Goal: Information Seeking & Learning: Learn about a topic

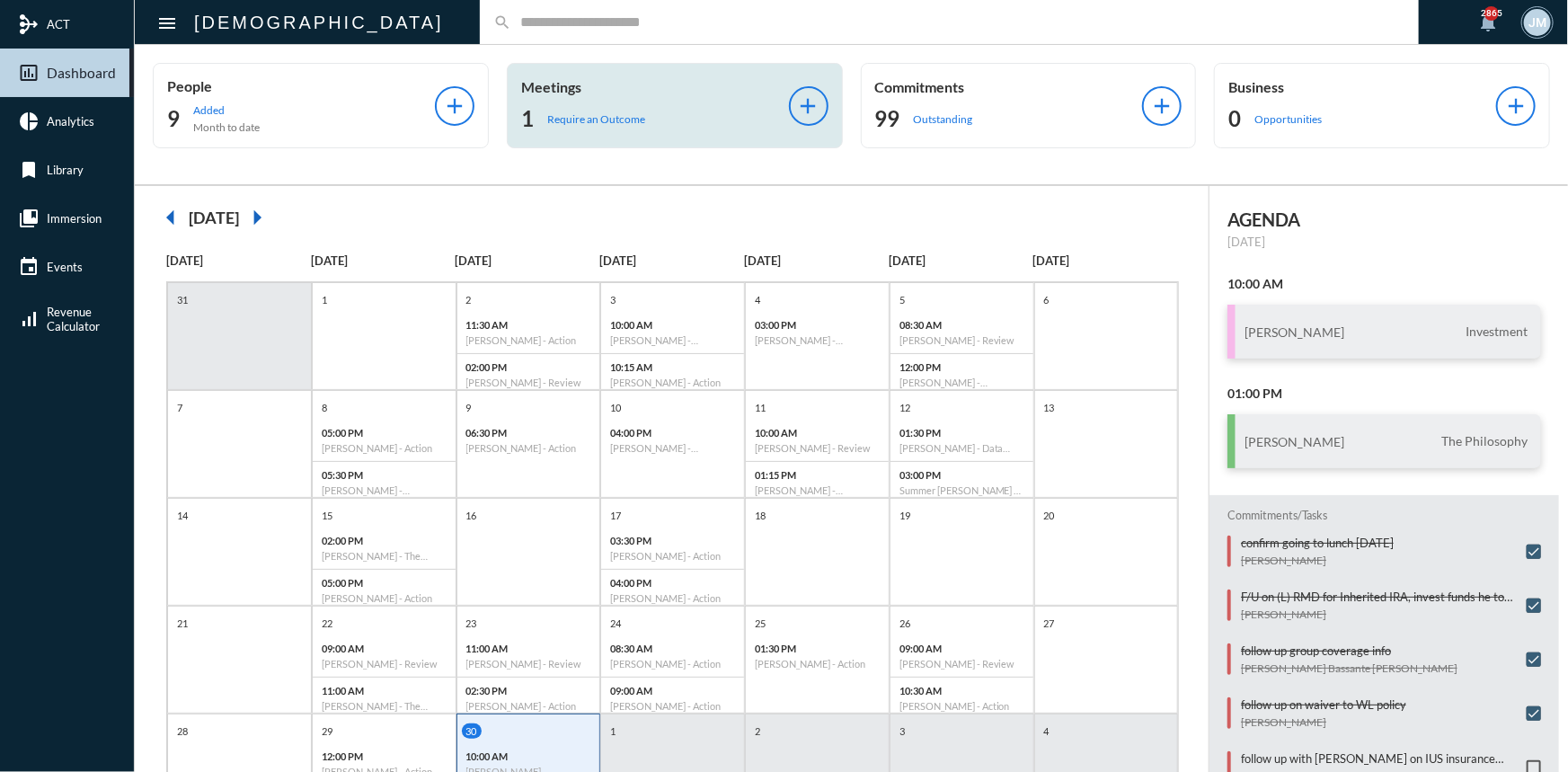
click at [540, 96] on div "Meetings 1 Require an Outcome" at bounding box center [655, 105] width 268 height 54
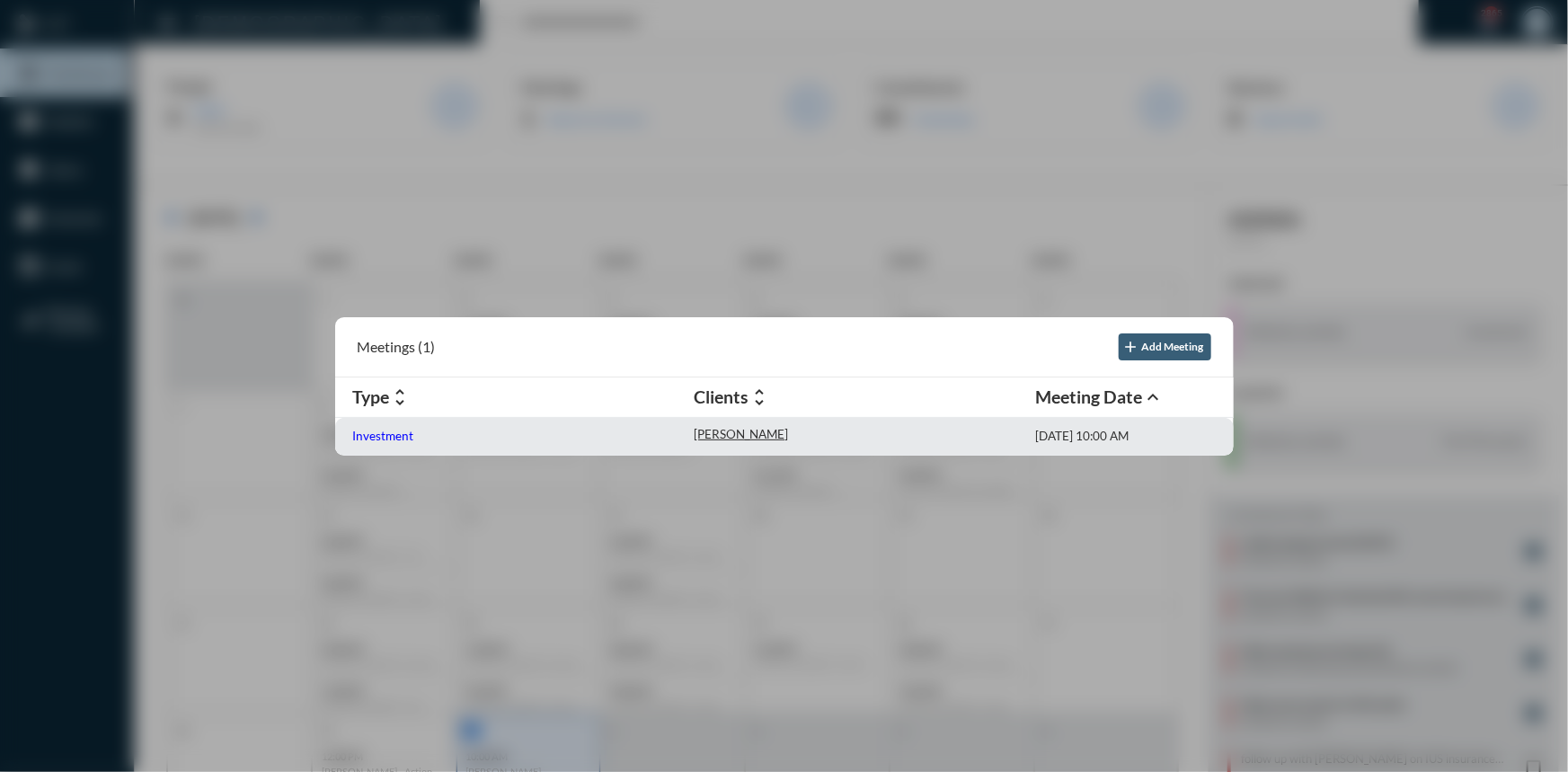
click at [399, 435] on p "Investment" at bounding box center [384, 436] width 61 height 15
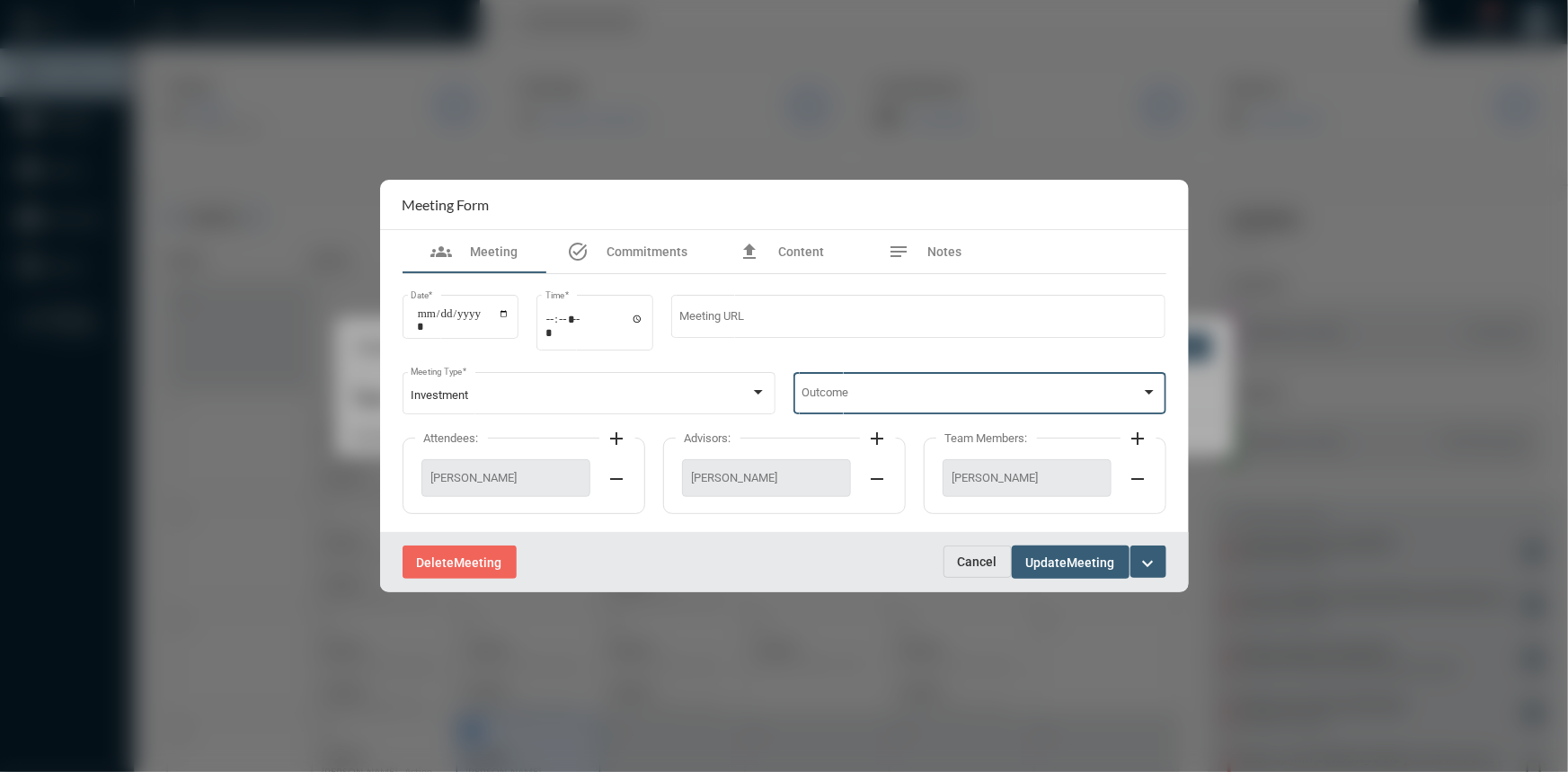
click at [1141, 392] on div at bounding box center [1149, 393] width 17 height 15
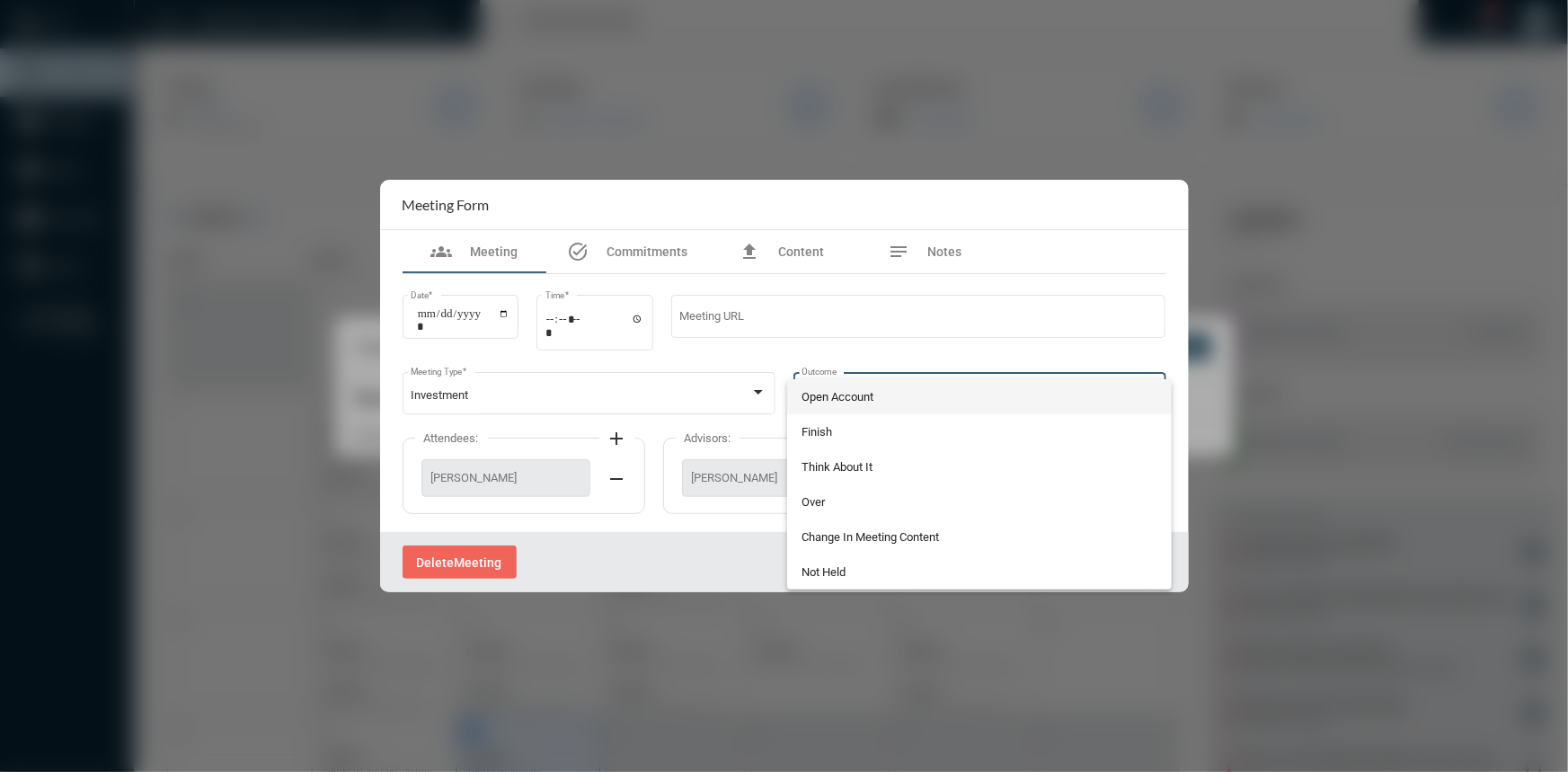
click at [851, 400] on span "Open Account" at bounding box center [979, 397] width 356 height 35
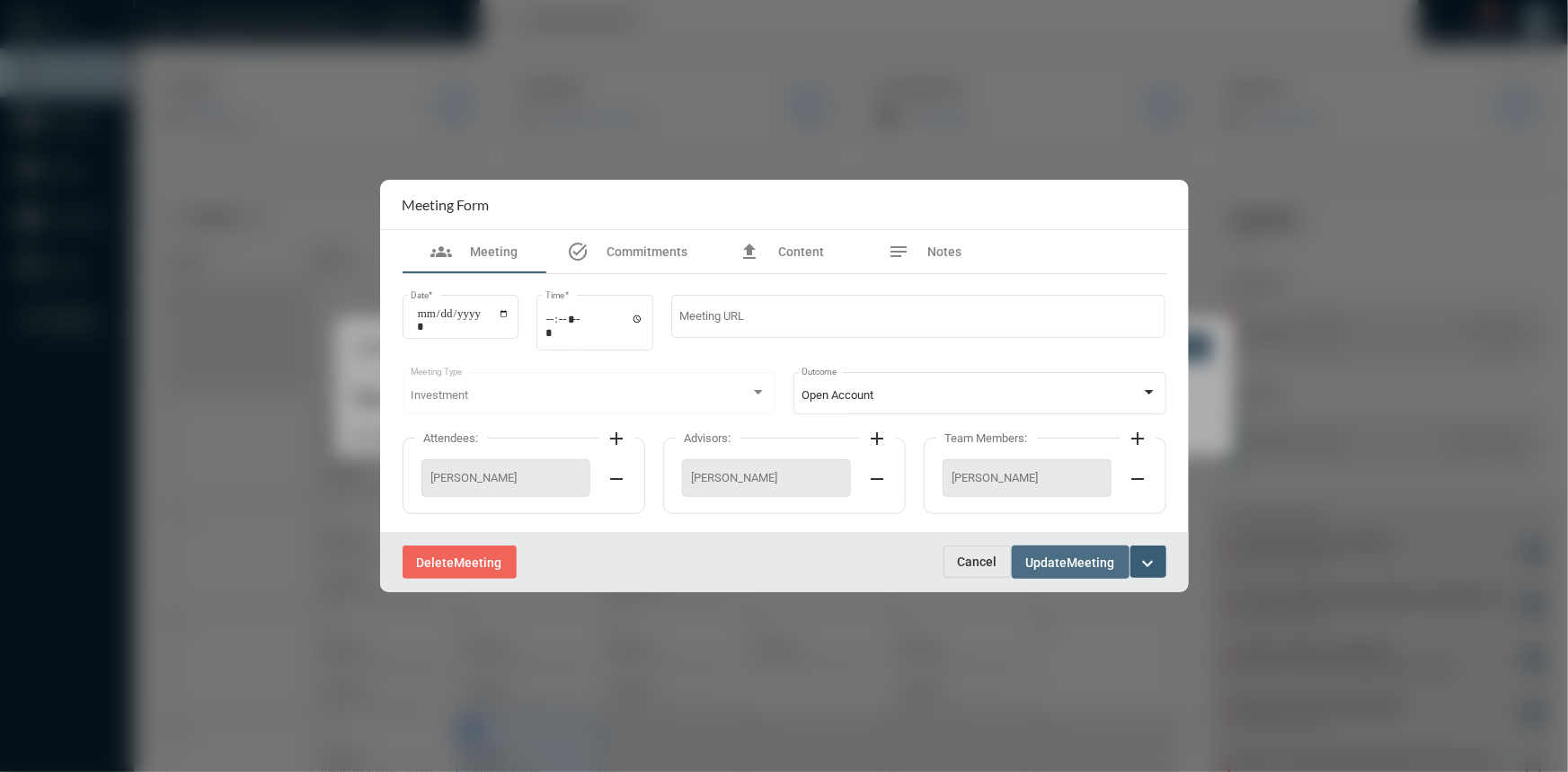
click at [1059, 563] on span "Update" at bounding box center [1047, 563] width 42 height 15
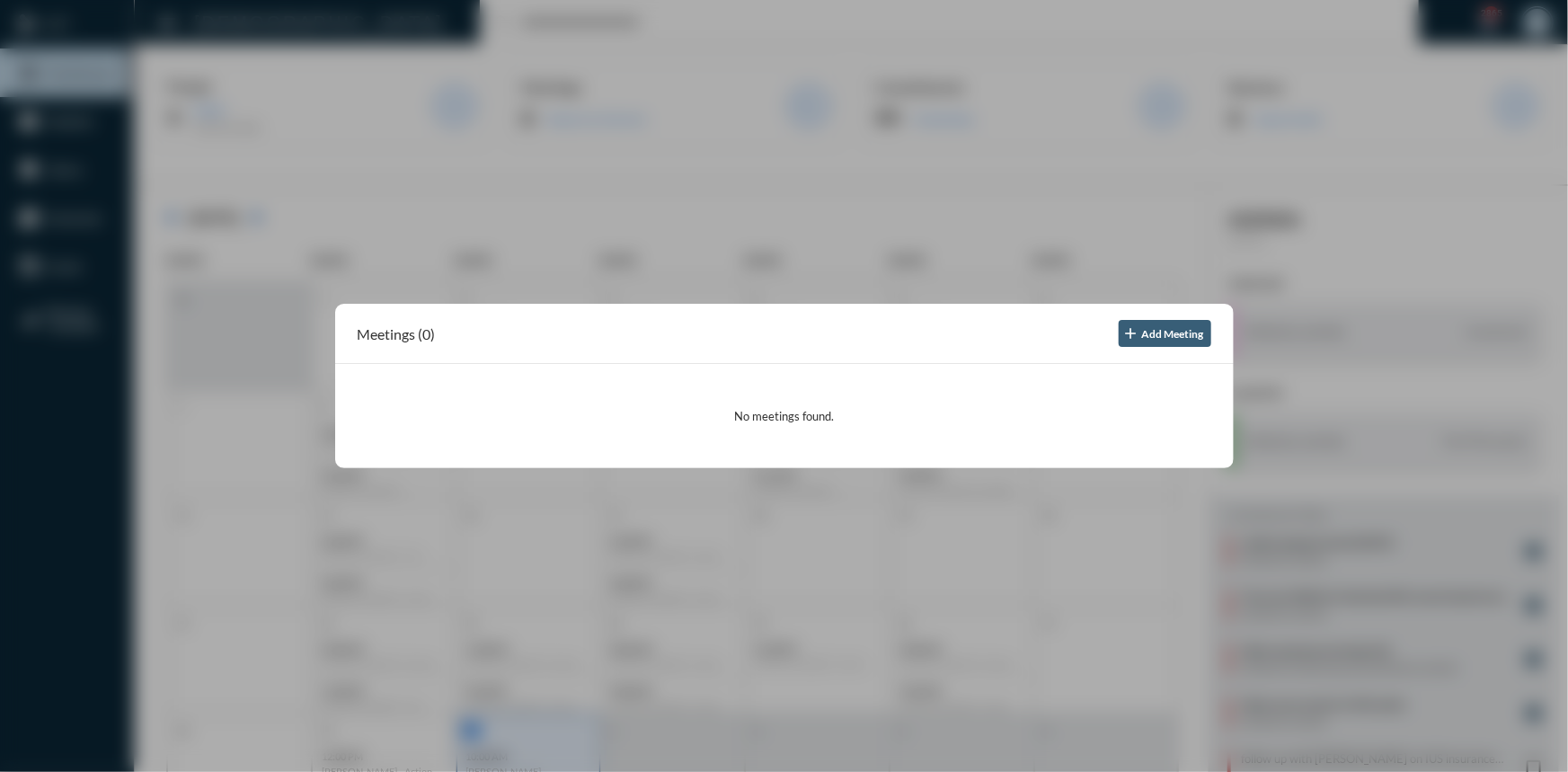
click at [683, 158] on div at bounding box center [784, 386] width 1568 height 772
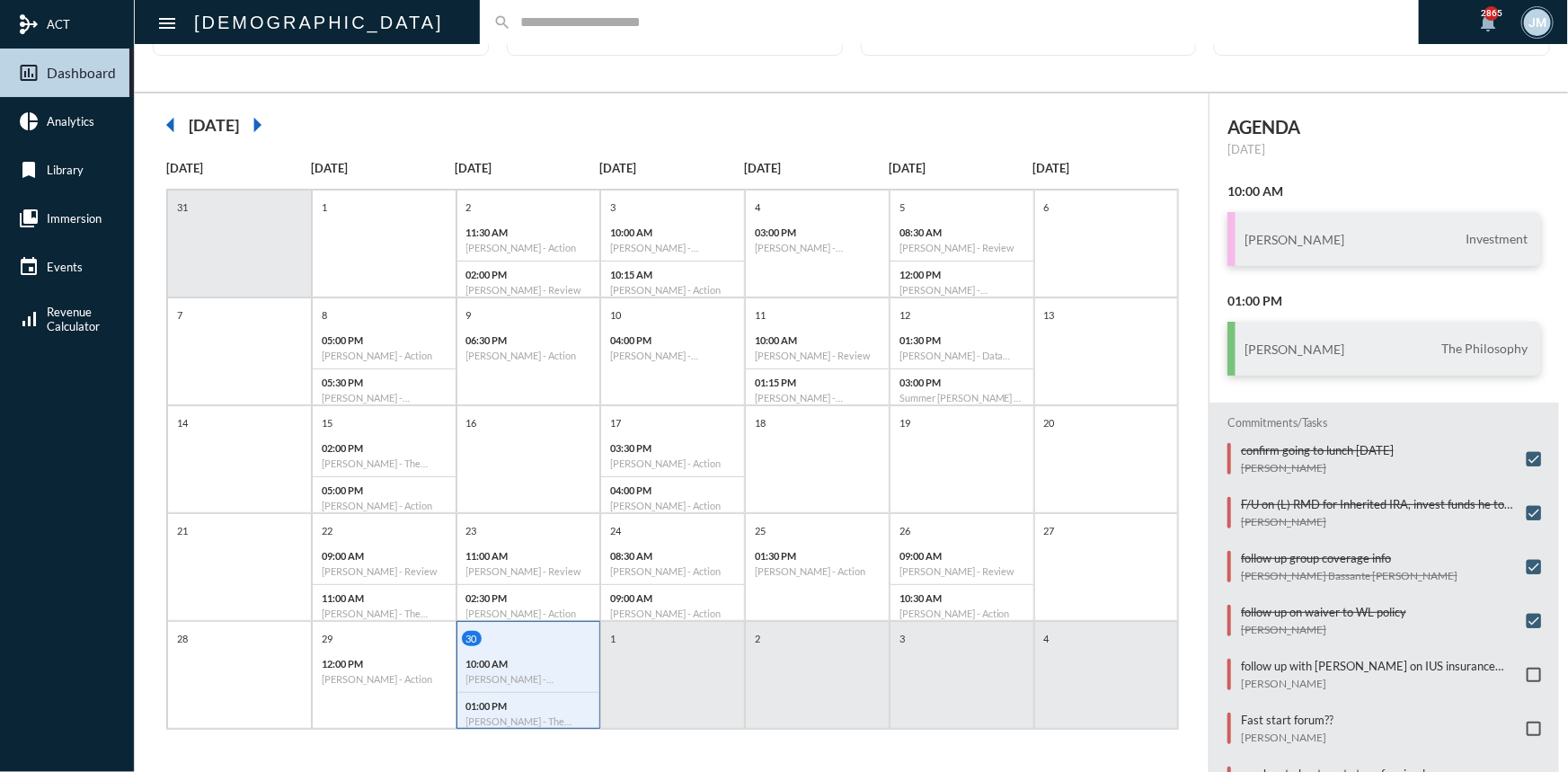
scroll to position [245, 0]
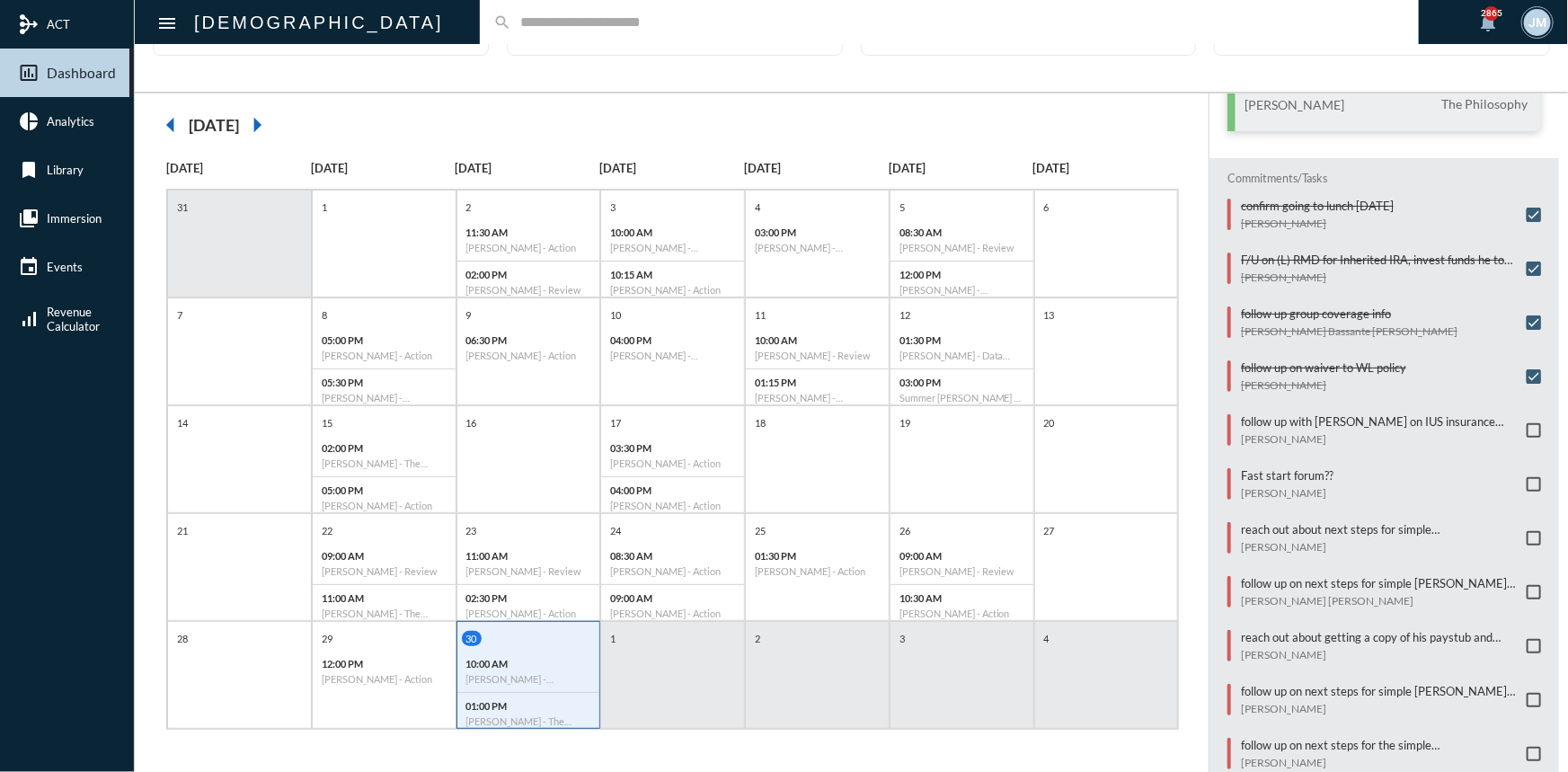
click at [275, 119] on mat-icon "arrow_right" at bounding box center [257, 125] width 36 height 36
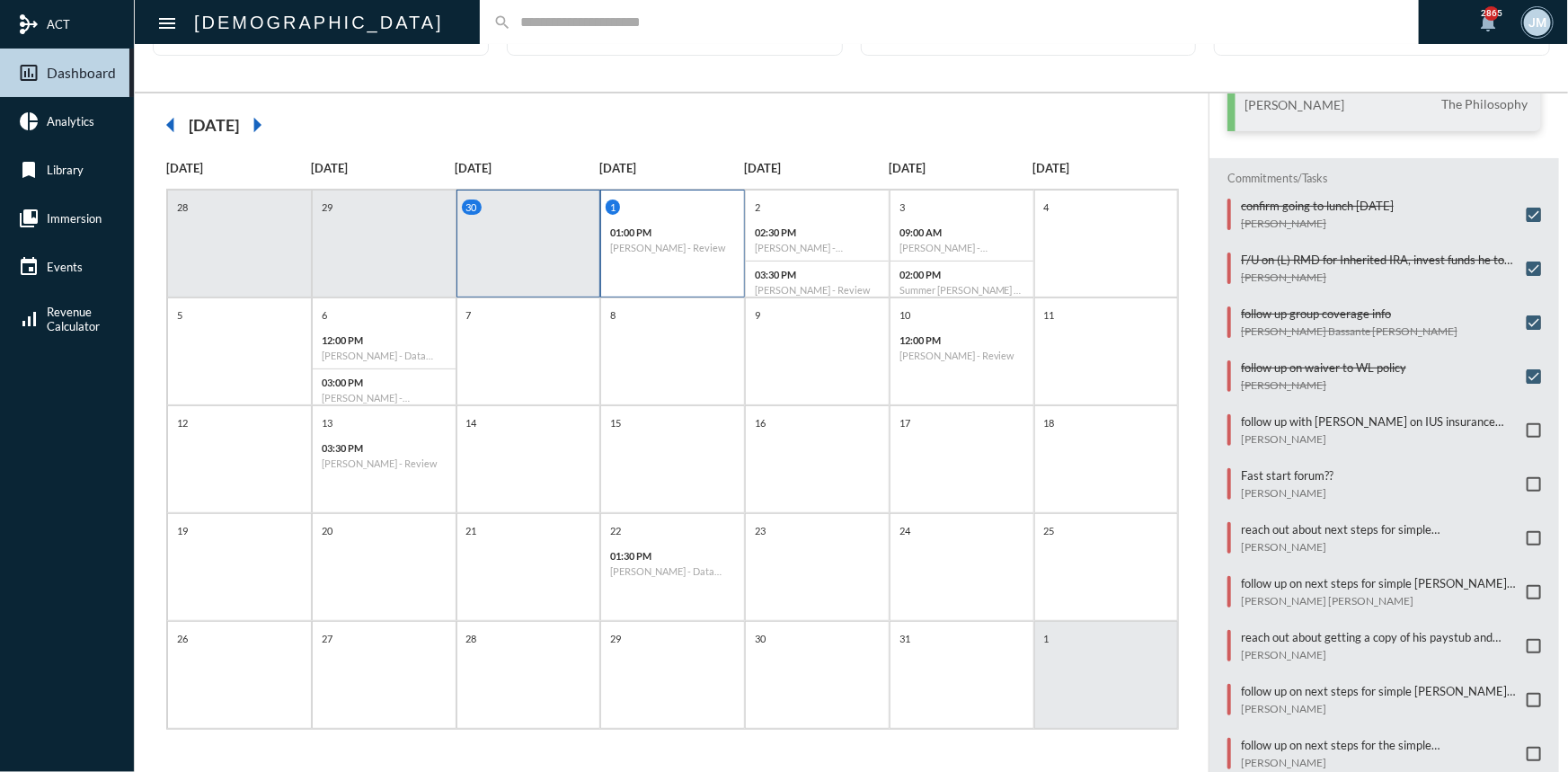
click at [671, 221] on div "01:00 PM John Farr - Review" at bounding box center [672, 240] width 143 height 42
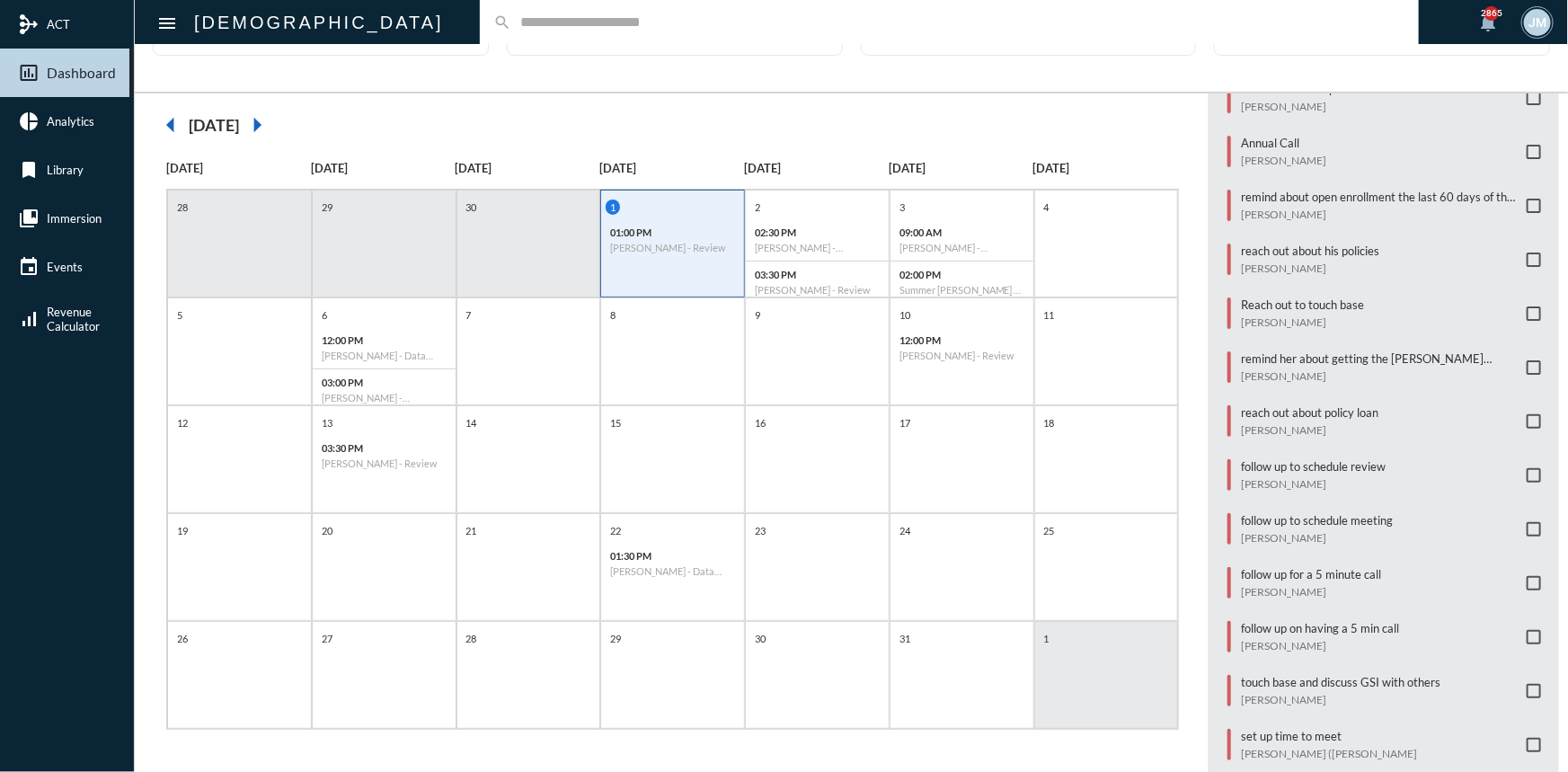
scroll to position [271, 0]
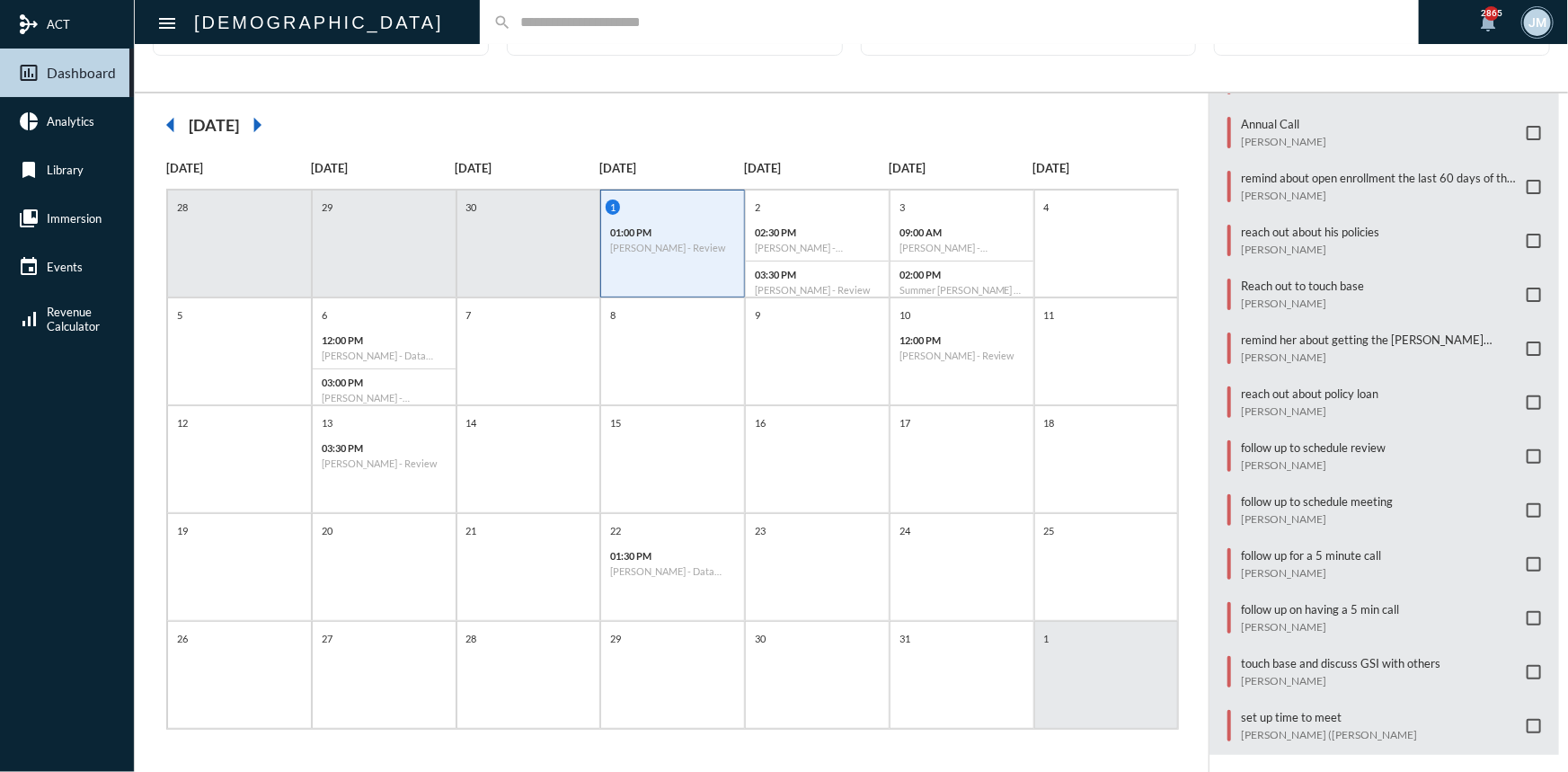
click at [171, 126] on mat-icon "arrow_left" at bounding box center [171, 125] width 36 height 36
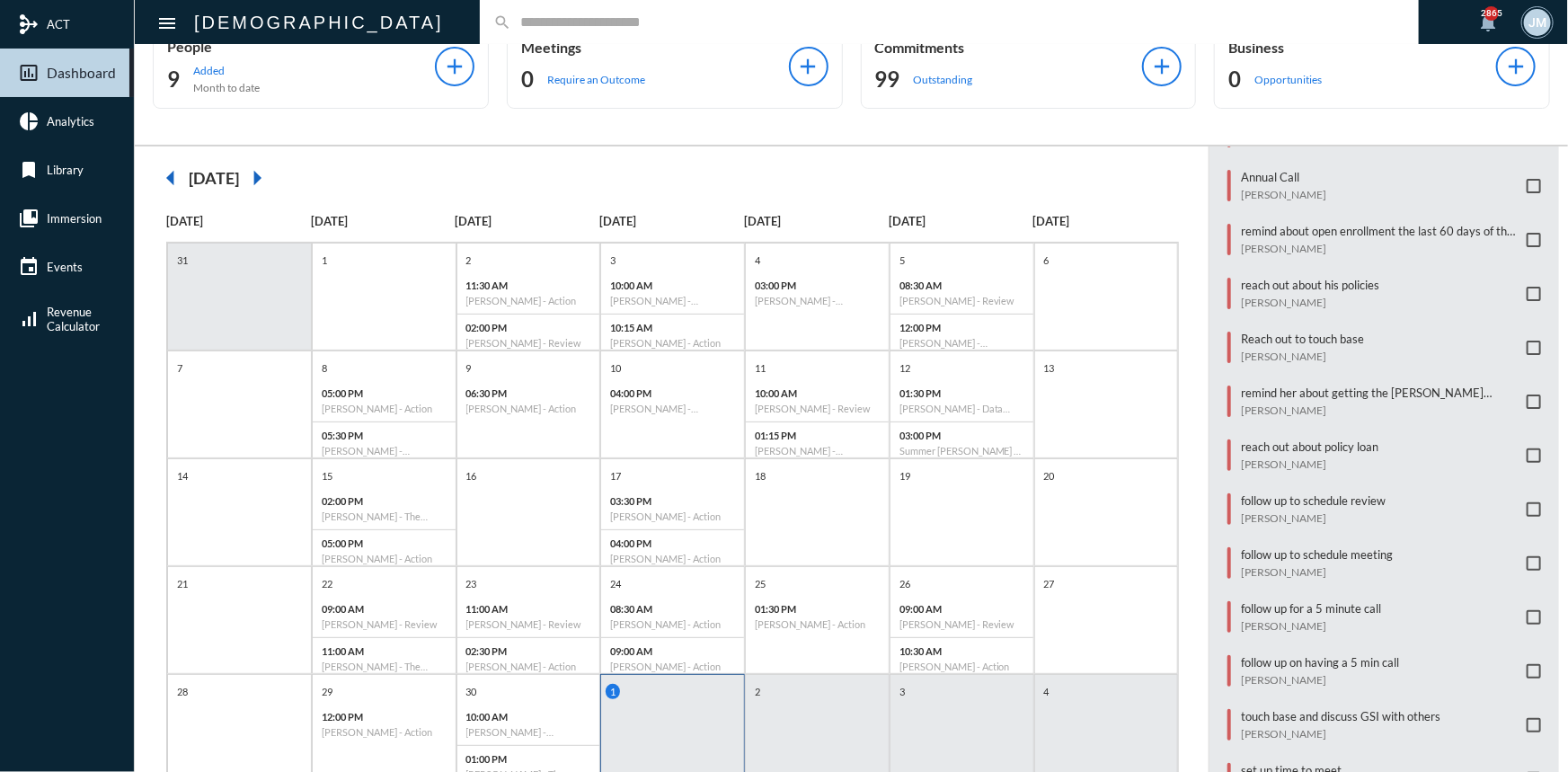
scroll to position [0, 0]
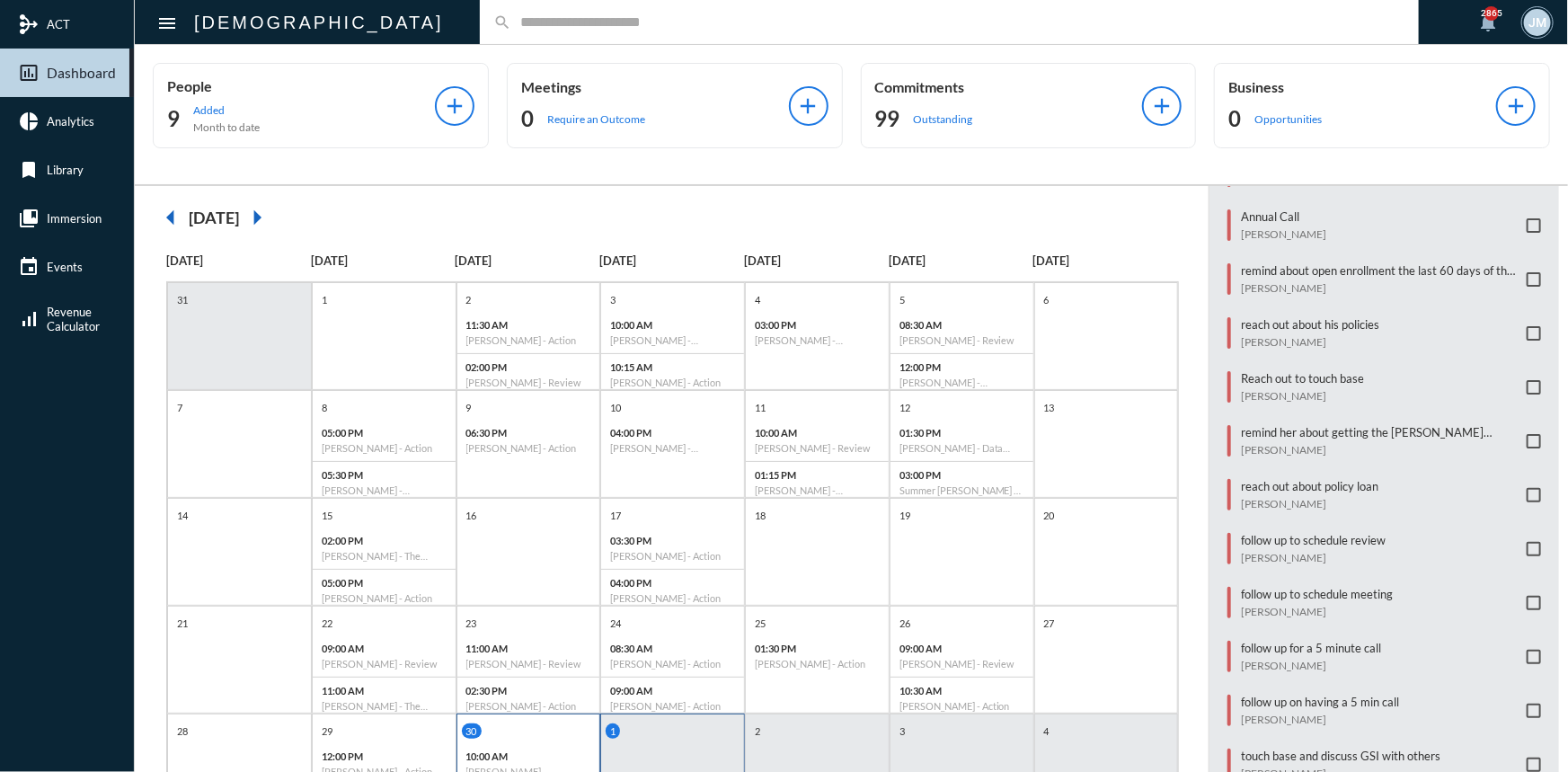
click at [531, 738] on div "30 10:00 AM Chanda Bhat - Investment 01:00 PM Alek Obradovic - The Philosophy" at bounding box center [529, 776] width 143 height 103
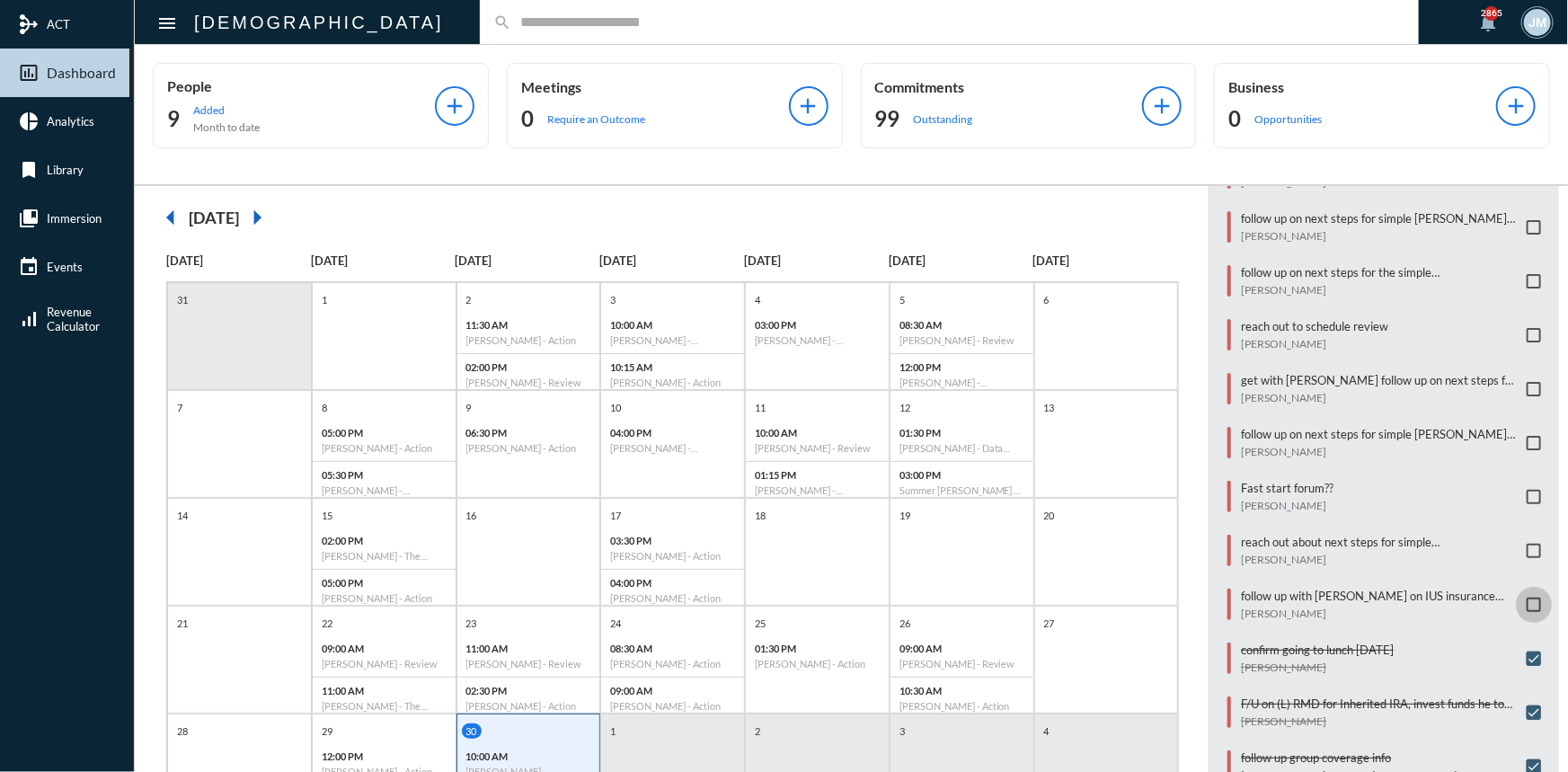
click at [1526, 597] on span at bounding box center [1534, 605] width 15 height 15
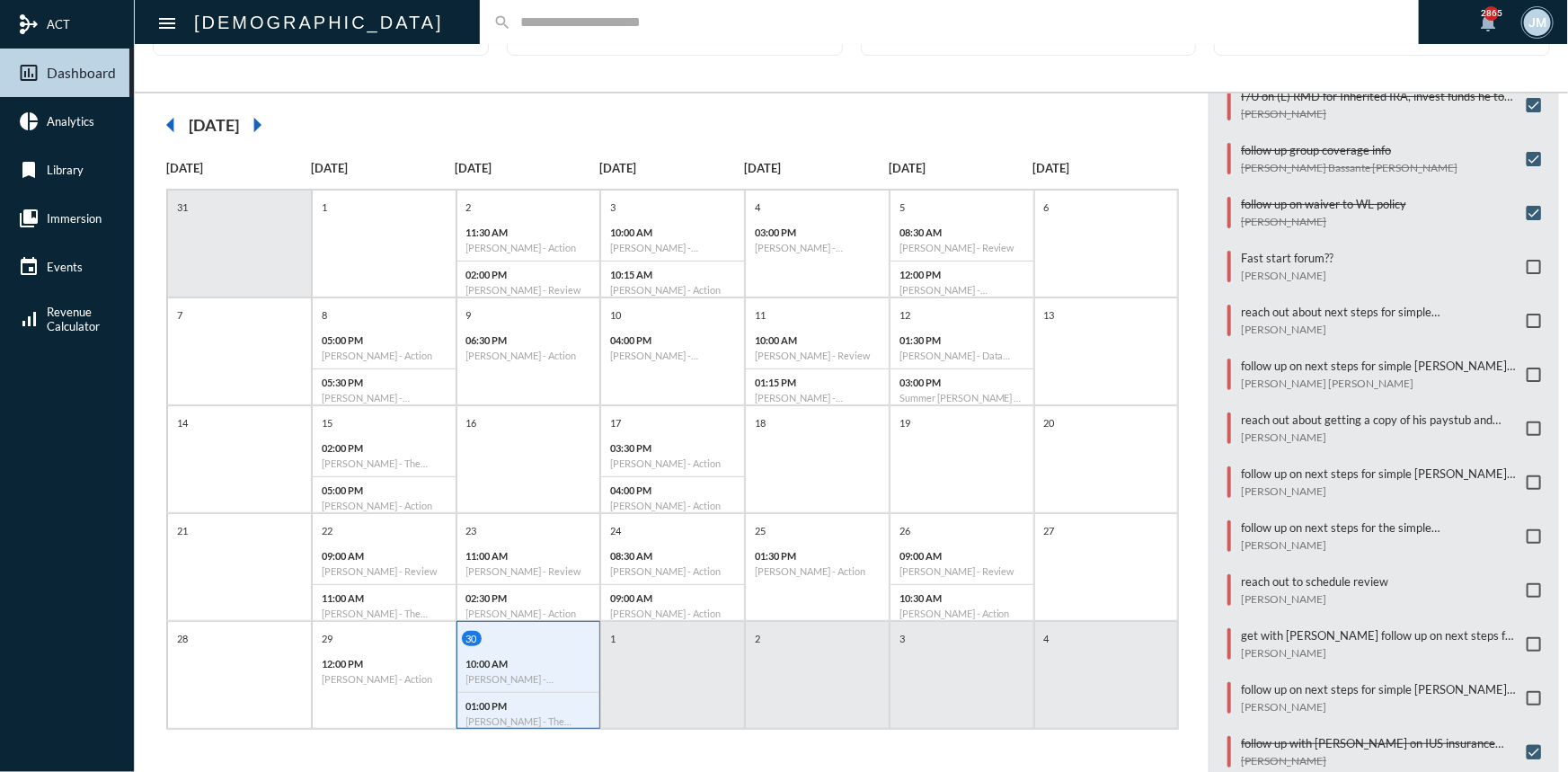
scroll to position [432, 0]
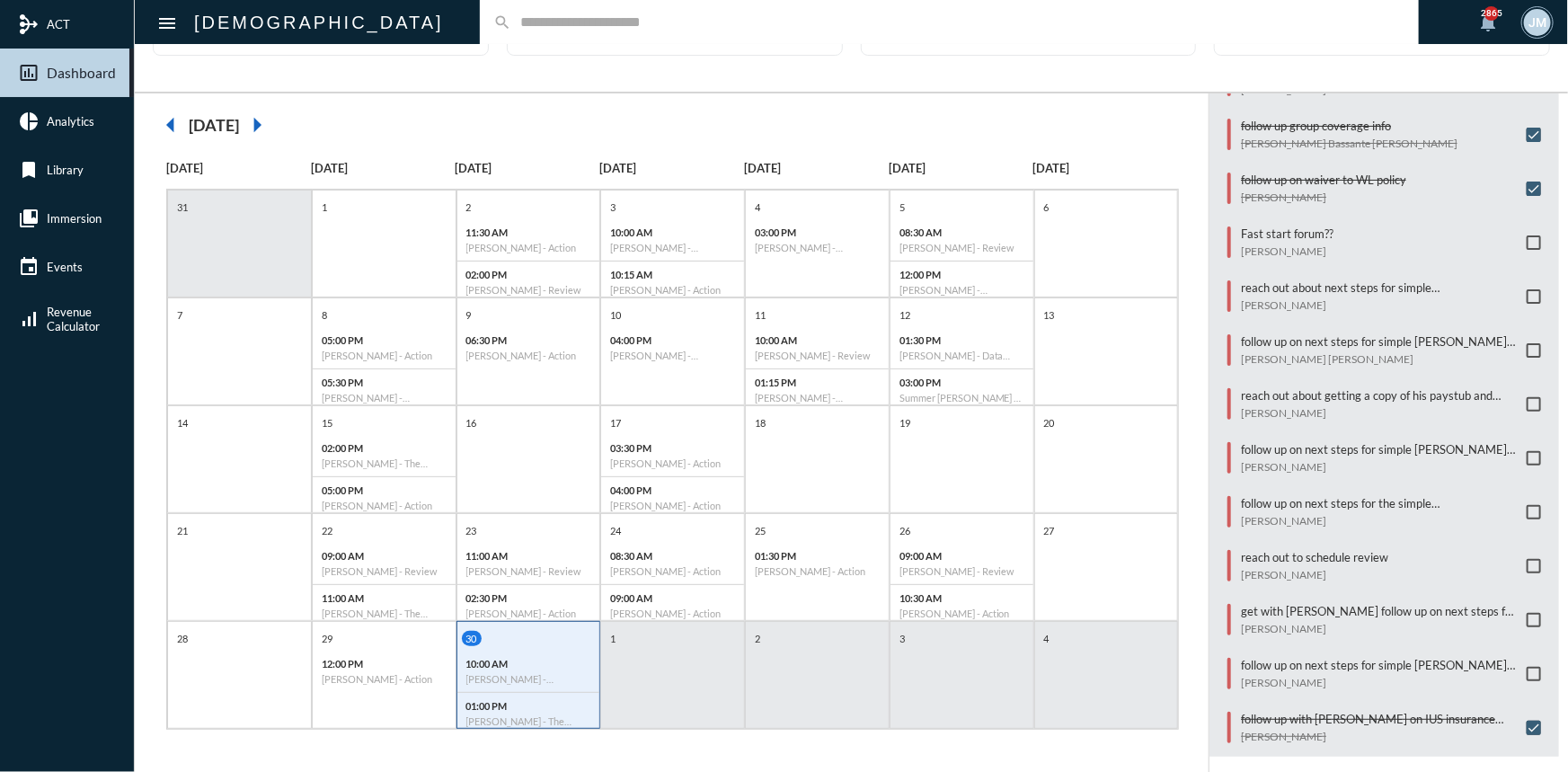
click at [511, 26] on input "text" at bounding box center [958, 22] width 894 height 16
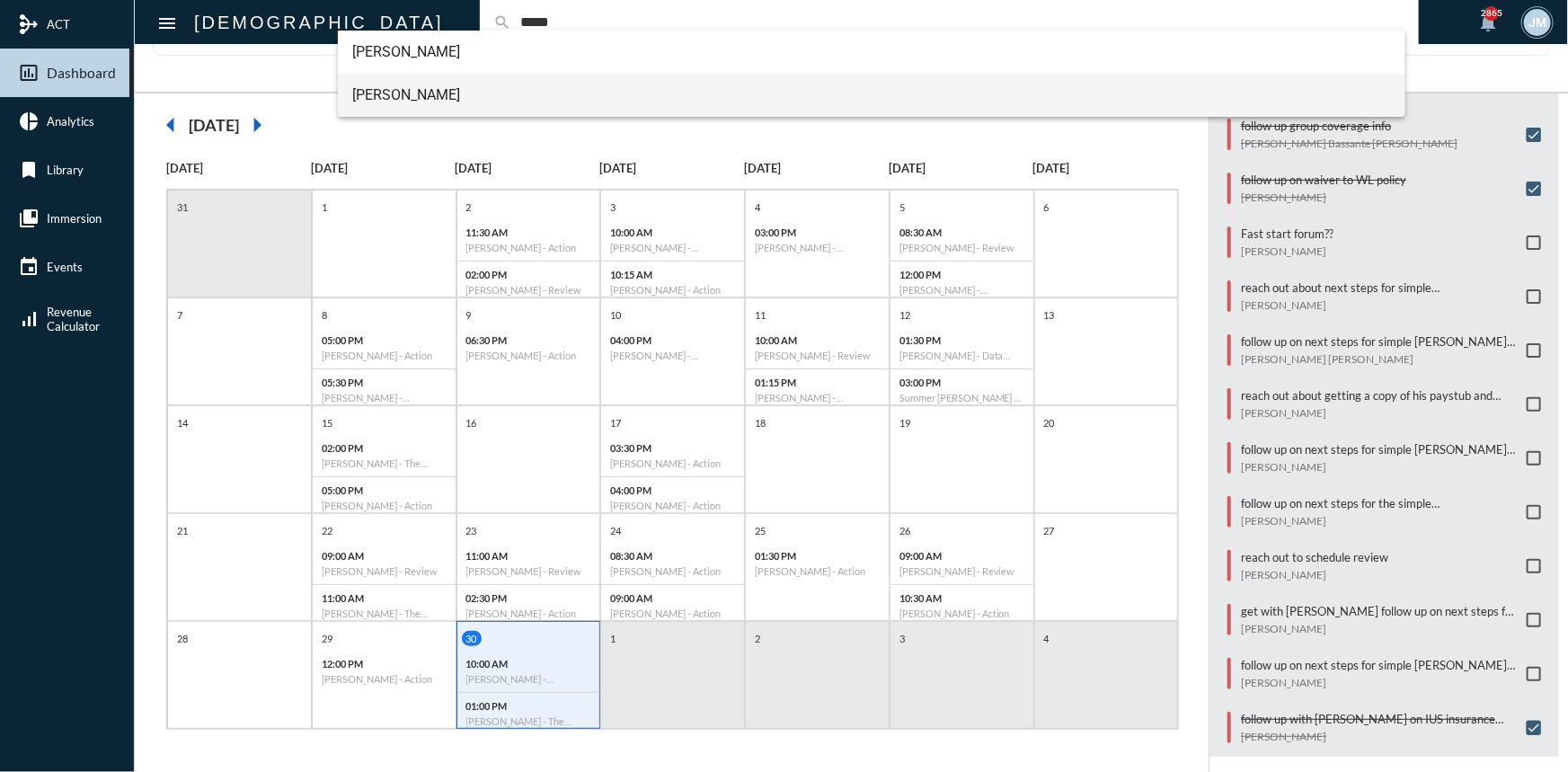
type input "*****"
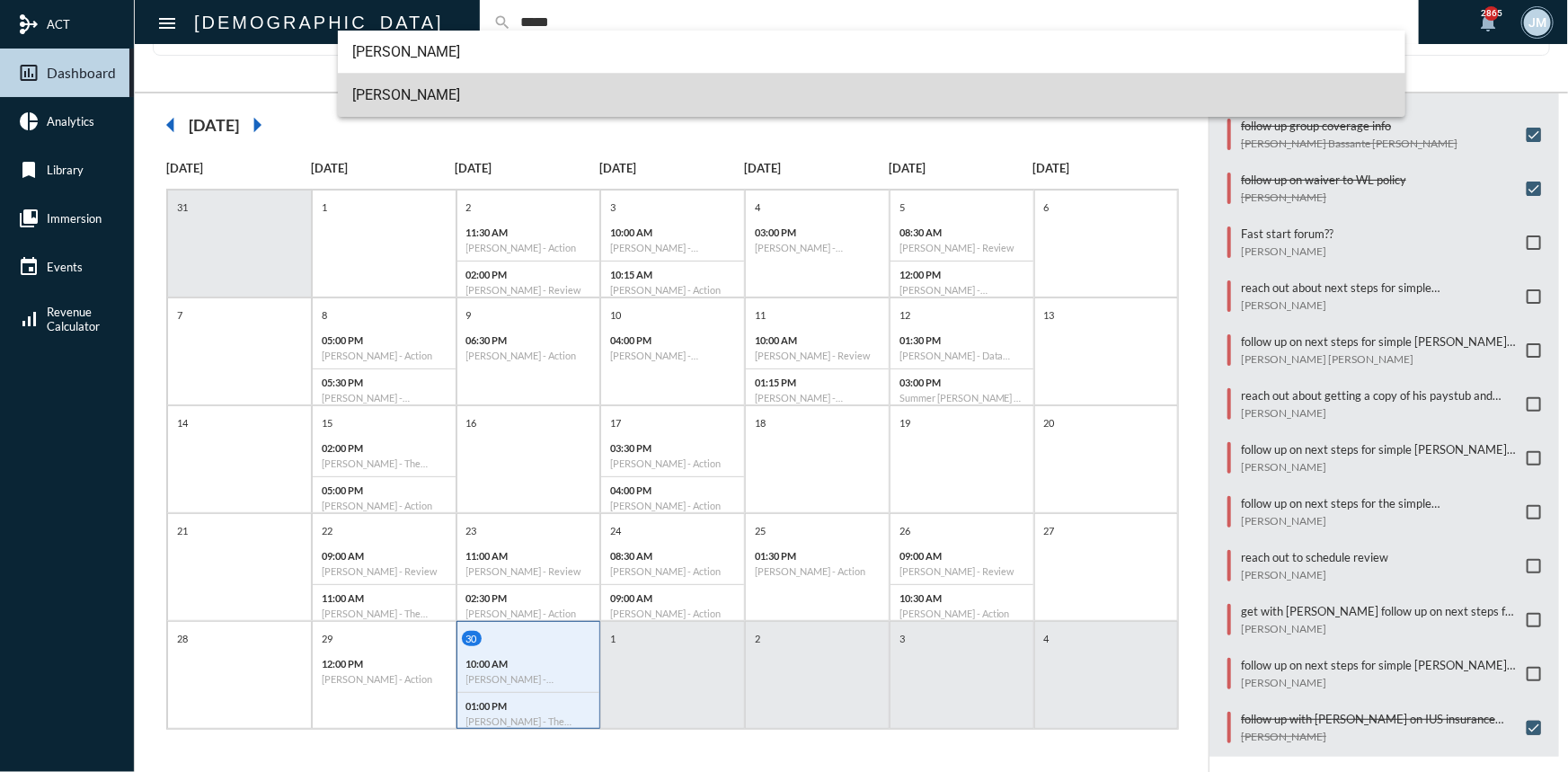
click at [400, 87] on span "Robert Wylie" at bounding box center [871, 95] width 1038 height 43
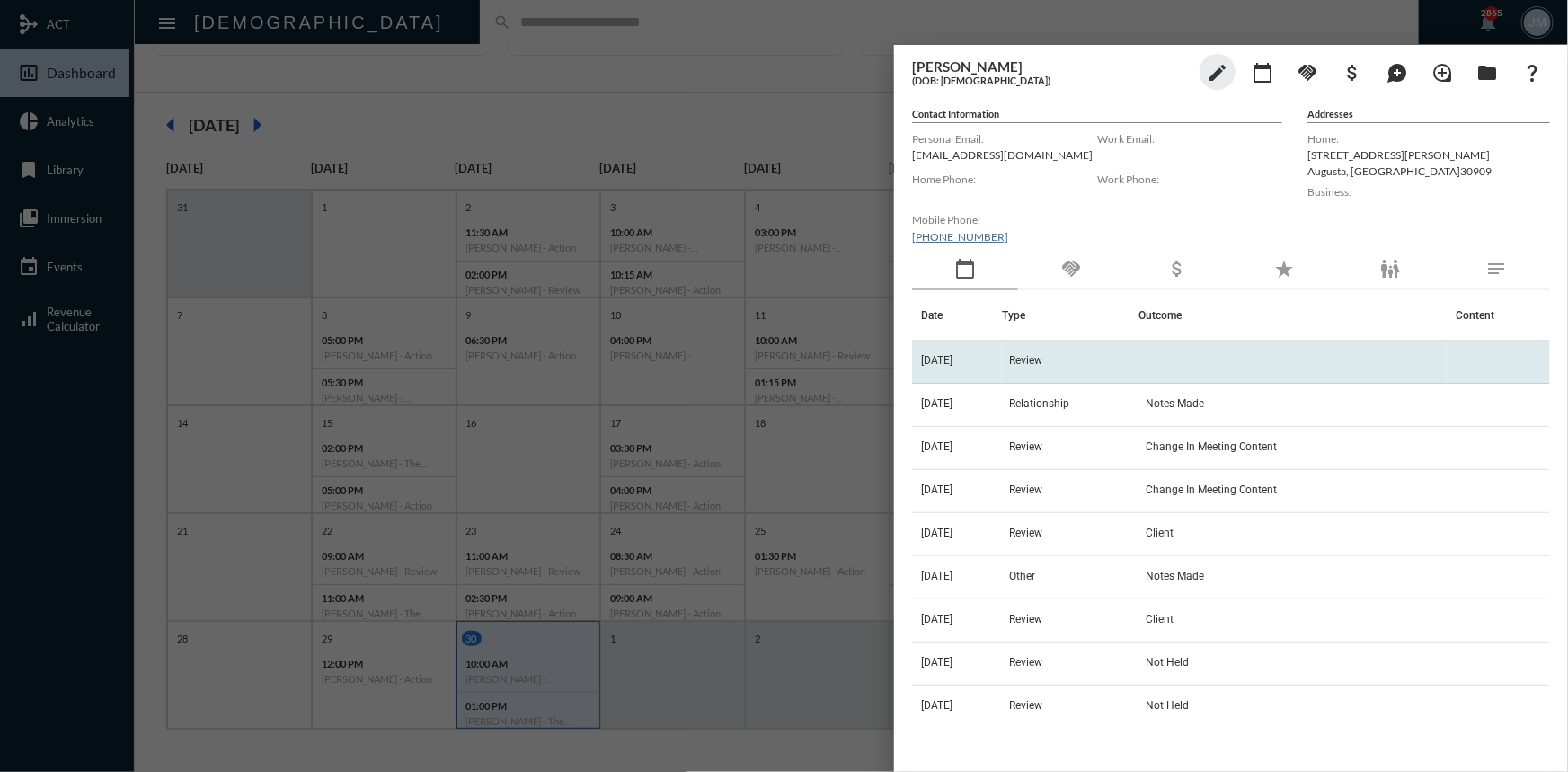
click at [1043, 353] on td "Review" at bounding box center [1070, 362] width 136 height 43
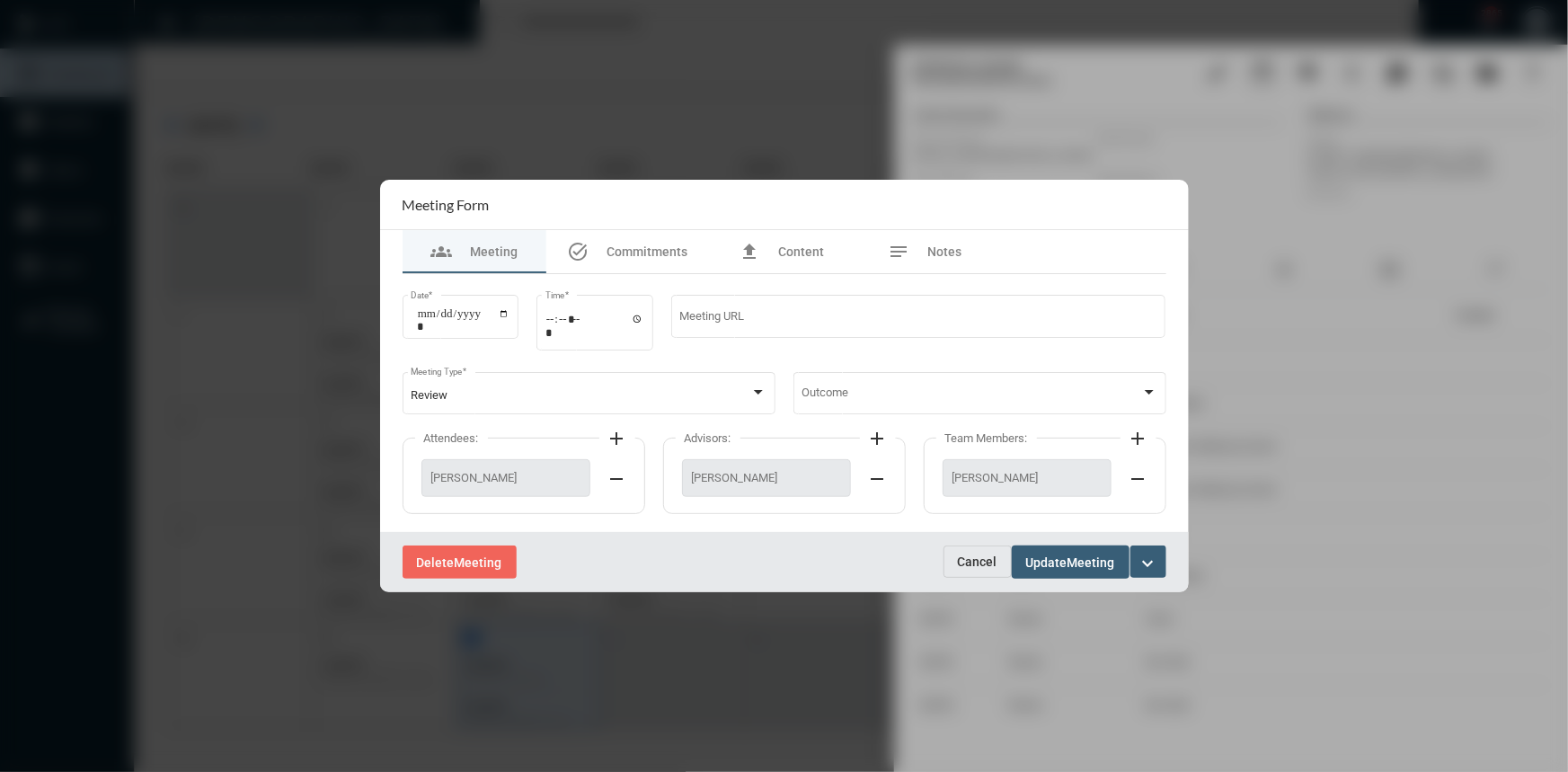
click at [983, 561] on span "Cancel" at bounding box center [977, 562] width 40 height 15
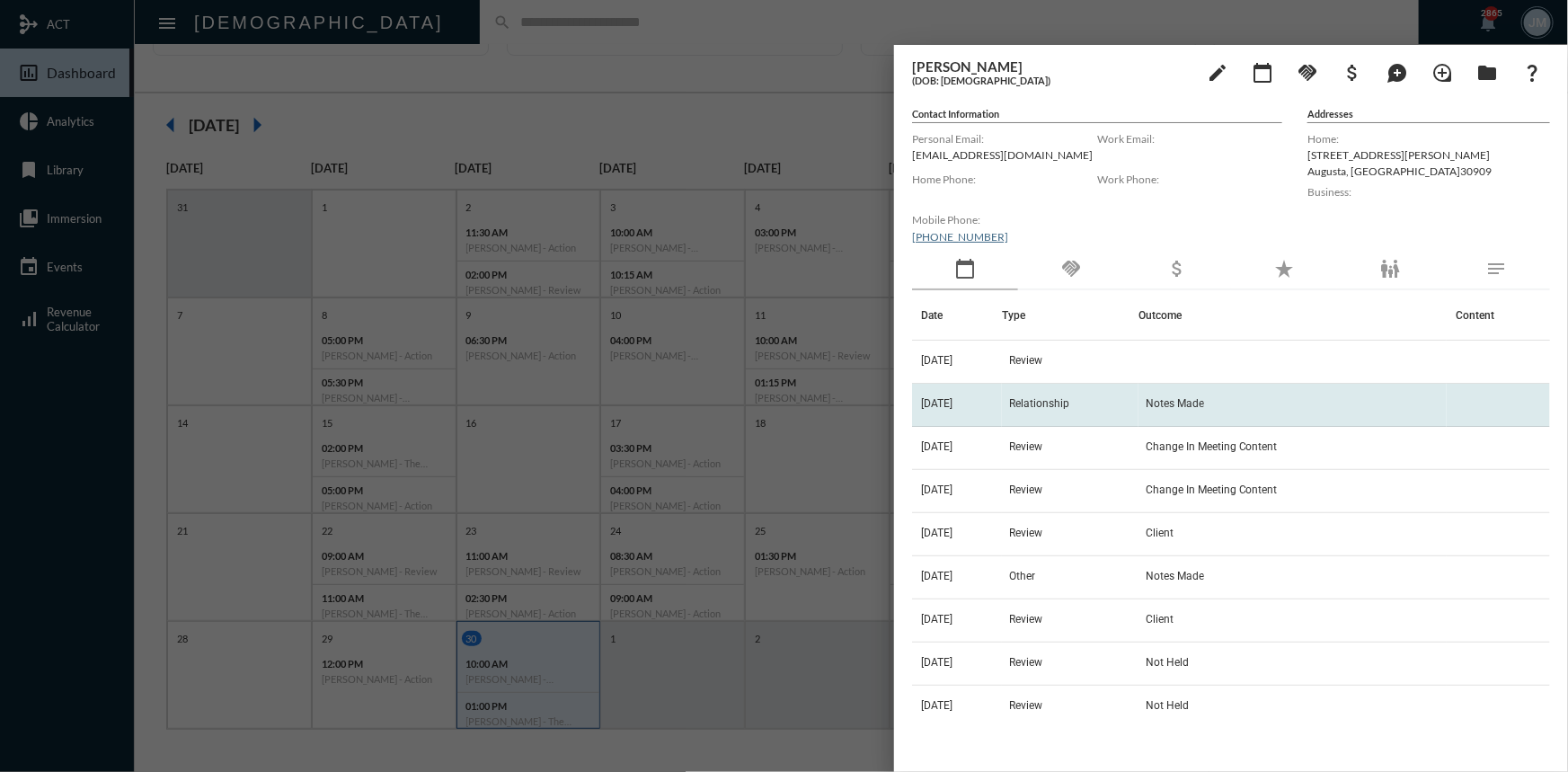
click at [952, 394] on td "9/17/24" at bounding box center [956, 405] width 90 height 43
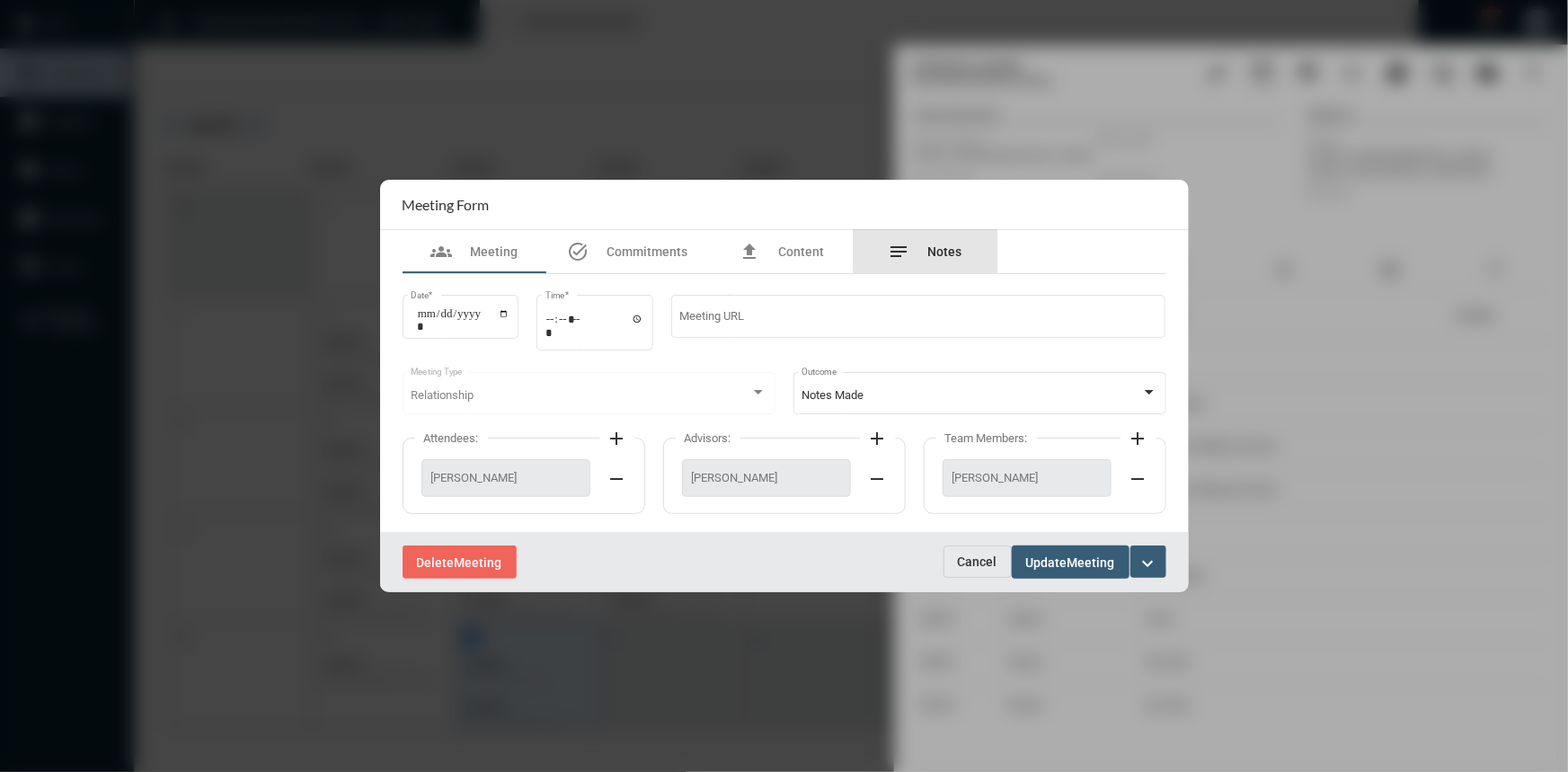
click at [959, 239] on div "notes Notes" at bounding box center [926, 251] width 144 height 43
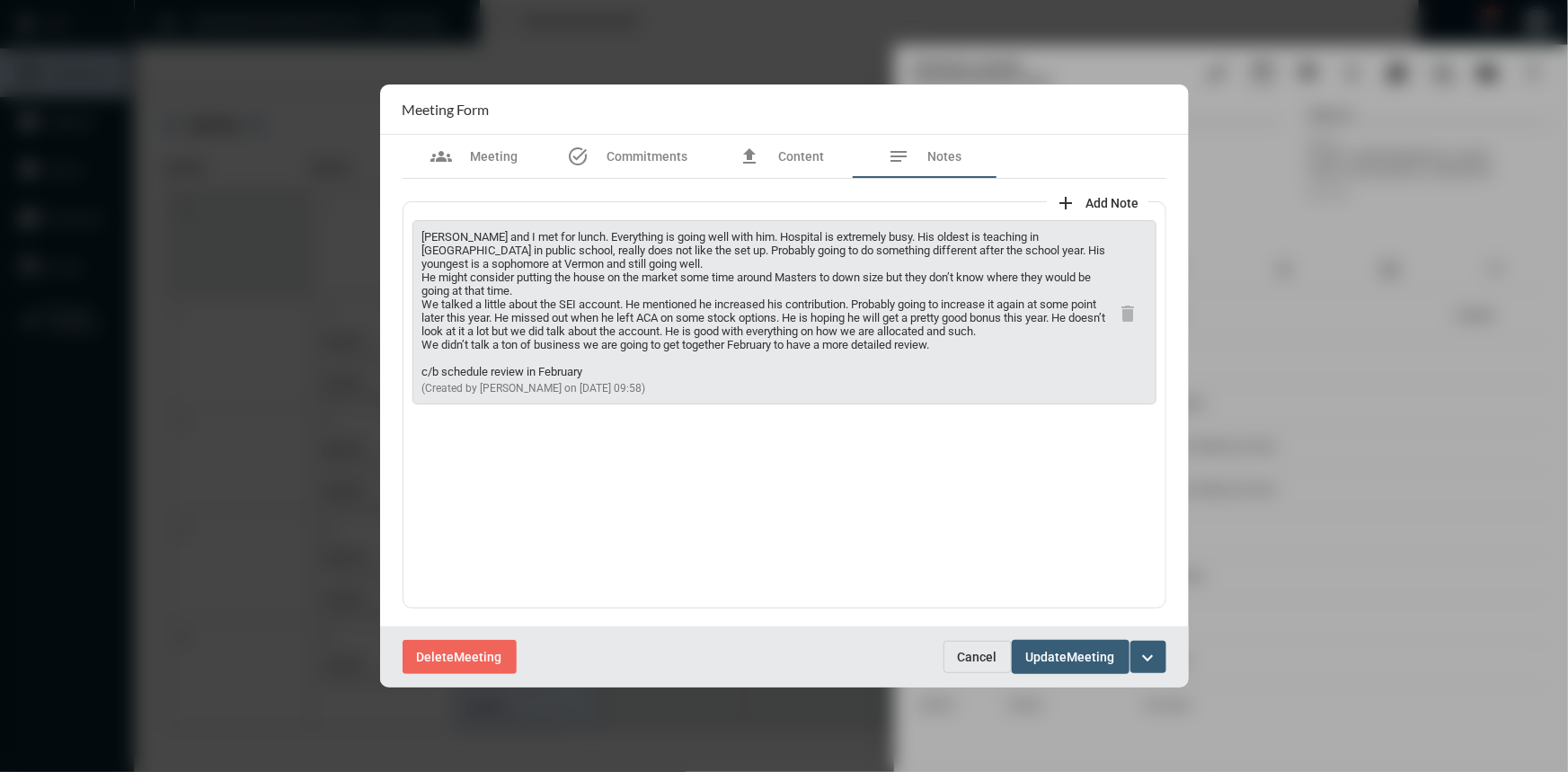
click at [963, 650] on span "Cancel" at bounding box center [977, 657] width 40 height 15
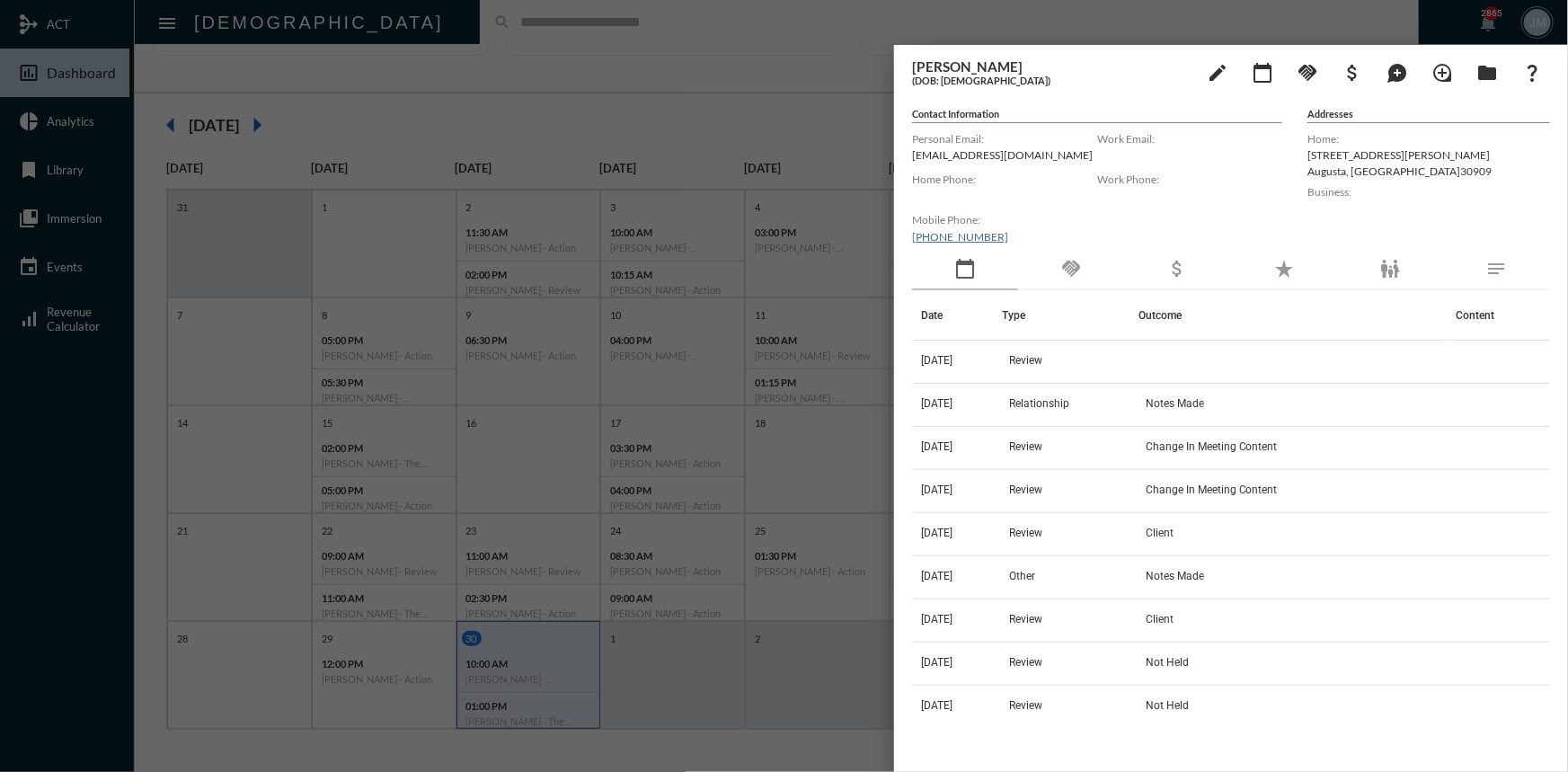
click at [700, 75] on div at bounding box center [784, 386] width 1568 height 772
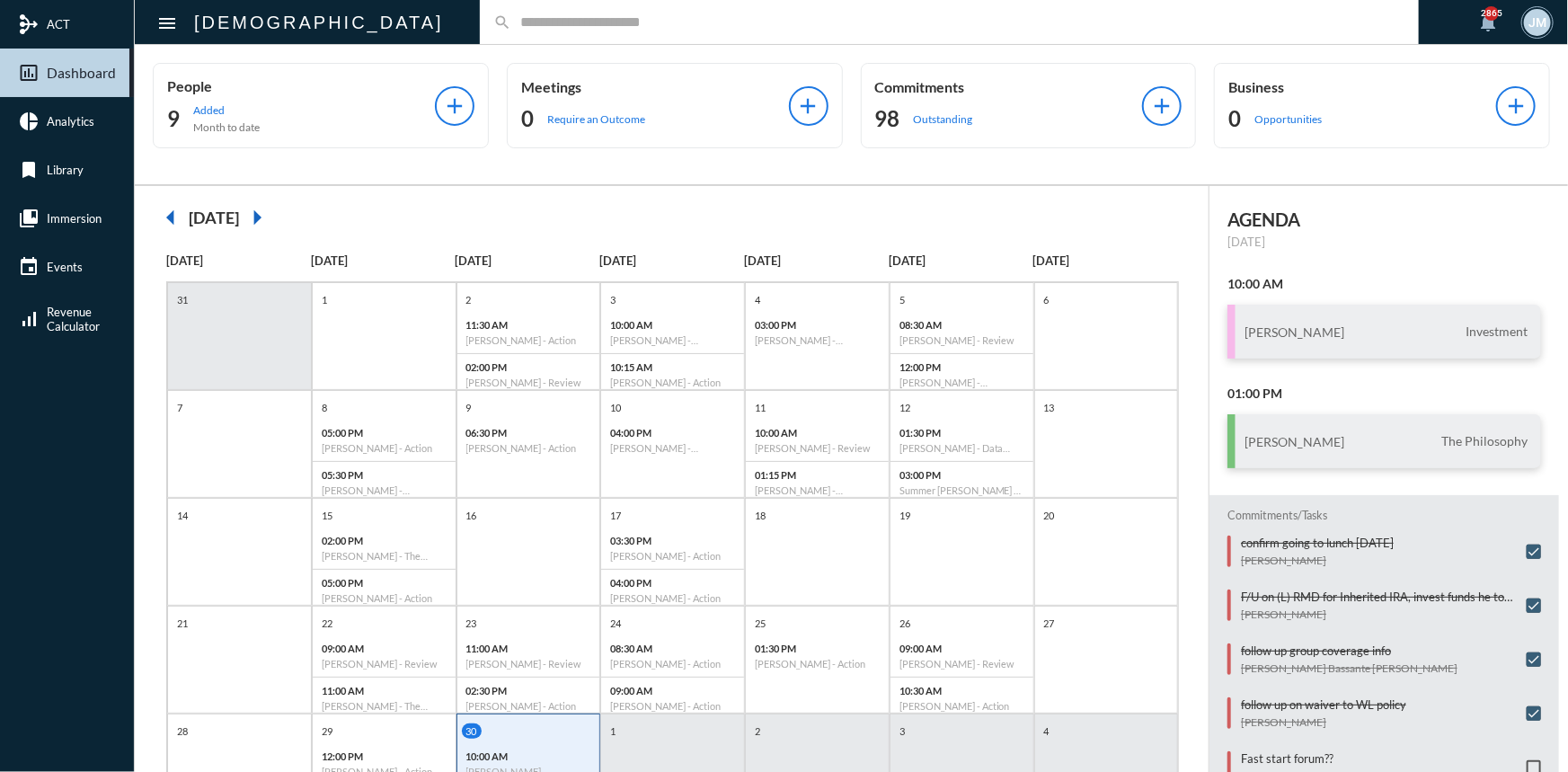
click at [511, 26] on input "text" at bounding box center [958, 22] width 894 height 16
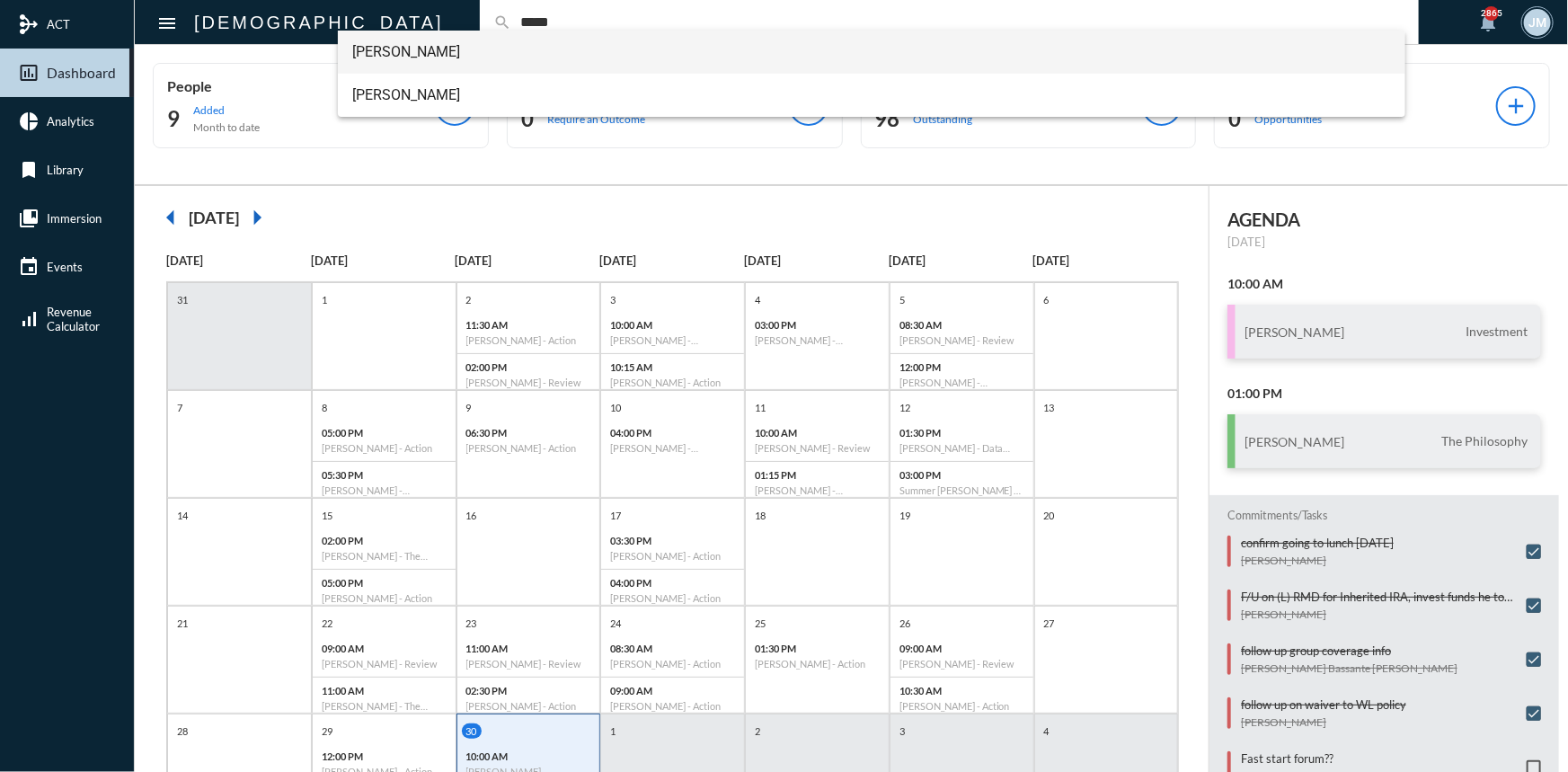
type input "*****"
click at [410, 45] on span "Hollis Wylie" at bounding box center [871, 52] width 1038 height 43
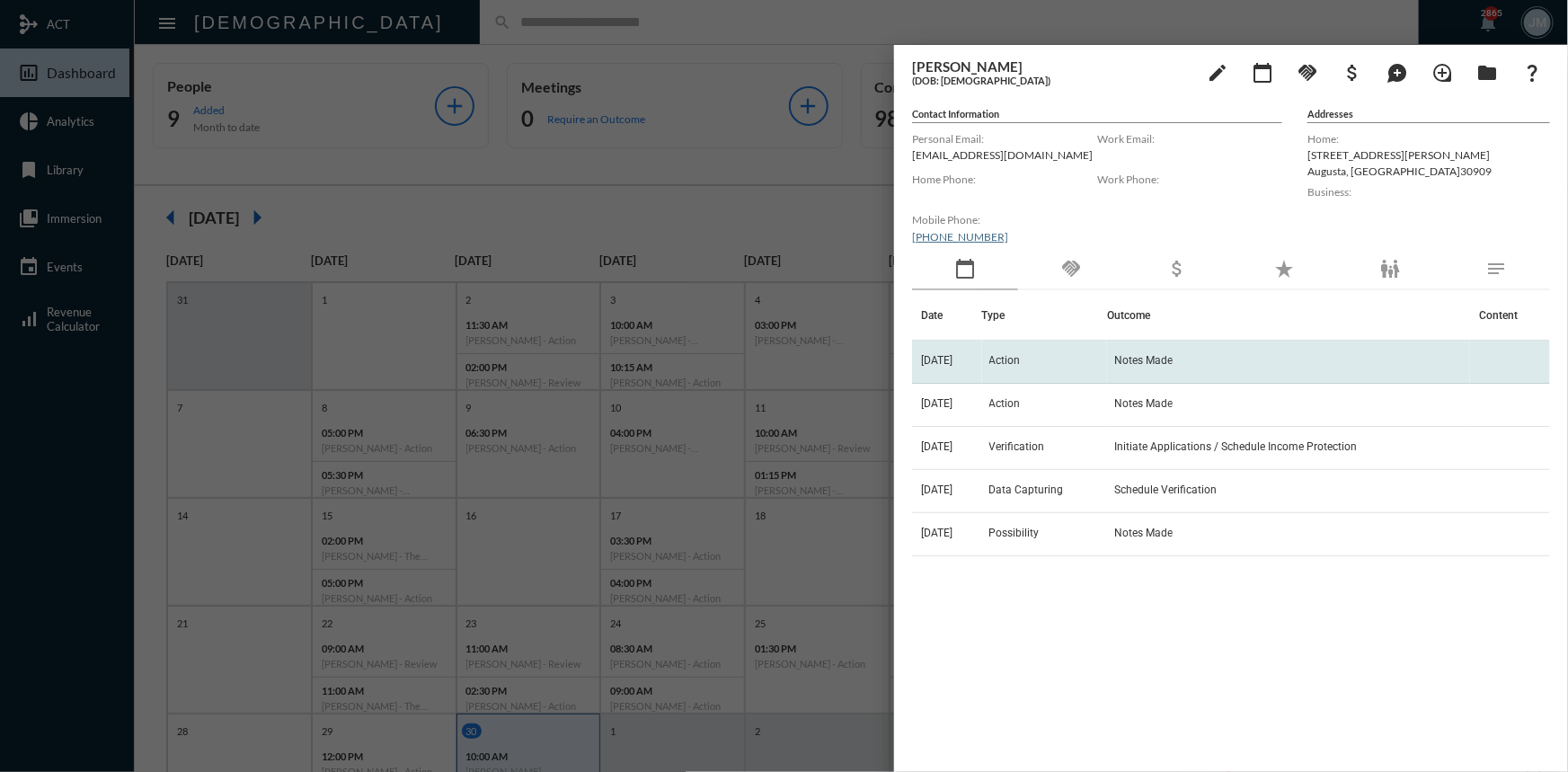
click at [1004, 357] on span "Action" at bounding box center [1005, 361] width 31 height 13
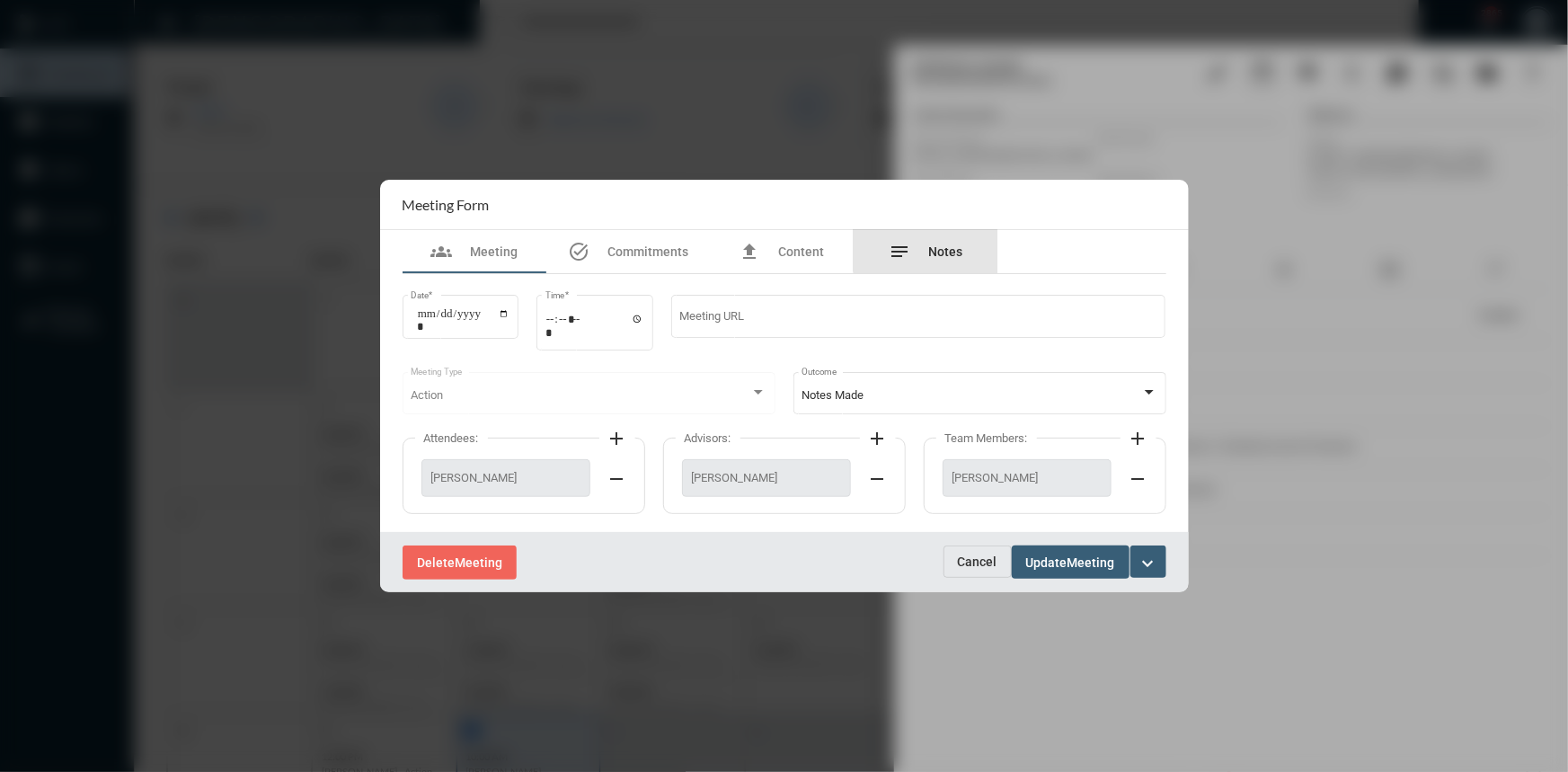
click at [941, 251] on span "Notes" at bounding box center [945, 252] width 34 height 15
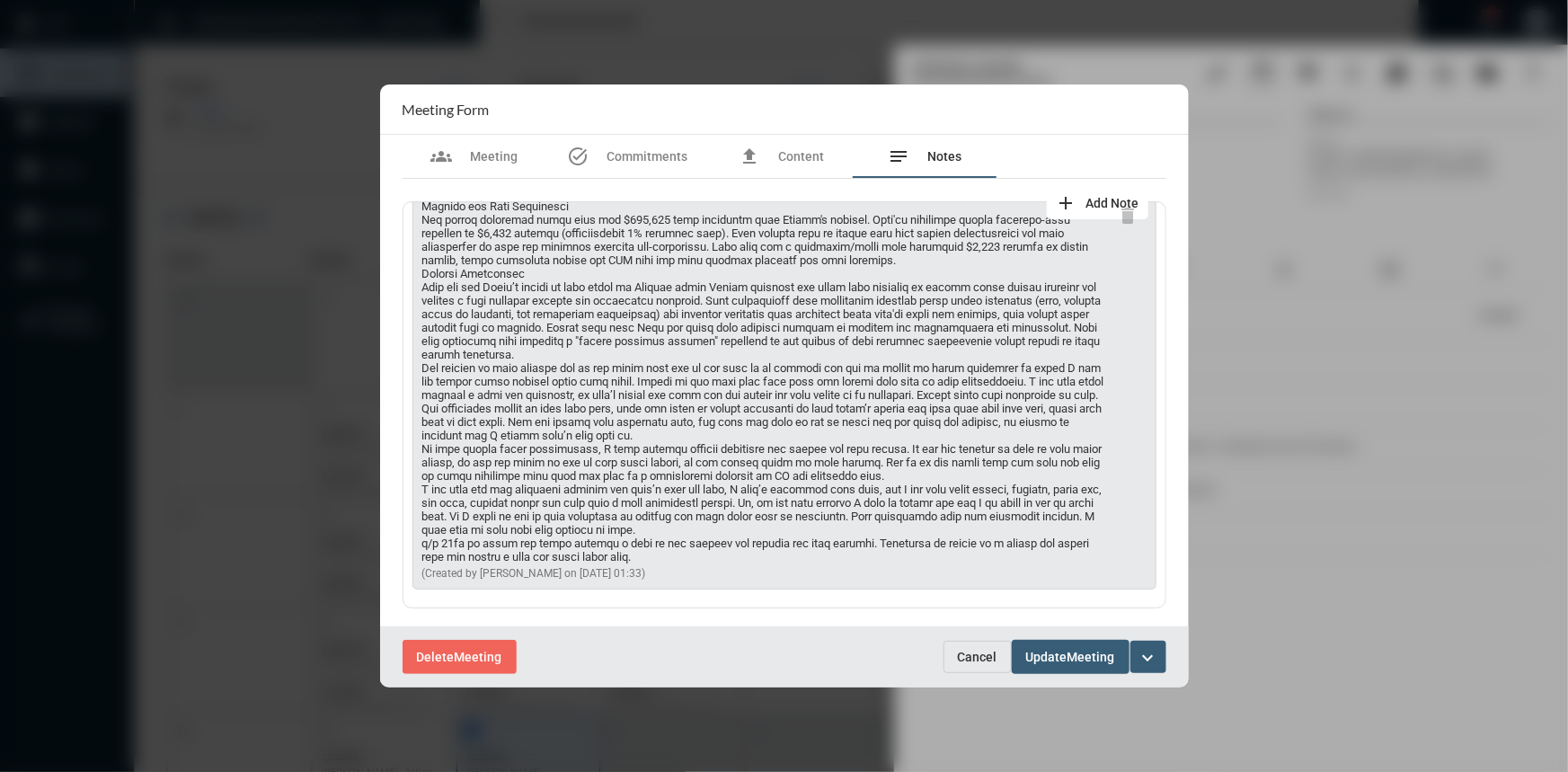
scroll to position [461, 0]
click at [978, 659] on span "Cancel" at bounding box center [977, 657] width 40 height 15
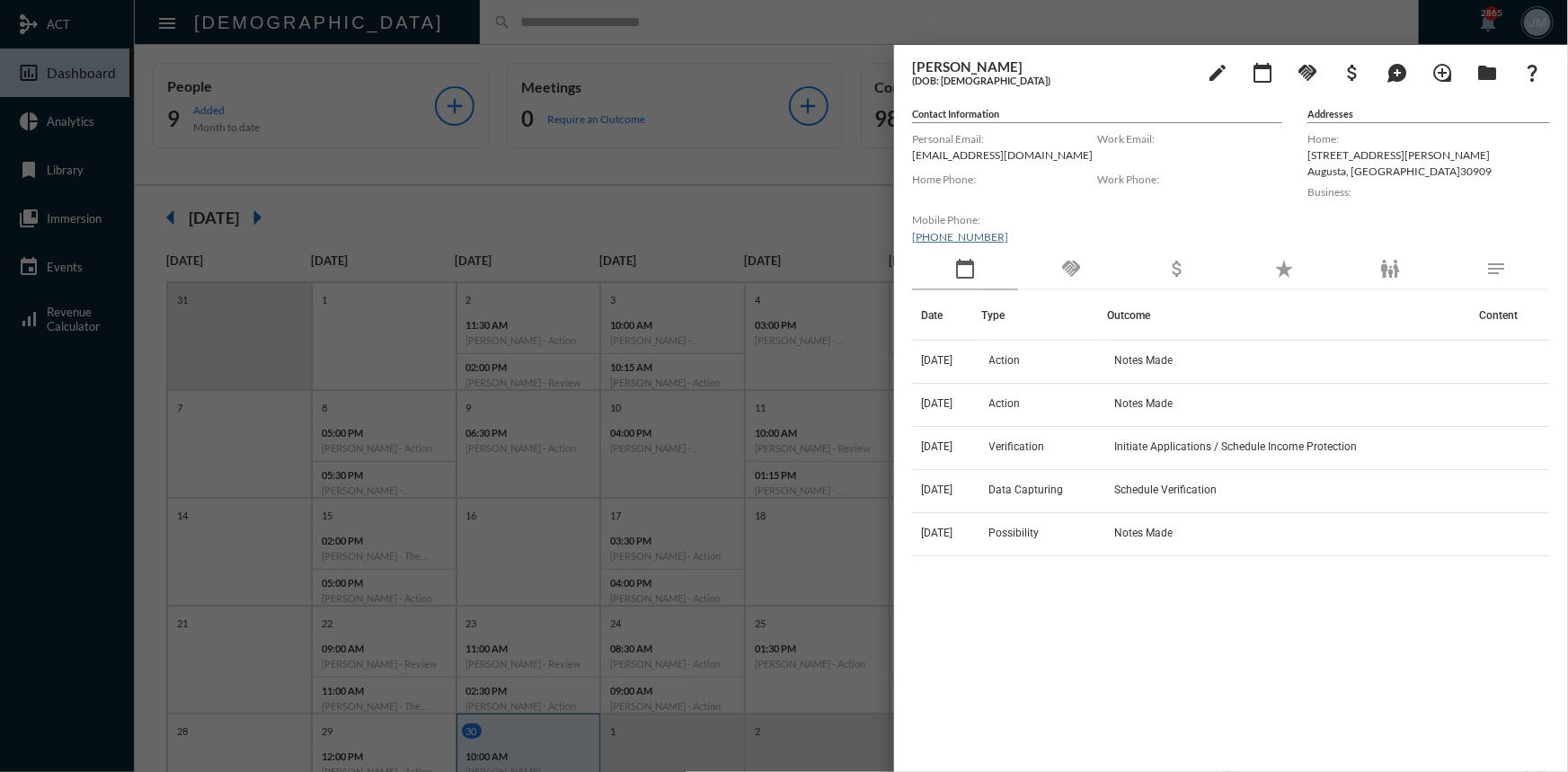
click at [841, 187] on div at bounding box center [784, 386] width 1568 height 772
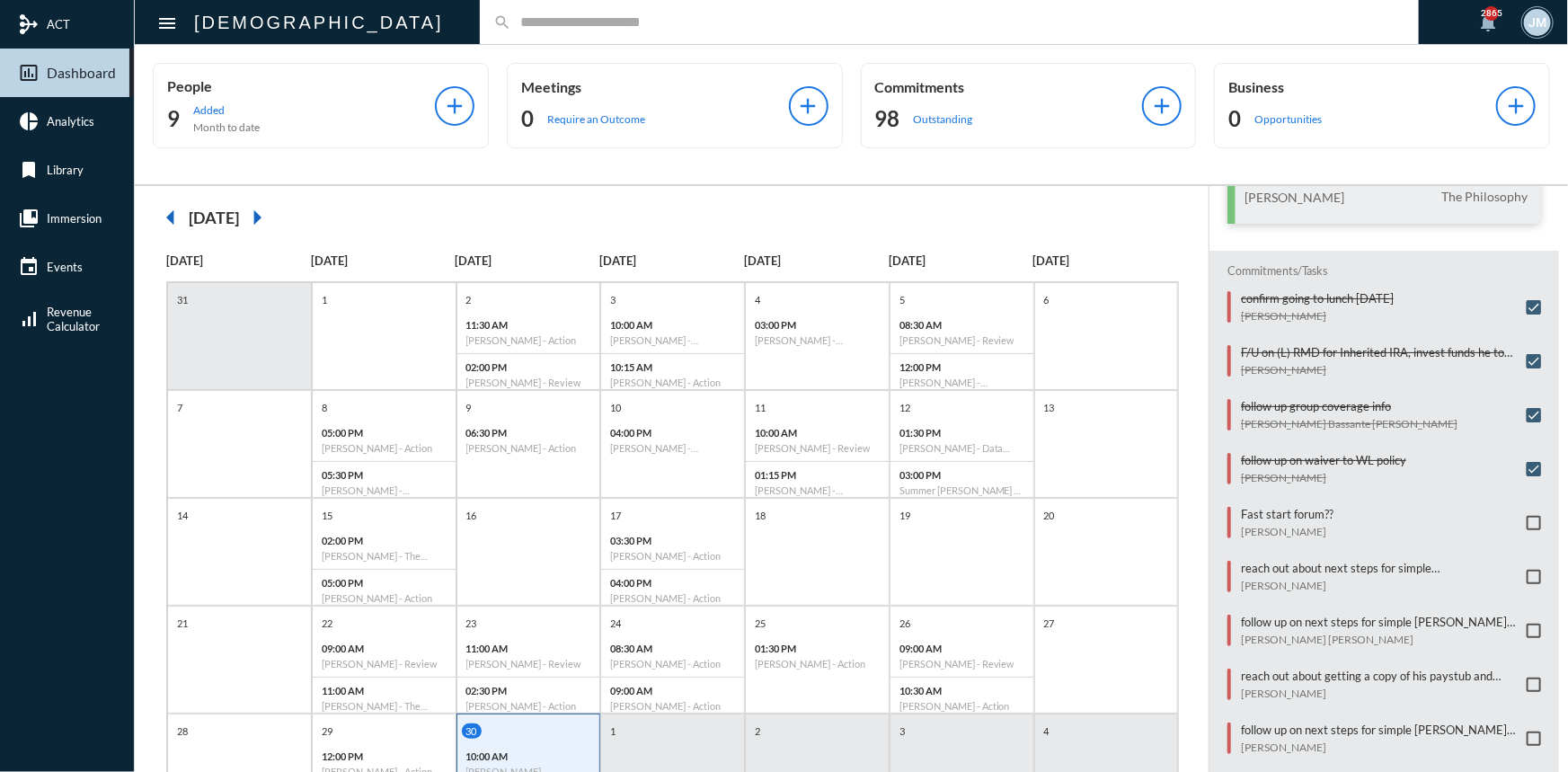
scroll to position [92, 0]
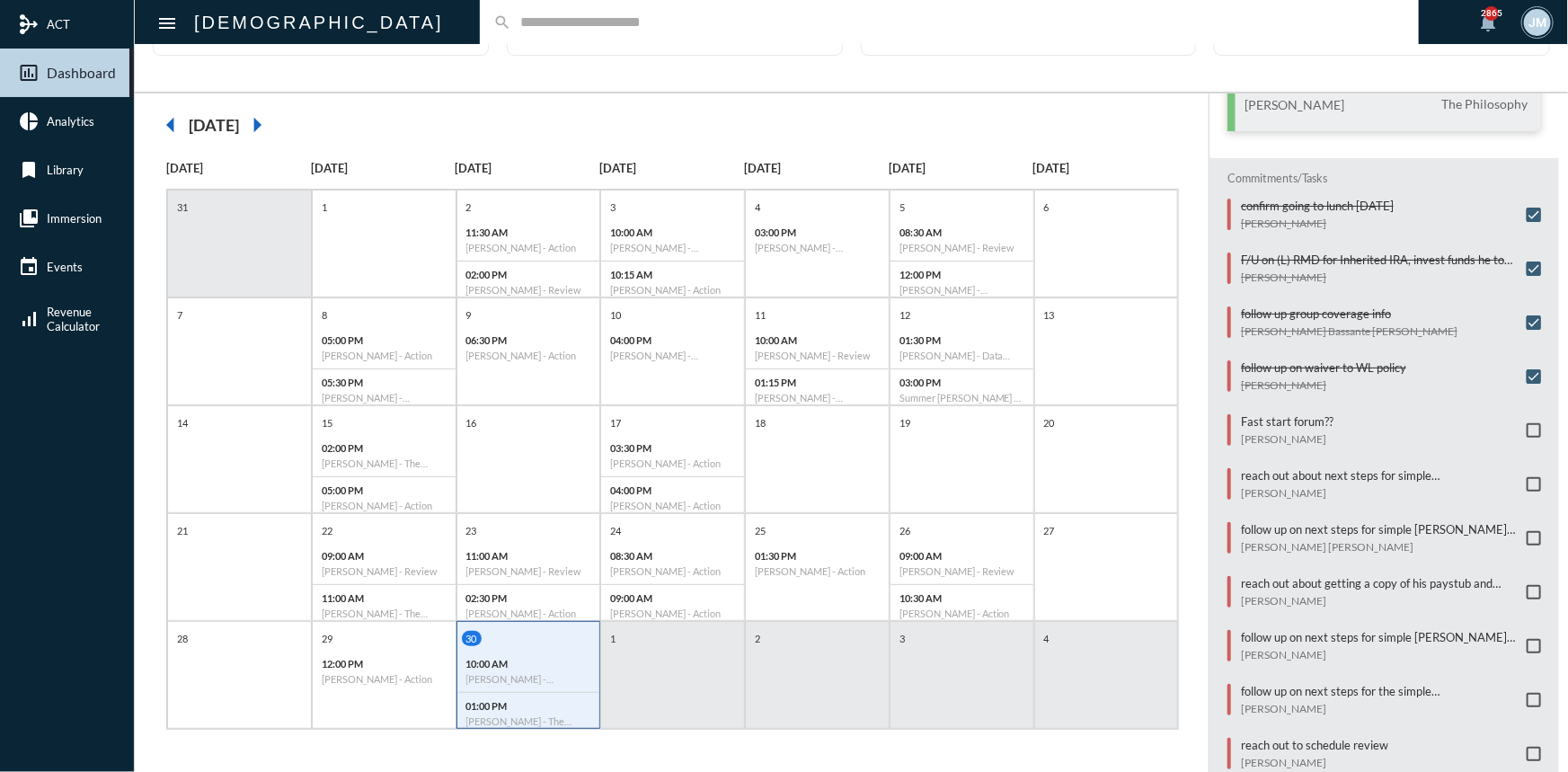
click at [1527, 585] on mat-checkbox at bounding box center [1534, 593] width 15 height 16
click at [1526, 585] on span at bounding box center [1534, 593] width 15 height 15
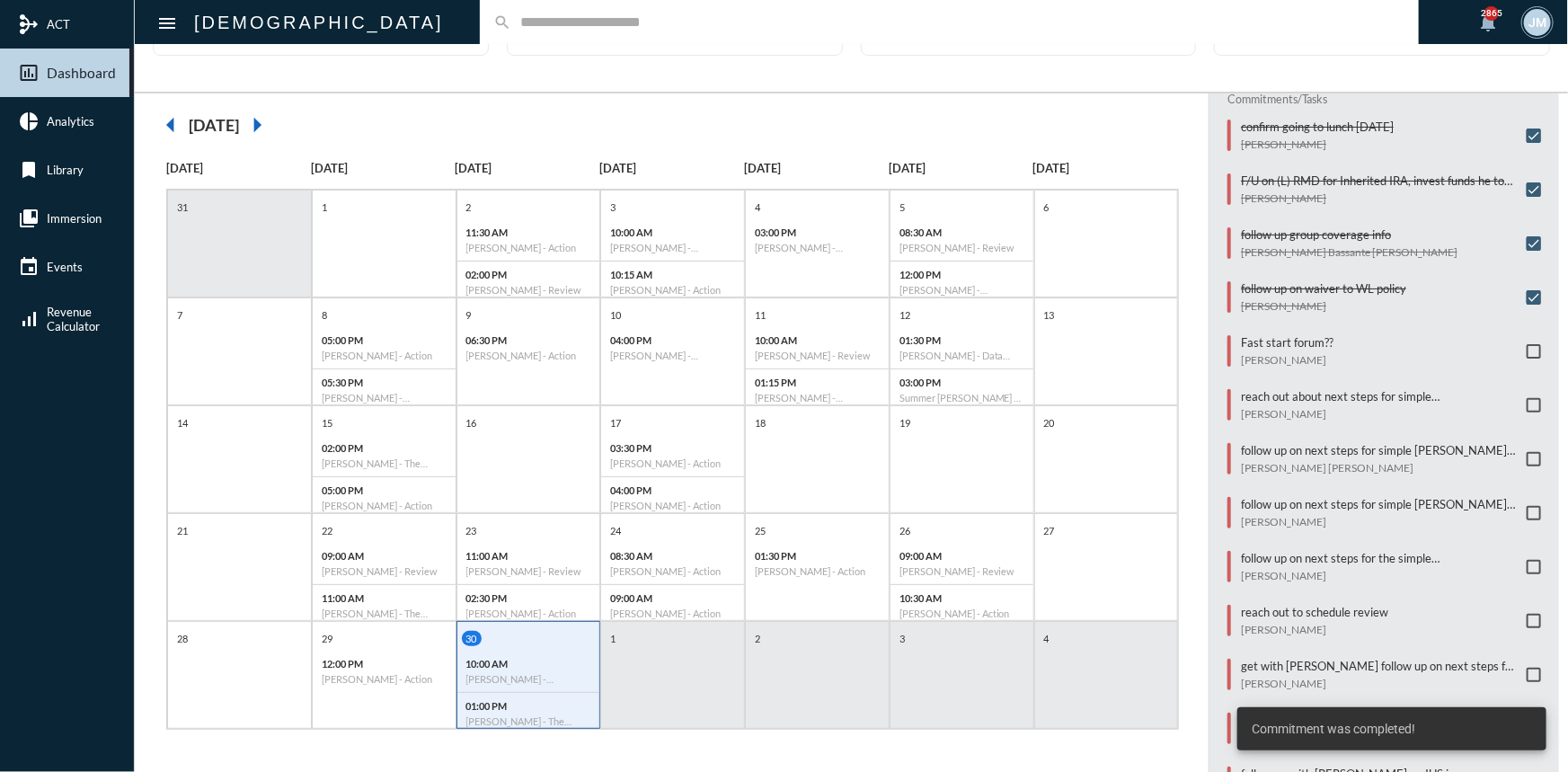
scroll to position [432, 0]
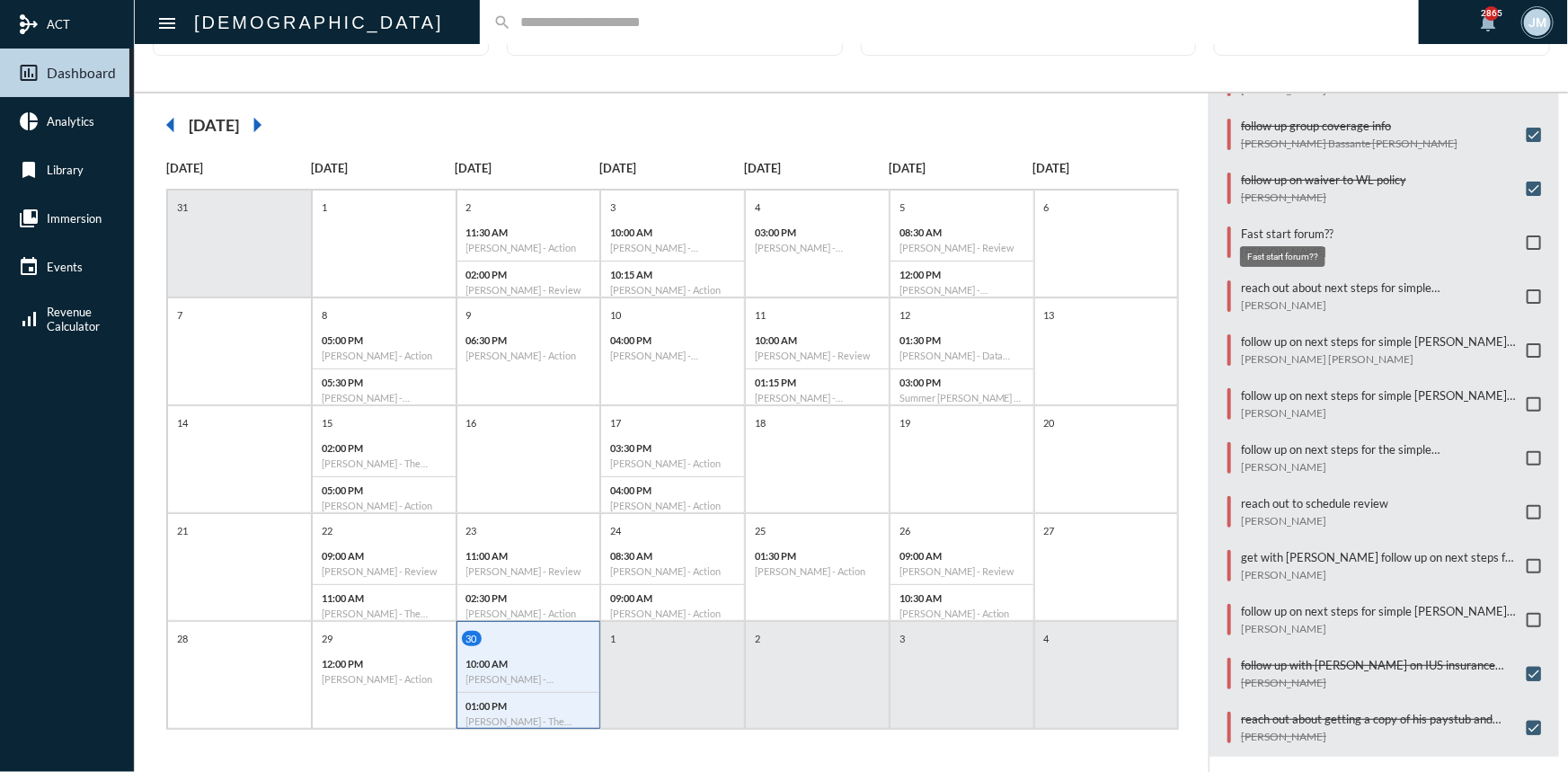
click at [1261, 226] on p "Fast start forum??" at bounding box center [1287, 234] width 92 height 15
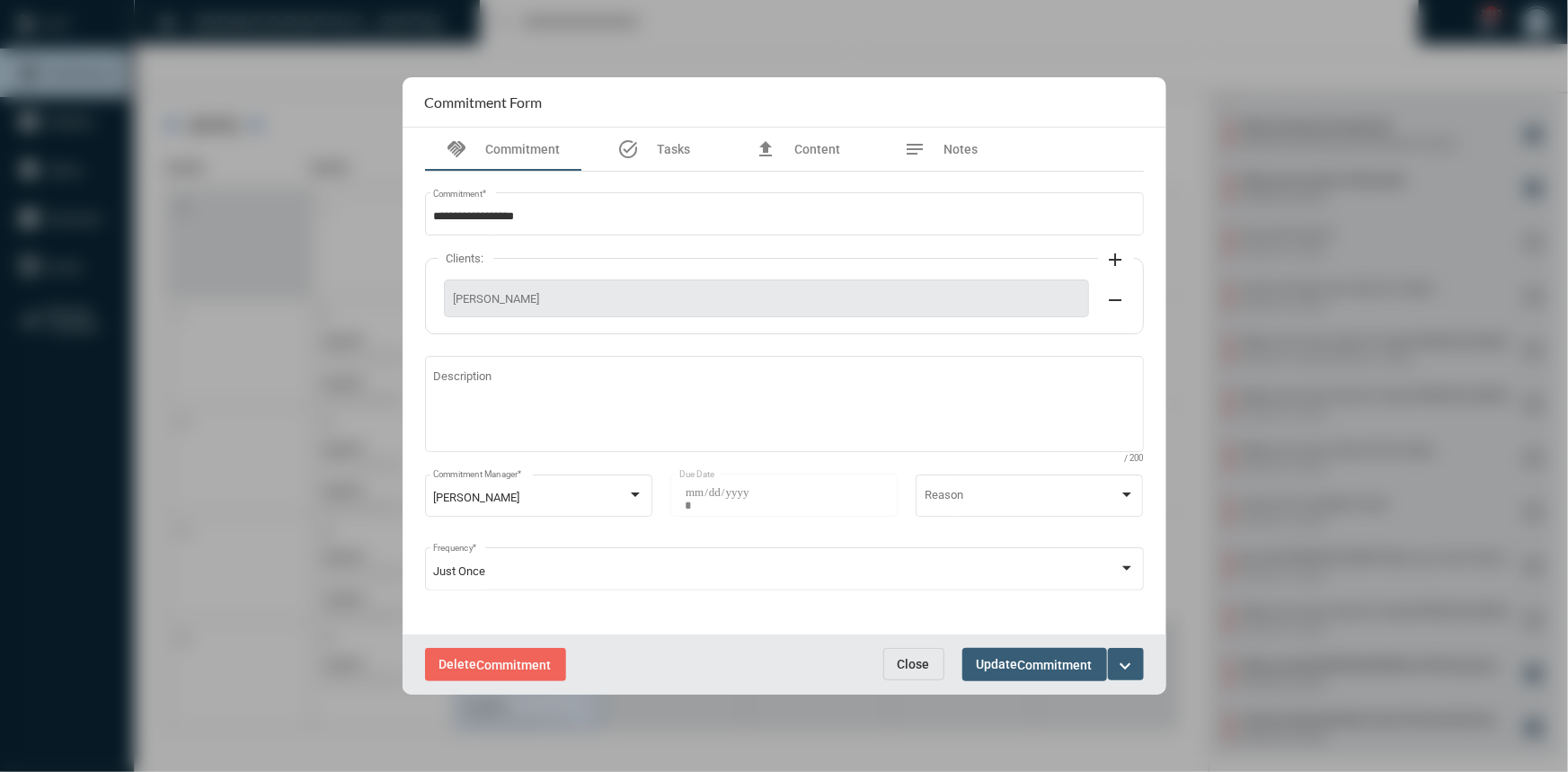
click at [1142, 663] on button "expand_more" at bounding box center [1125, 664] width 36 height 32
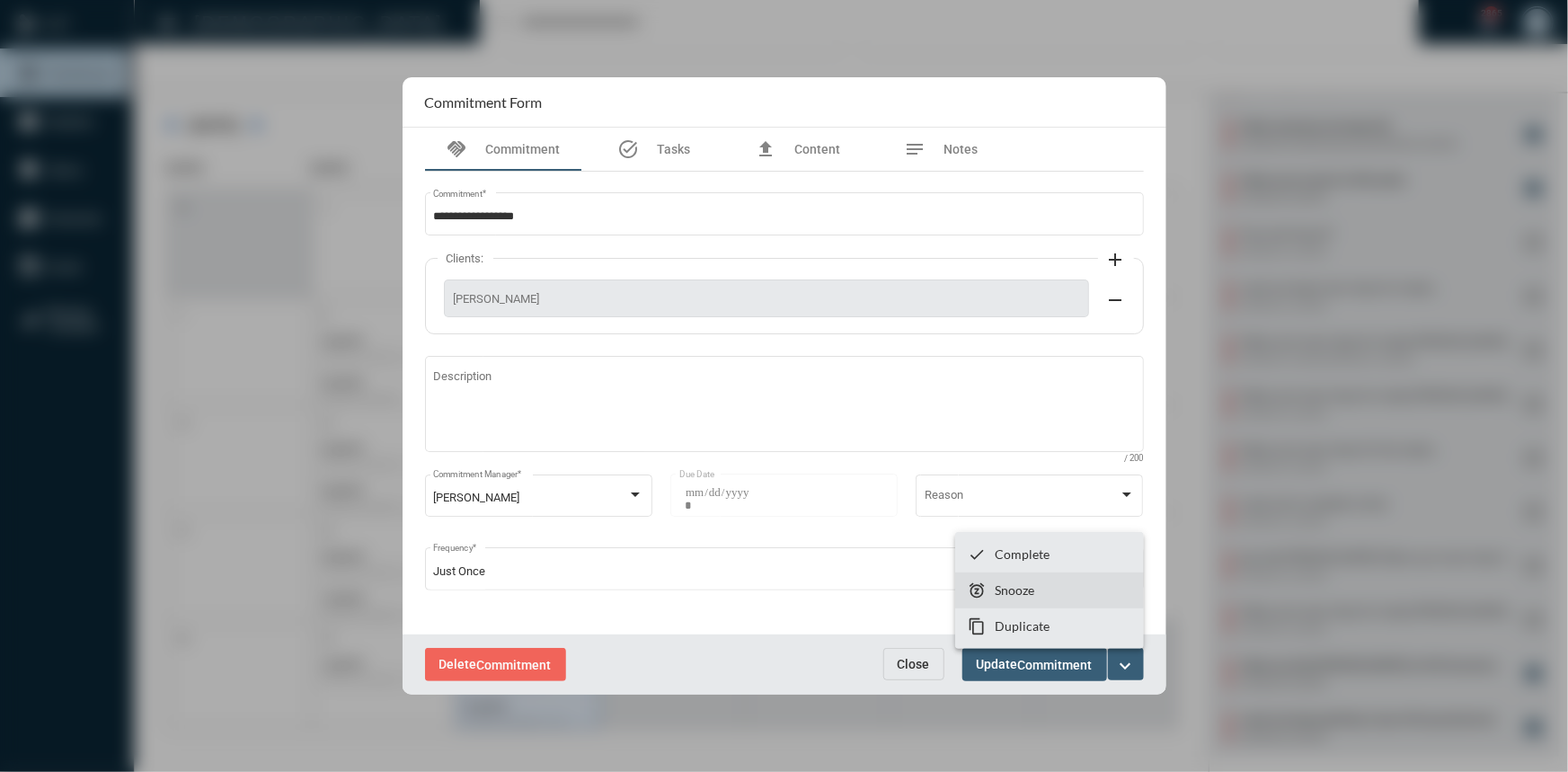
click at [1052, 592] on section "snooze Snooze" at bounding box center [1049, 590] width 188 height 36
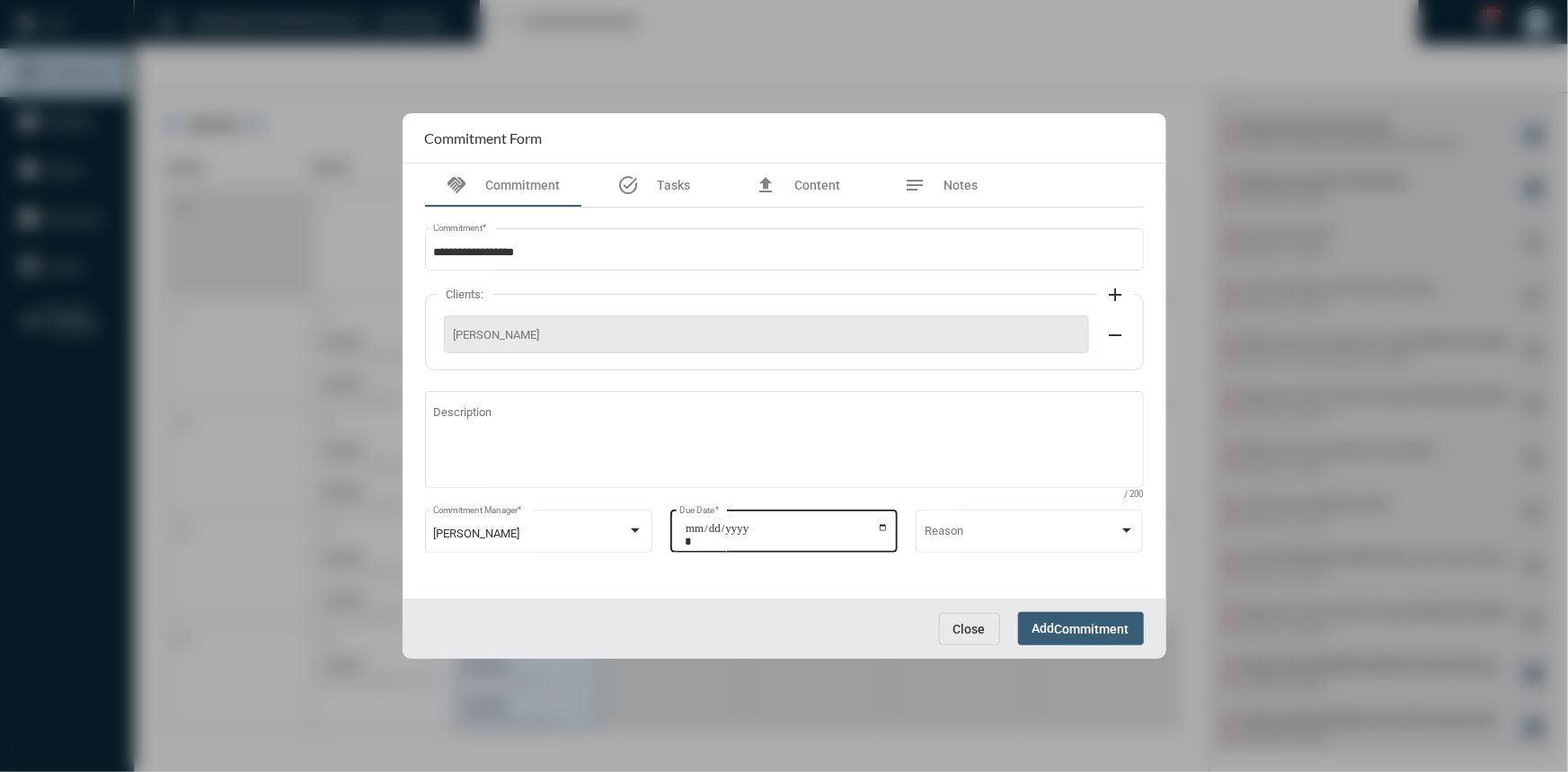
click at [878, 524] on input "**********" at bounding box center [786, 535] width 204 height 25
type input "**********"
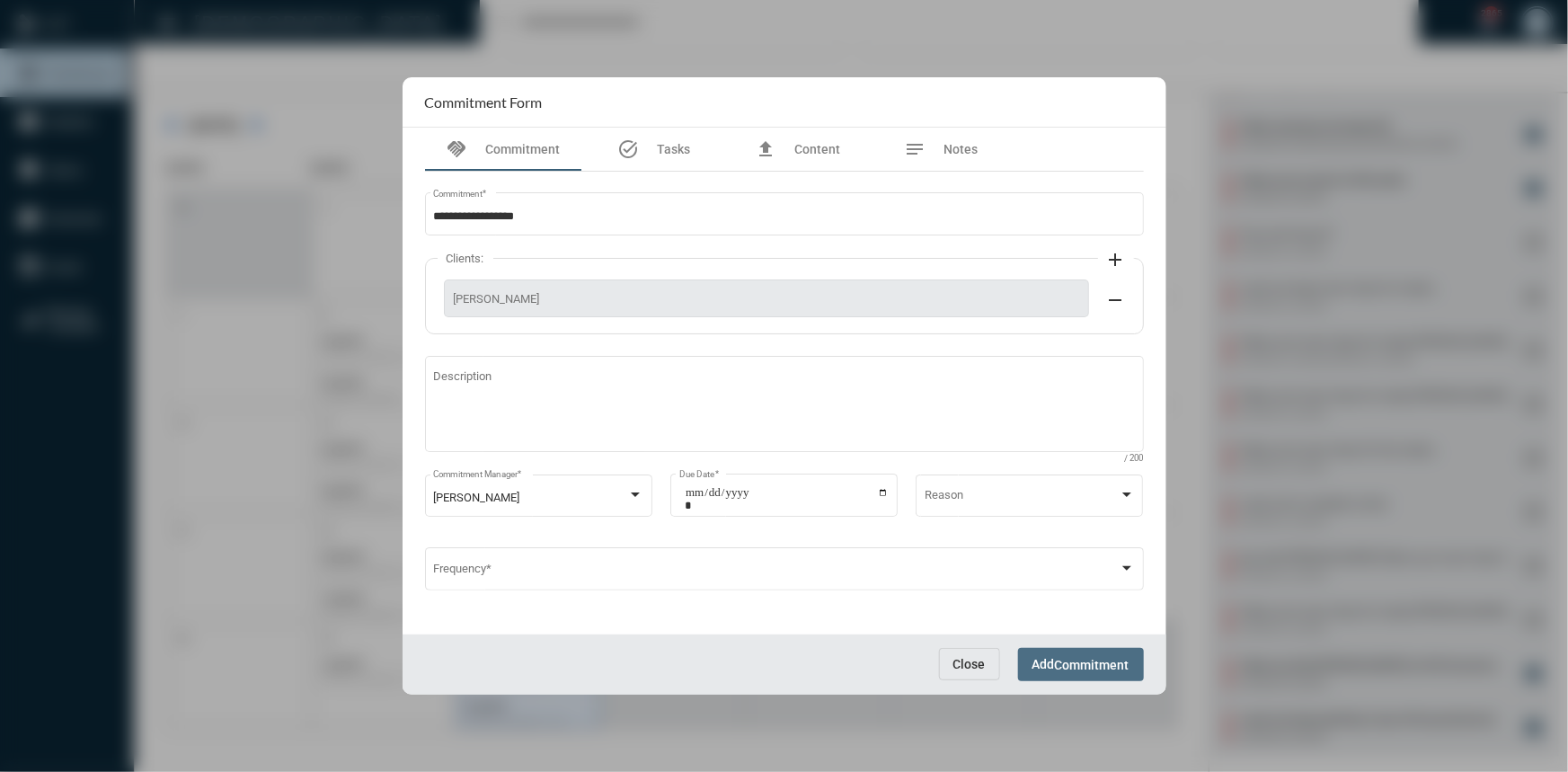
click at [1058, 657] on span "Add Commitment" at bounding box center [1081, 665] width 97 height 15
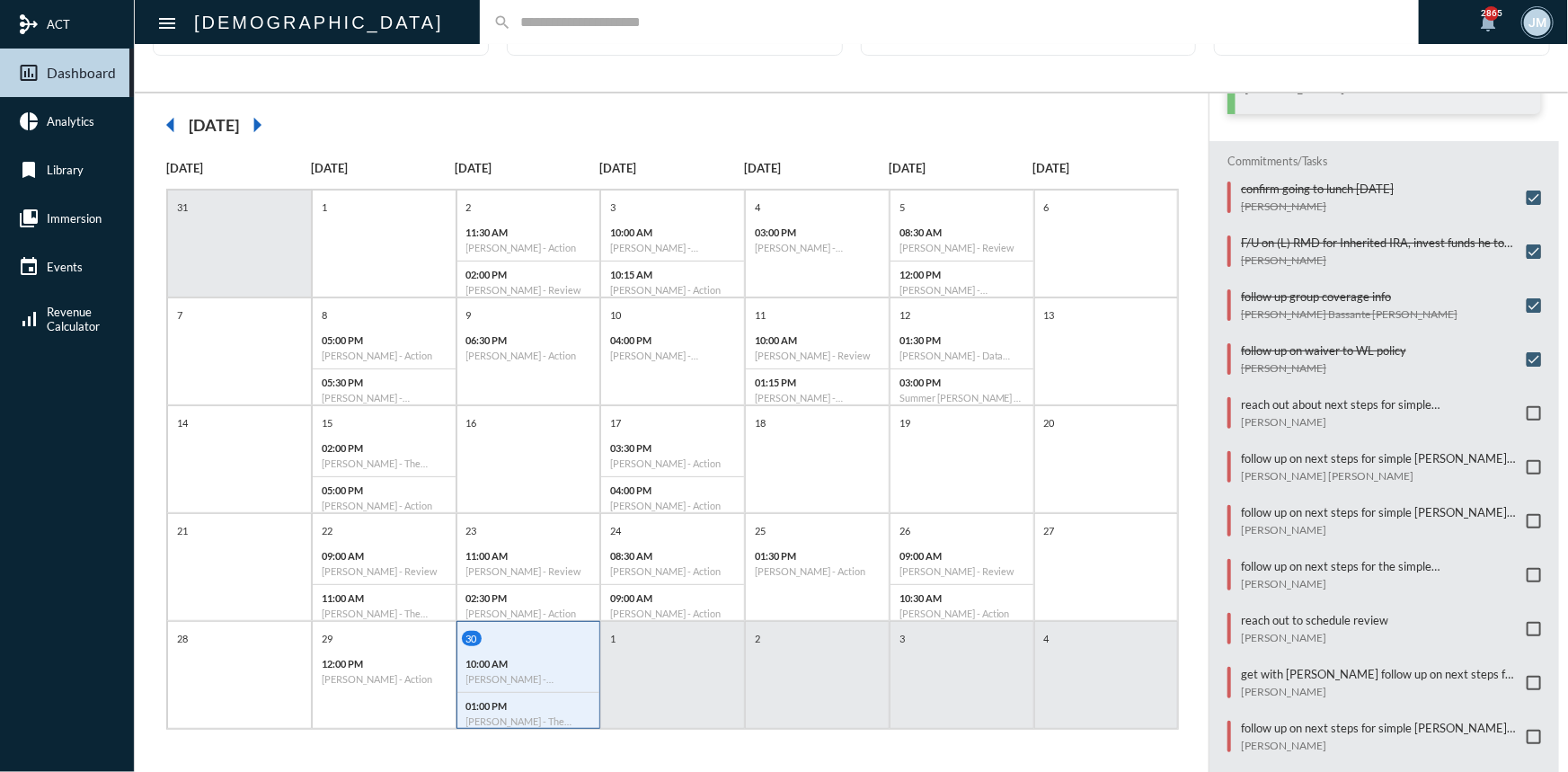
scroll to position [297, 0]
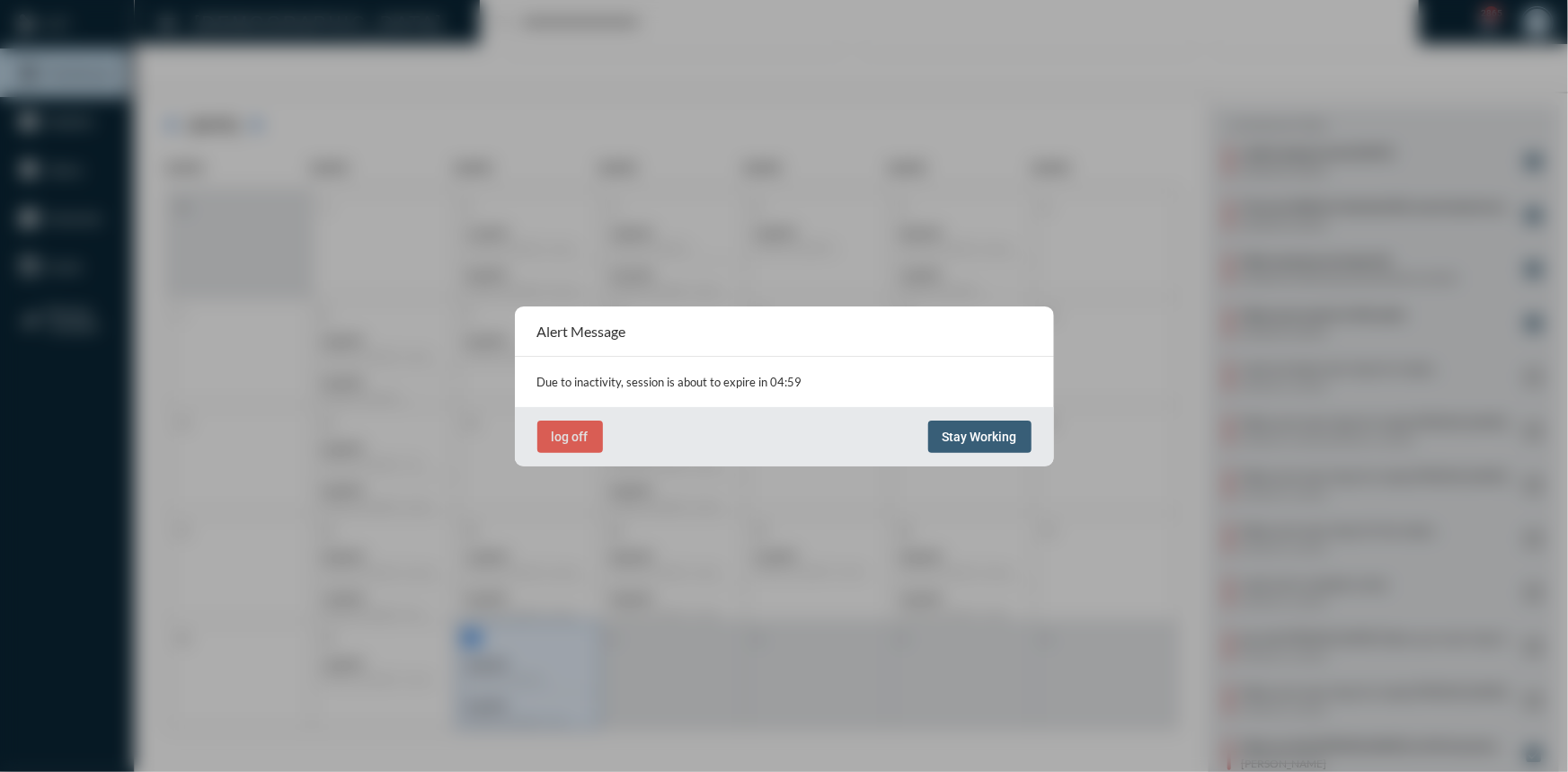
click at [970, 430] on span "Stay Working" at bounding box center [979, 437] width 75 height 15
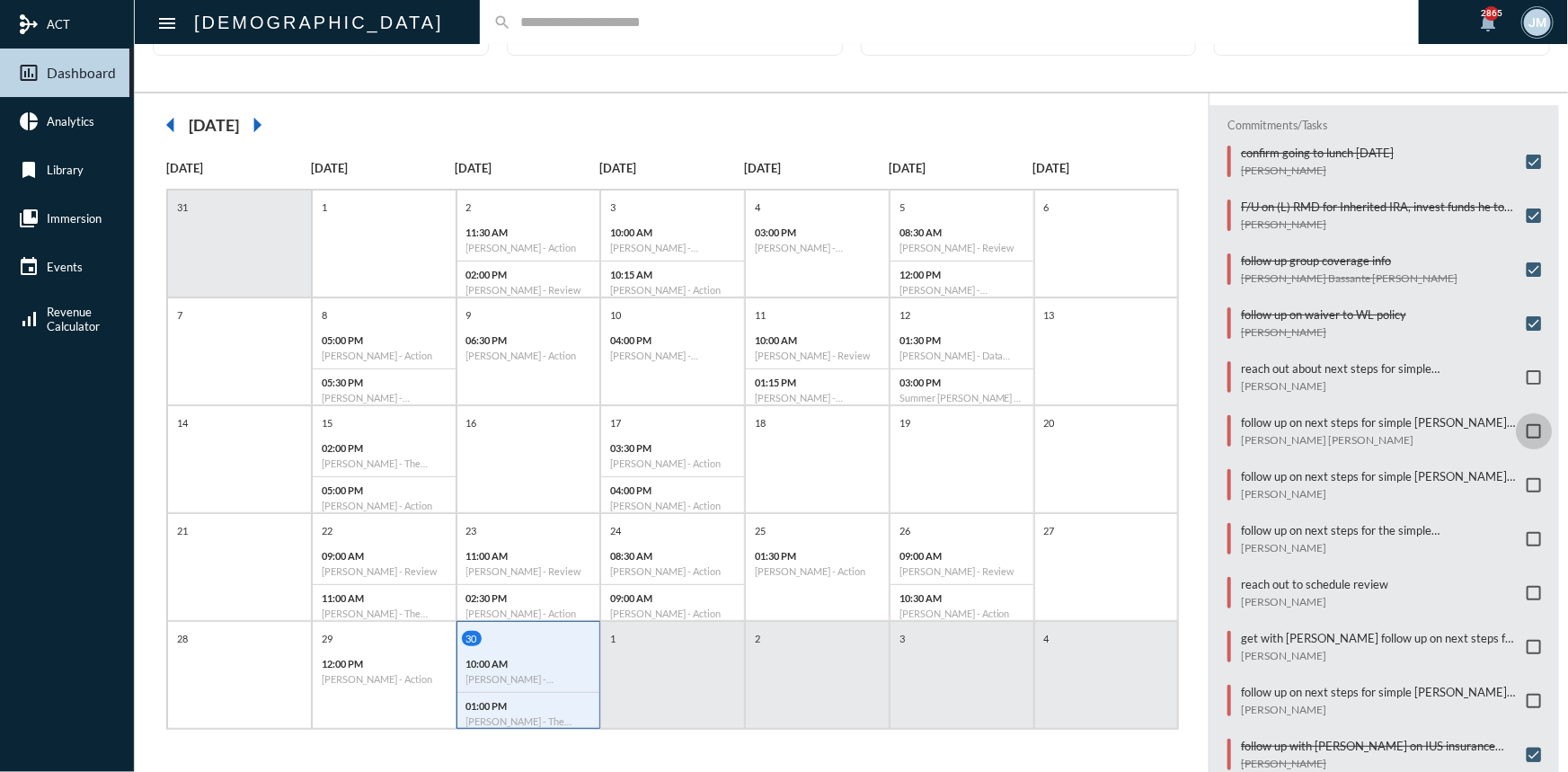
click at [1526, 425] on span at bounding box center [1534, 432] width 15 height 15
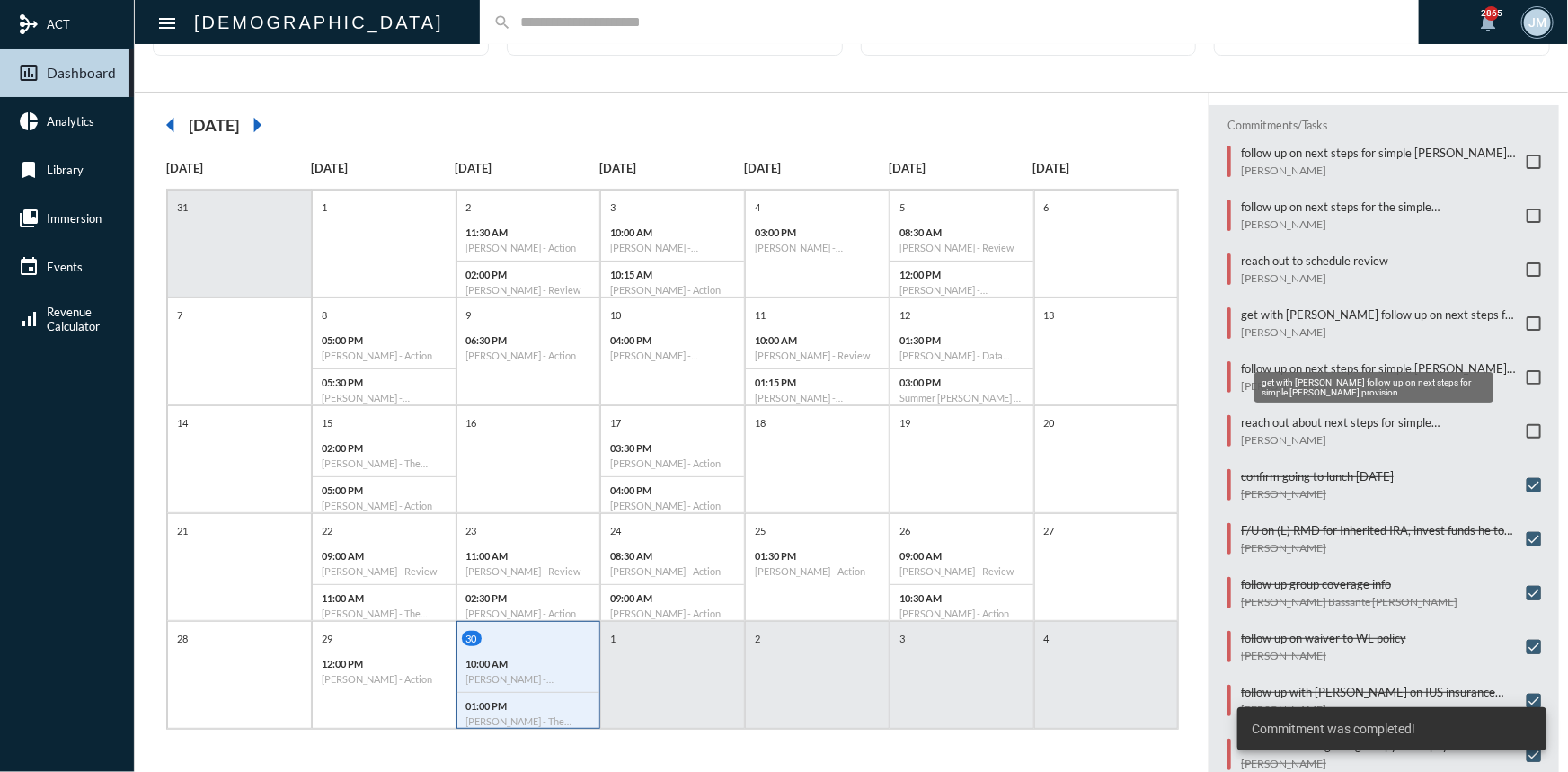
scroll to position [216, 0]
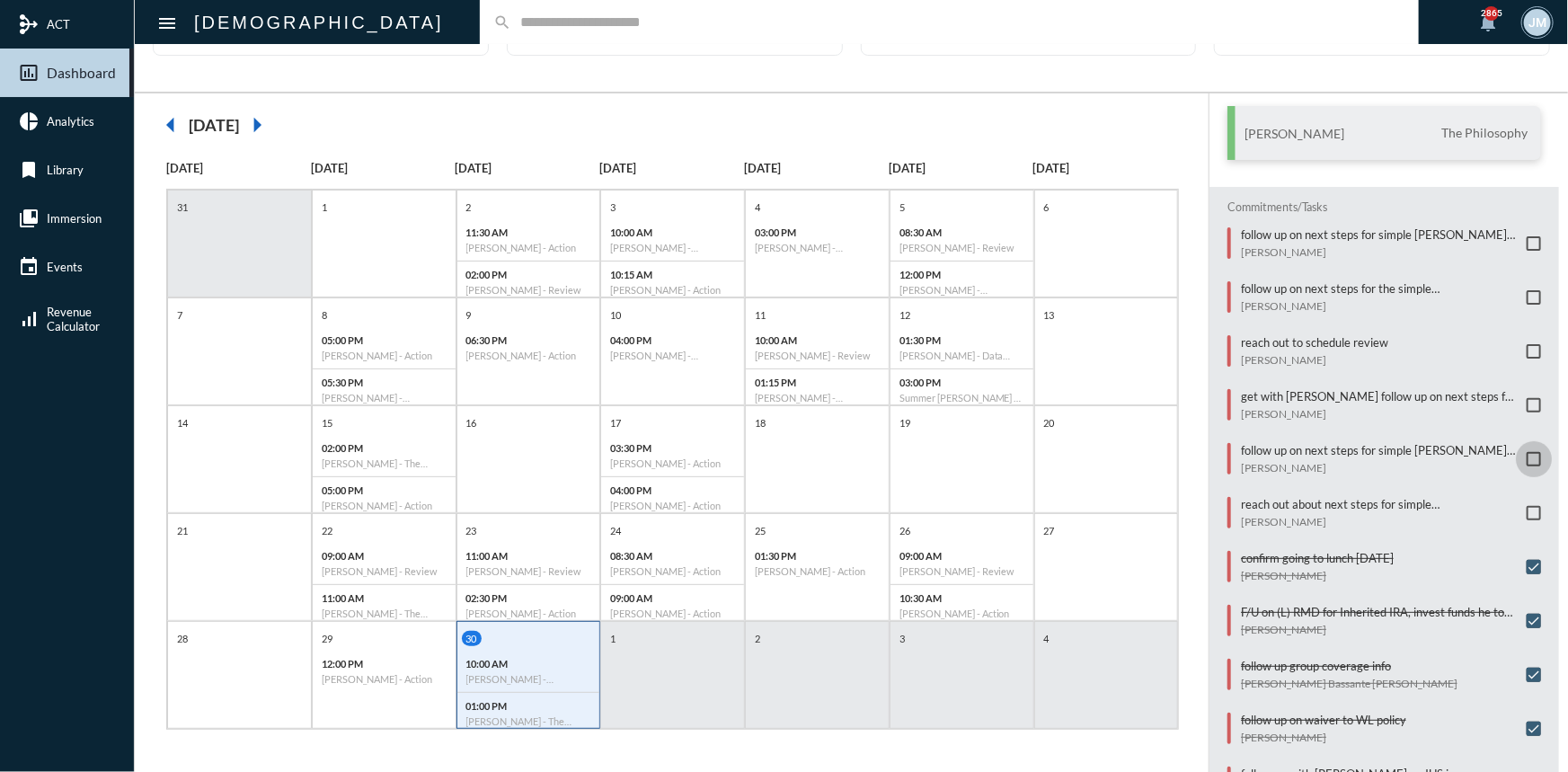
click at [1527, 452] on span at bounding box center [1534, 460] width 15 height 15
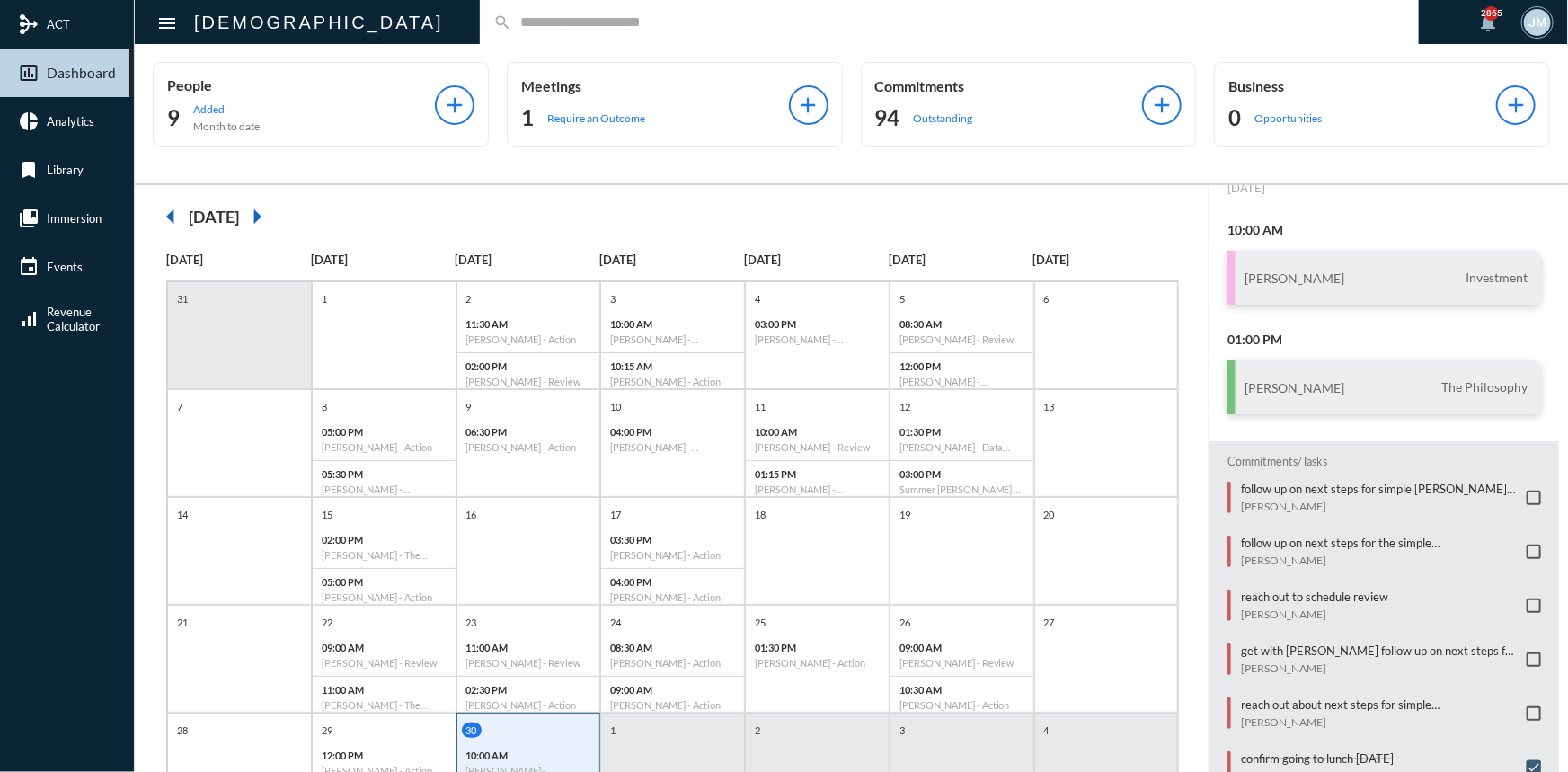
scroll to position [0, 0]
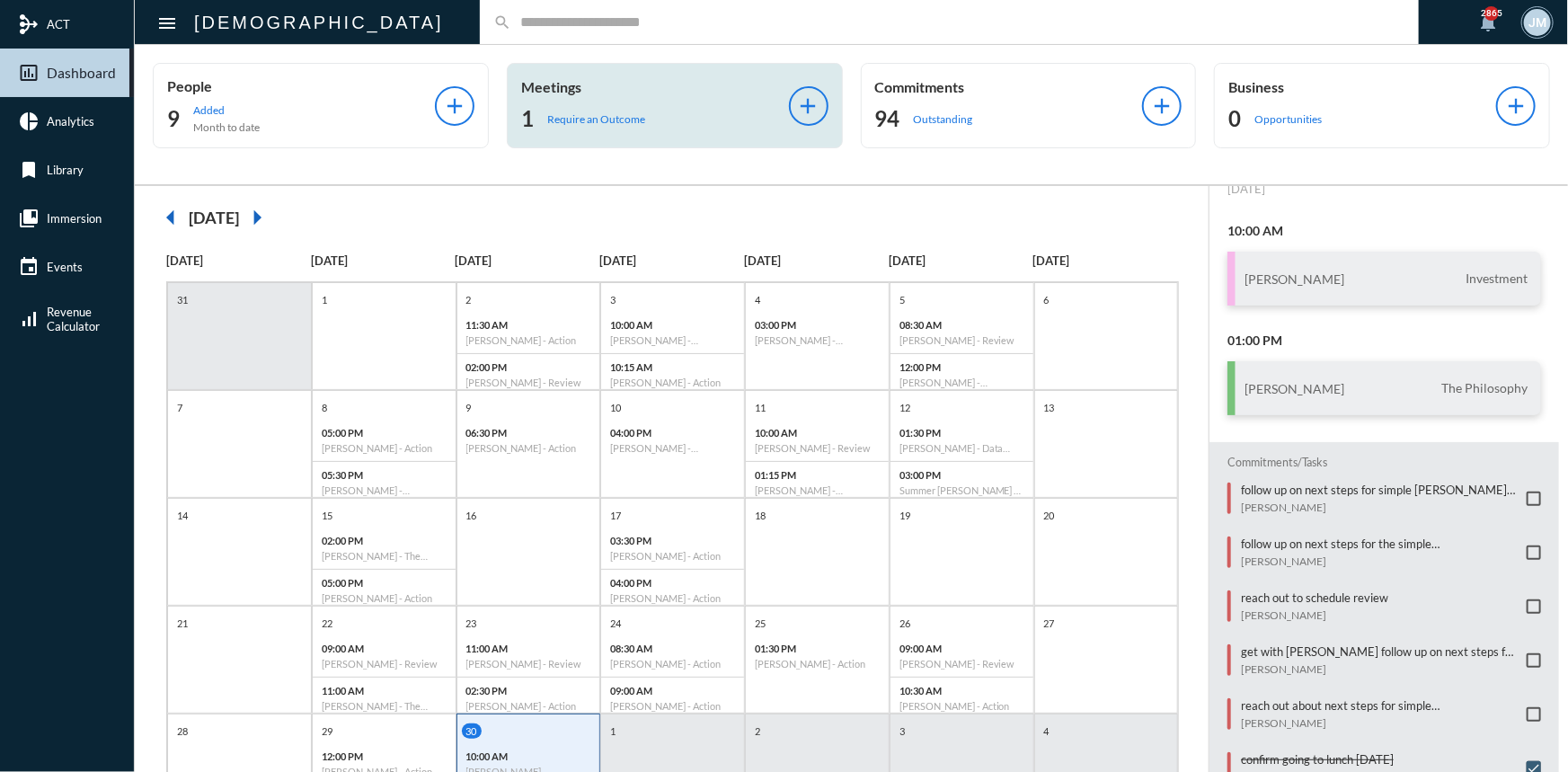
click at [557, 95] on div "Meetings 1 Require an Outcome" at bounding box center [655, 105] width 268 height 54
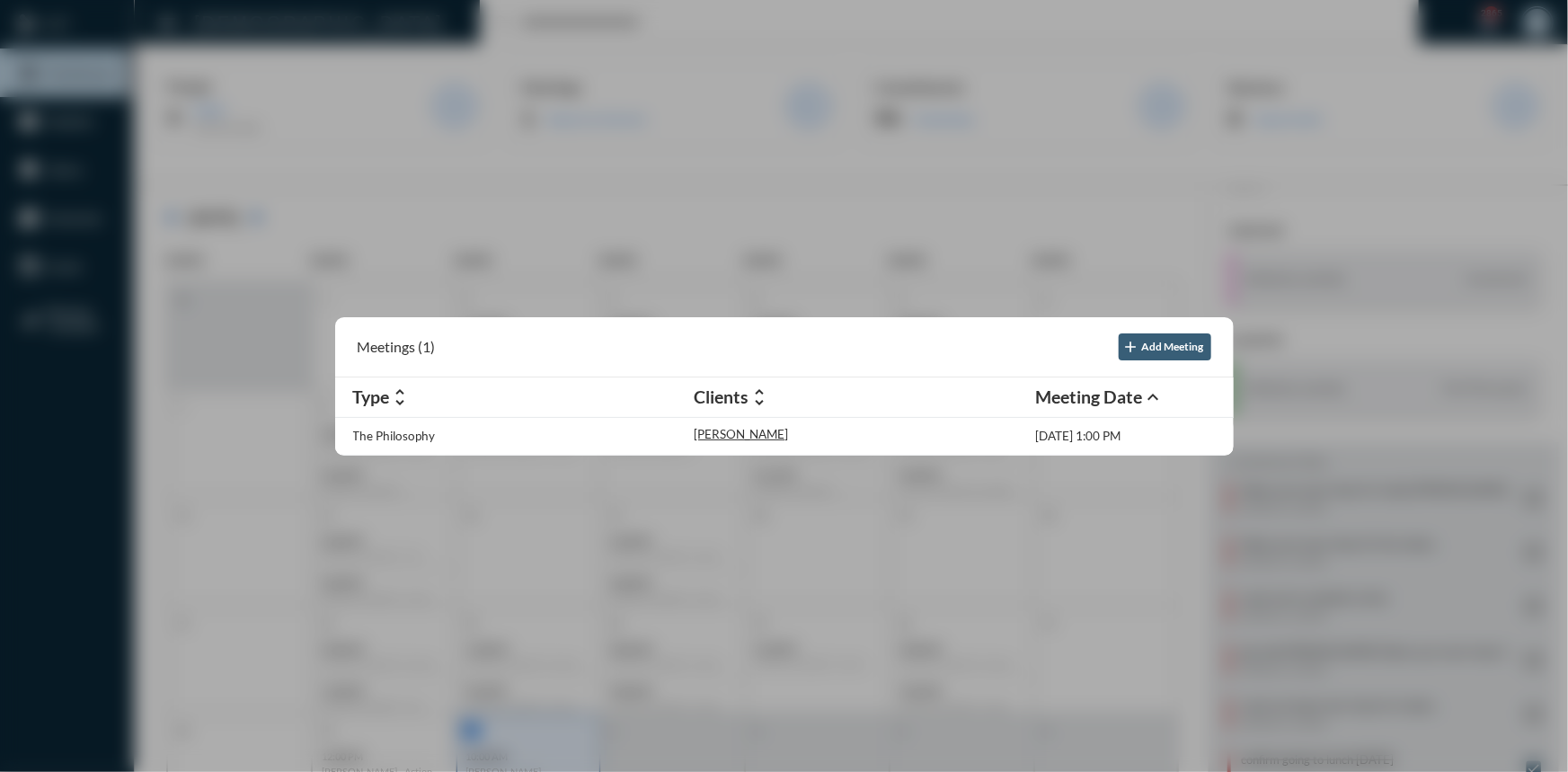
click at [576, 83] on div at bounding box center [784, 386] width 1568 height 772
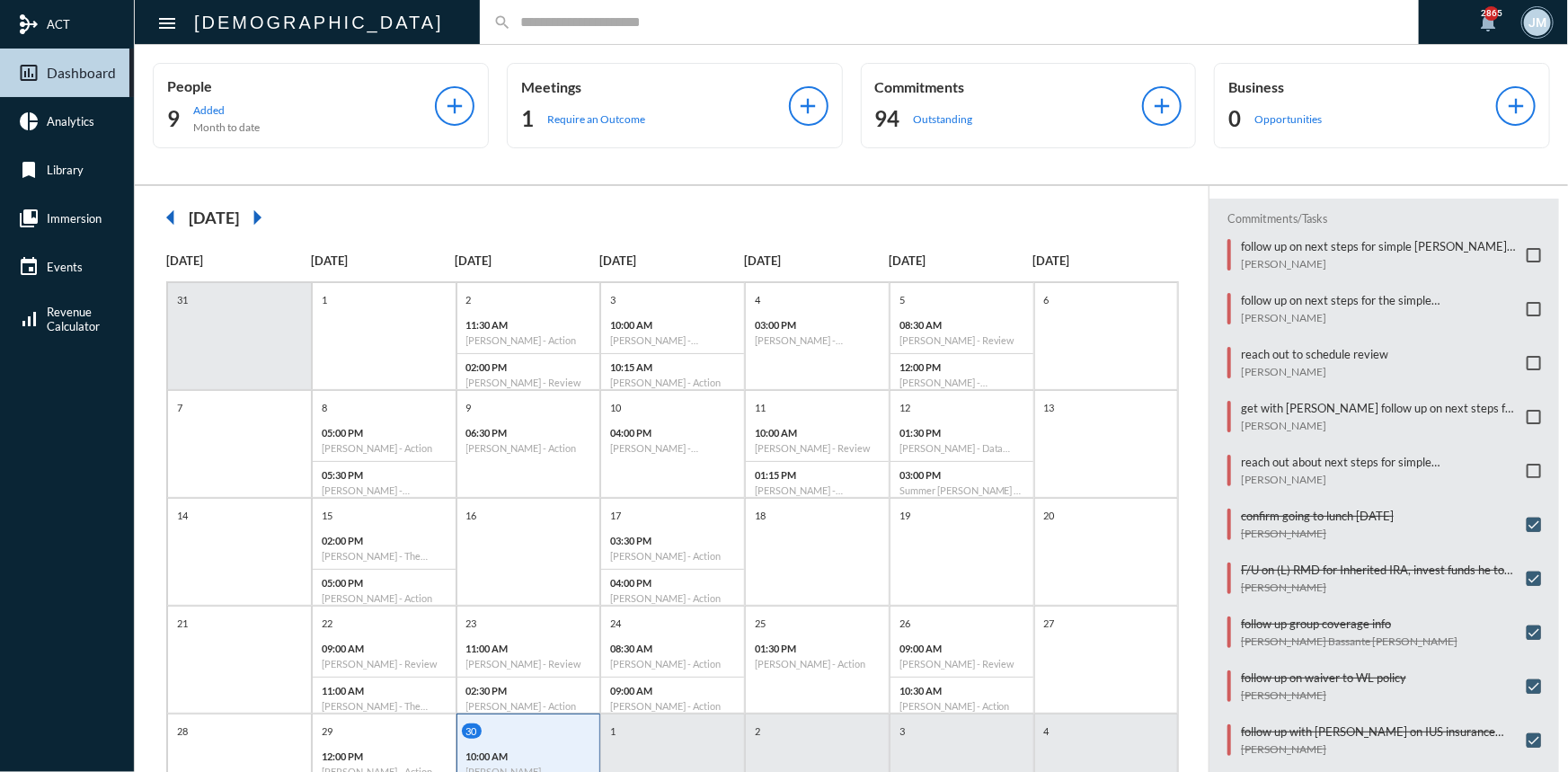
scroll to position [297, 0]
click at [1529, 465] on span at bounding box center [1534, 470] width 15 height 15
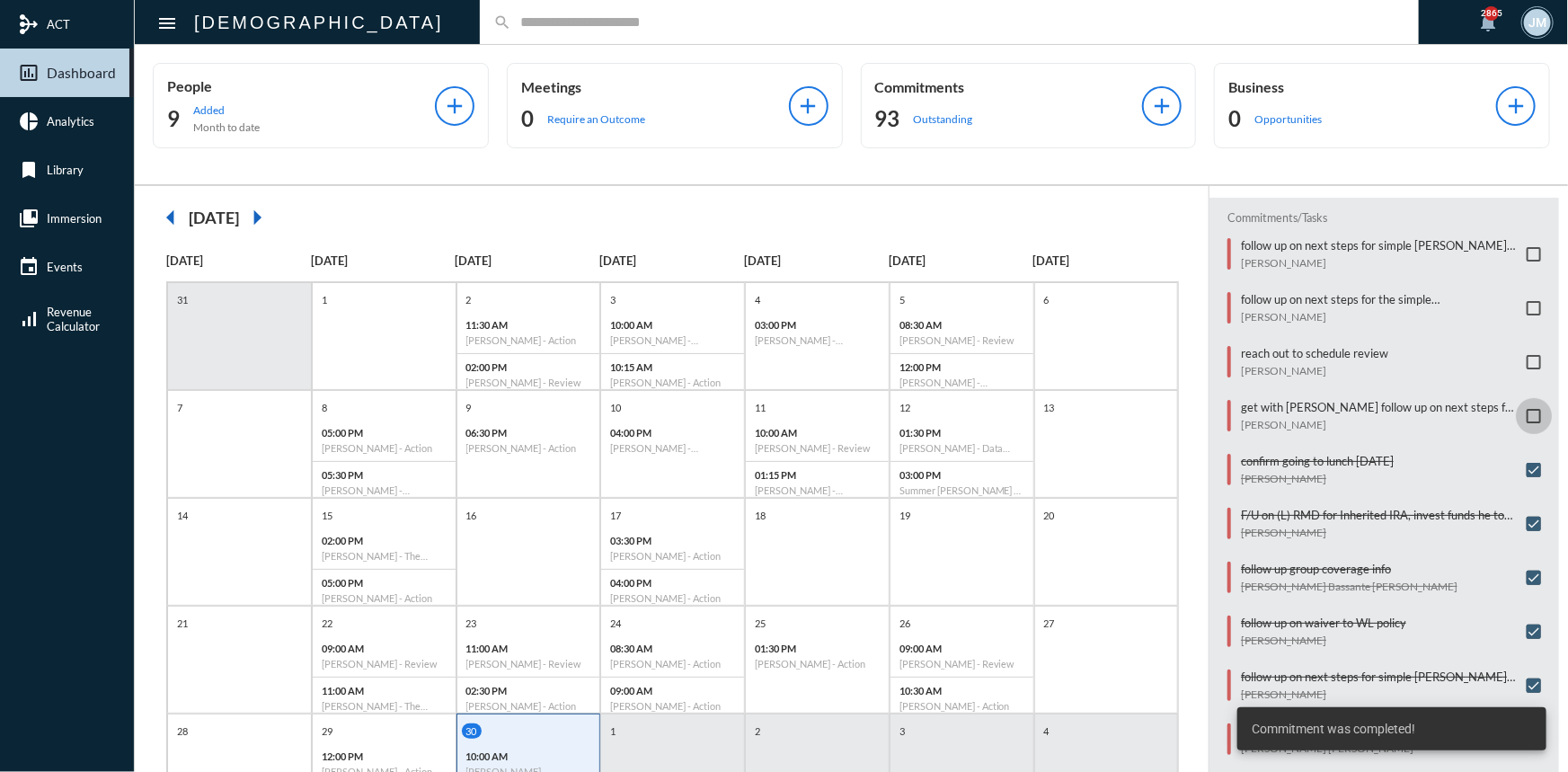
click at [1527, 411] on span at bounding box center [1534, 416] width 15 height 15
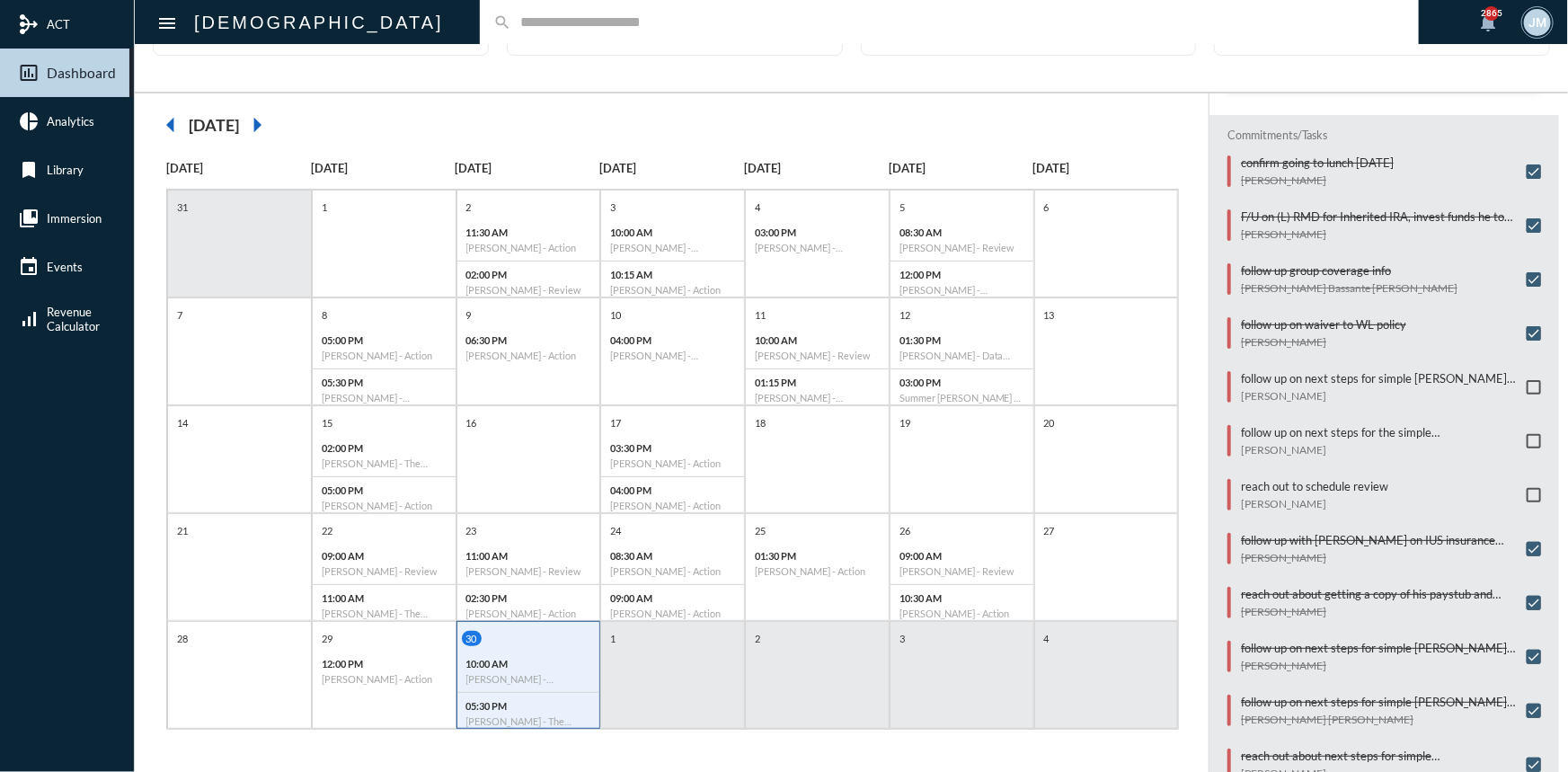
scroll to position [216, 0]
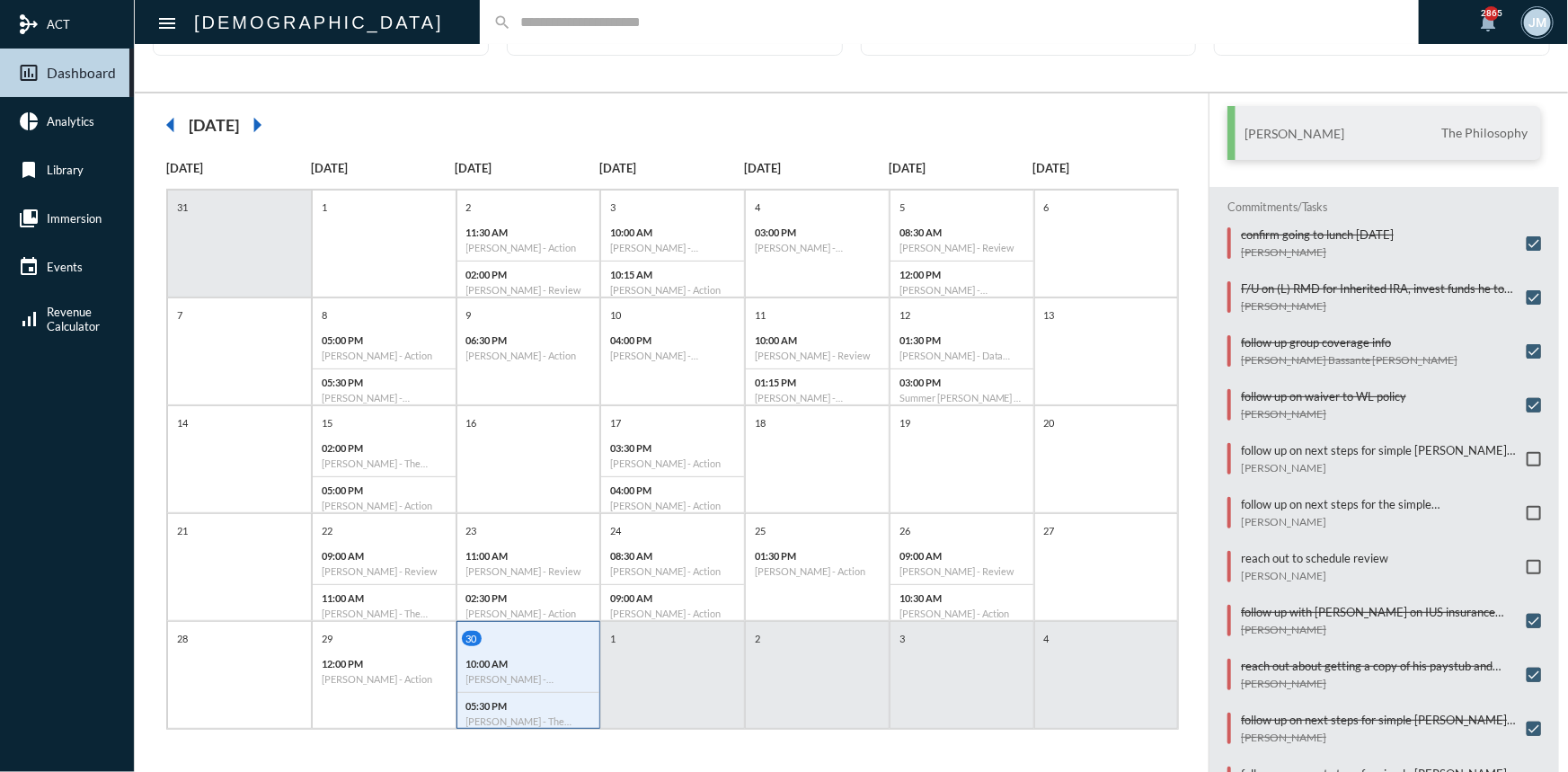
click at [1528, 452] on span at bounding box center [1534, 460] width 15 height 15
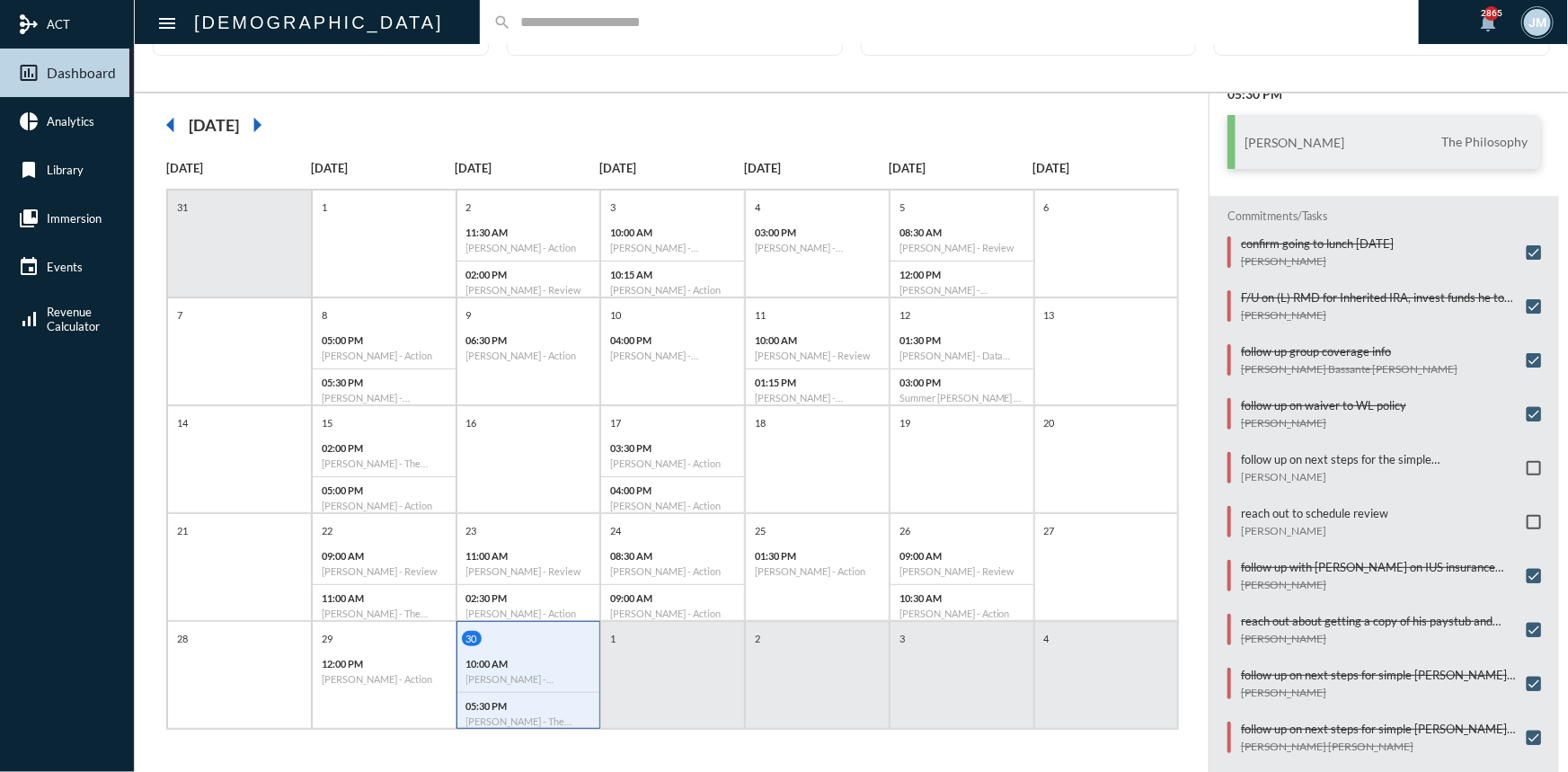
scroll to position [135, 0]
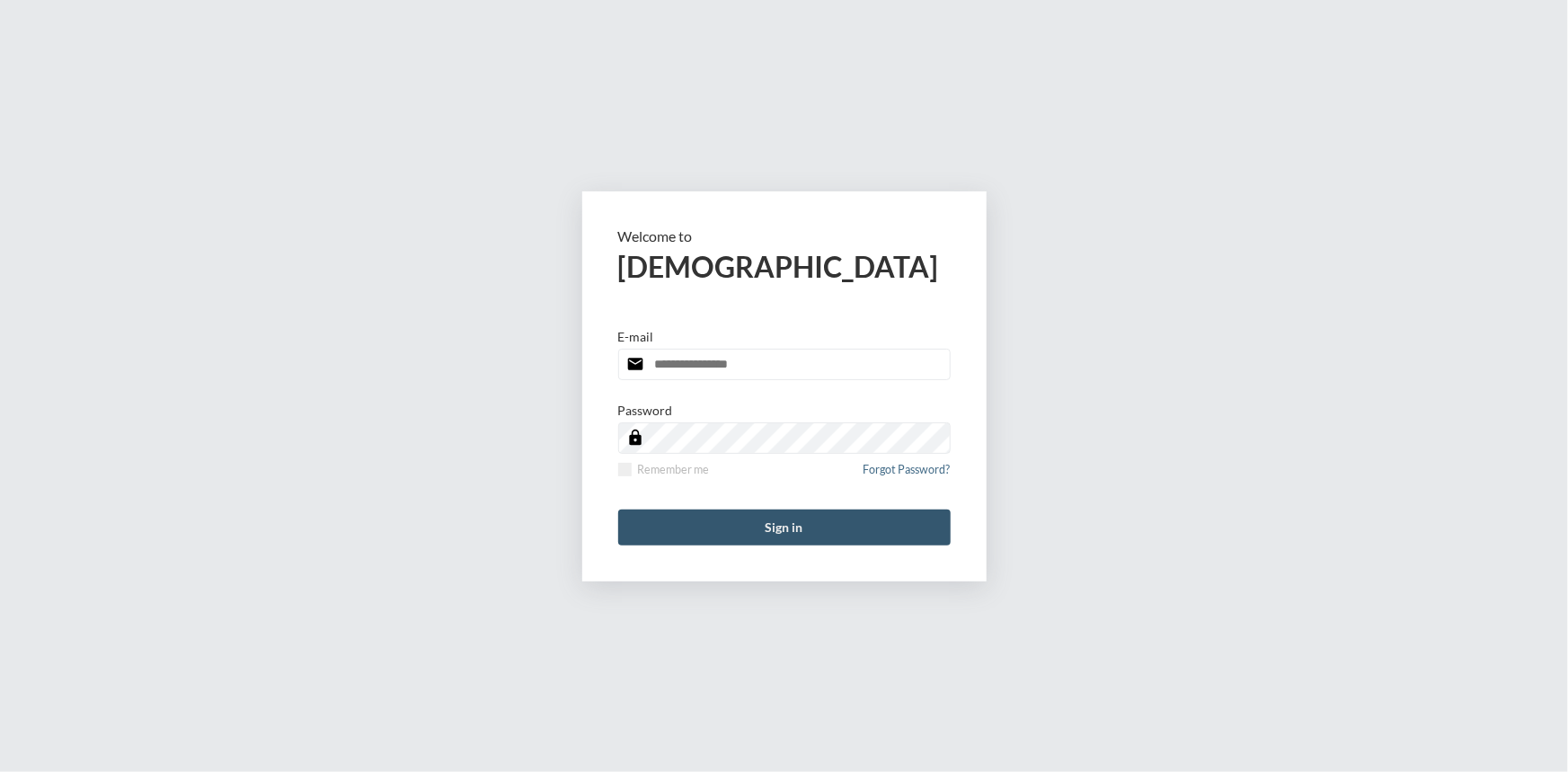
type input "**********"
click at [792, 528] on button "Sign in" at bounding box center [784, 527] width 332 height 36
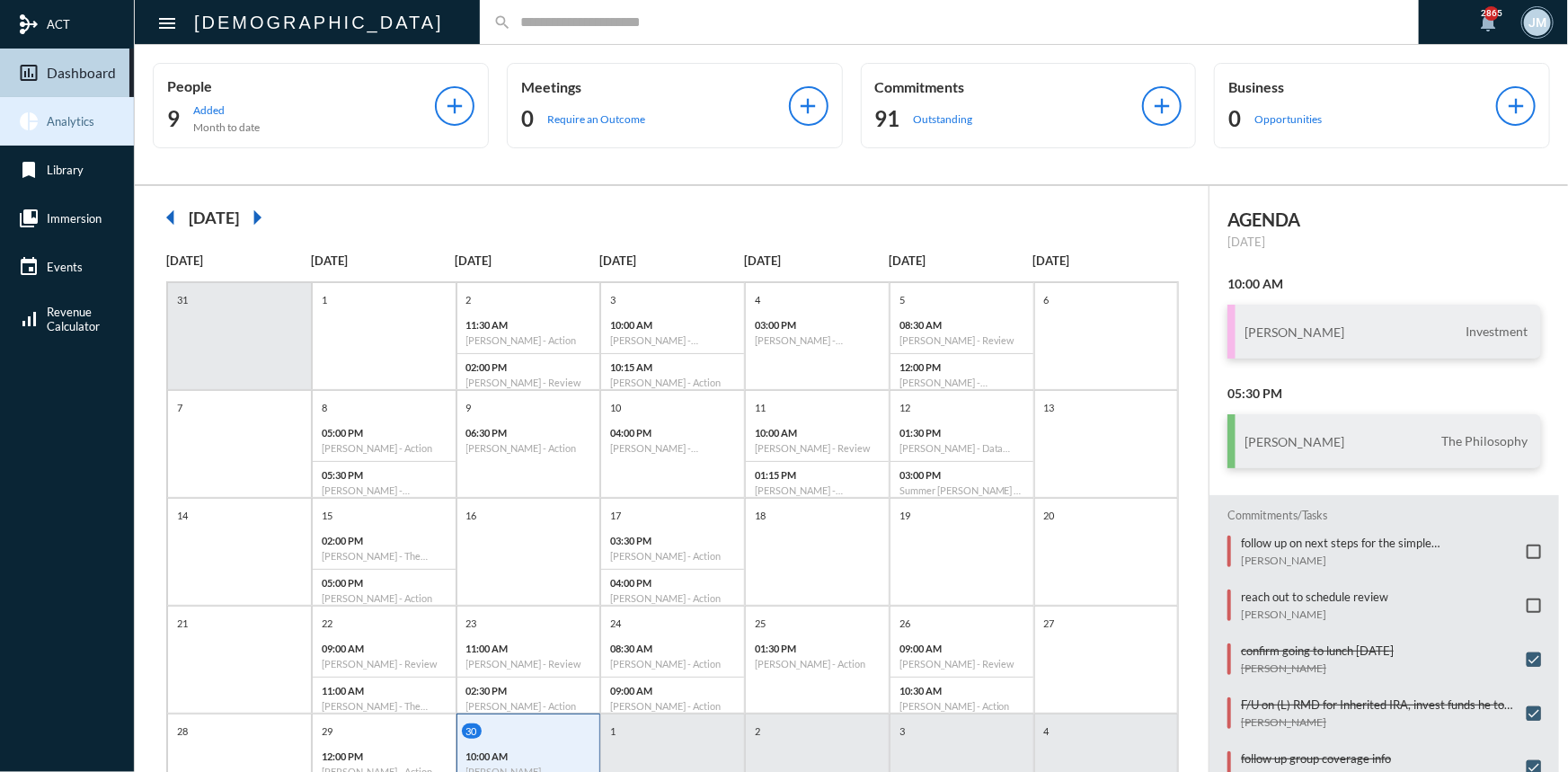
drag, startPoint x: 1514, startPoint y: 7, endPoint x: 61, endPoint y: 115, distance: 1457.0
click at [61, 115] on span "Analytics" at bounding box center [71, 122] width 48 height 15
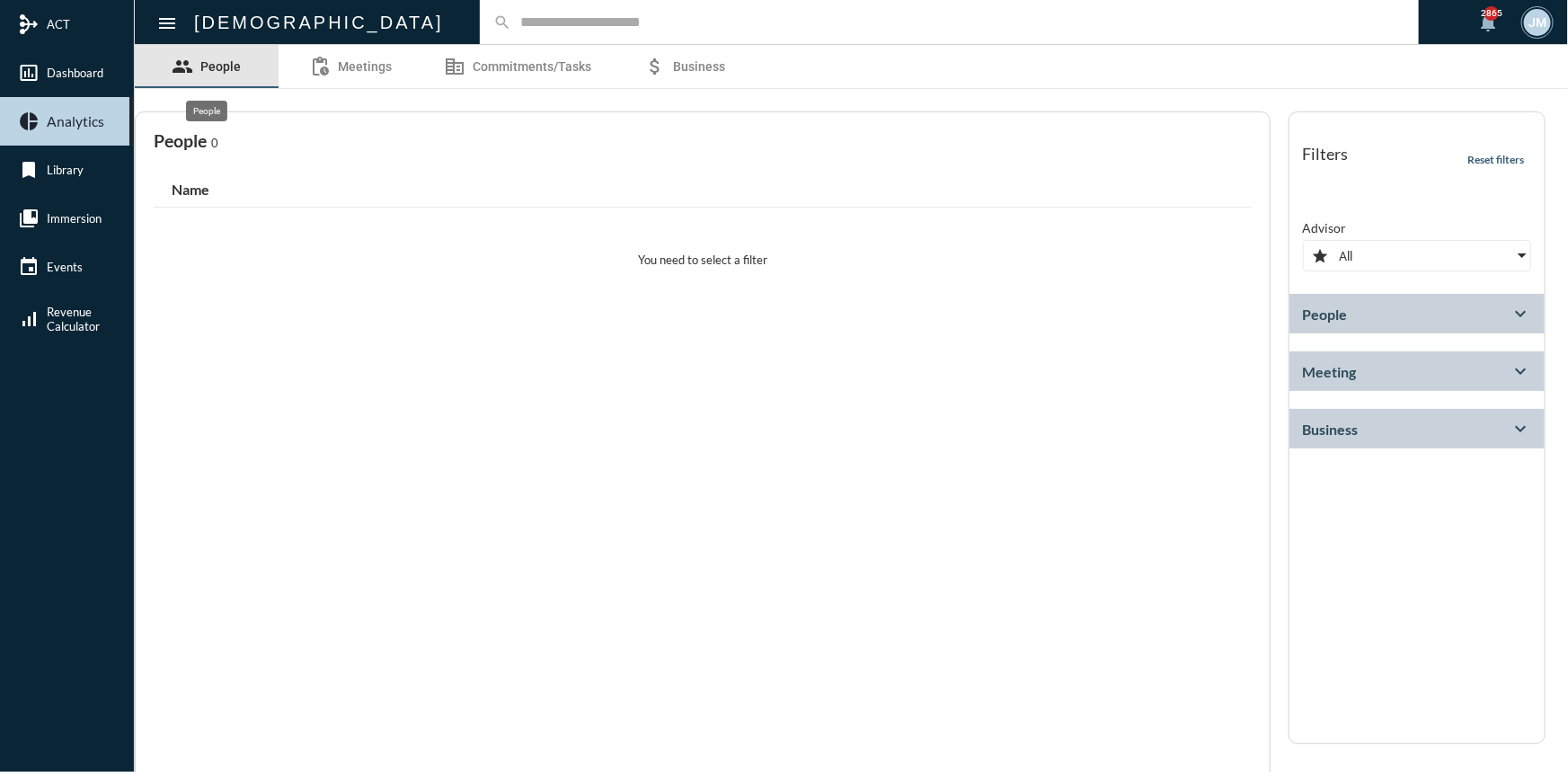
click at [219, 63] on span "People" at bounding box center [221, 66] width 41 height 15
click at [1527, 309] on div "People expand_more" at bounding box center [1417, 313] width 255 height 40
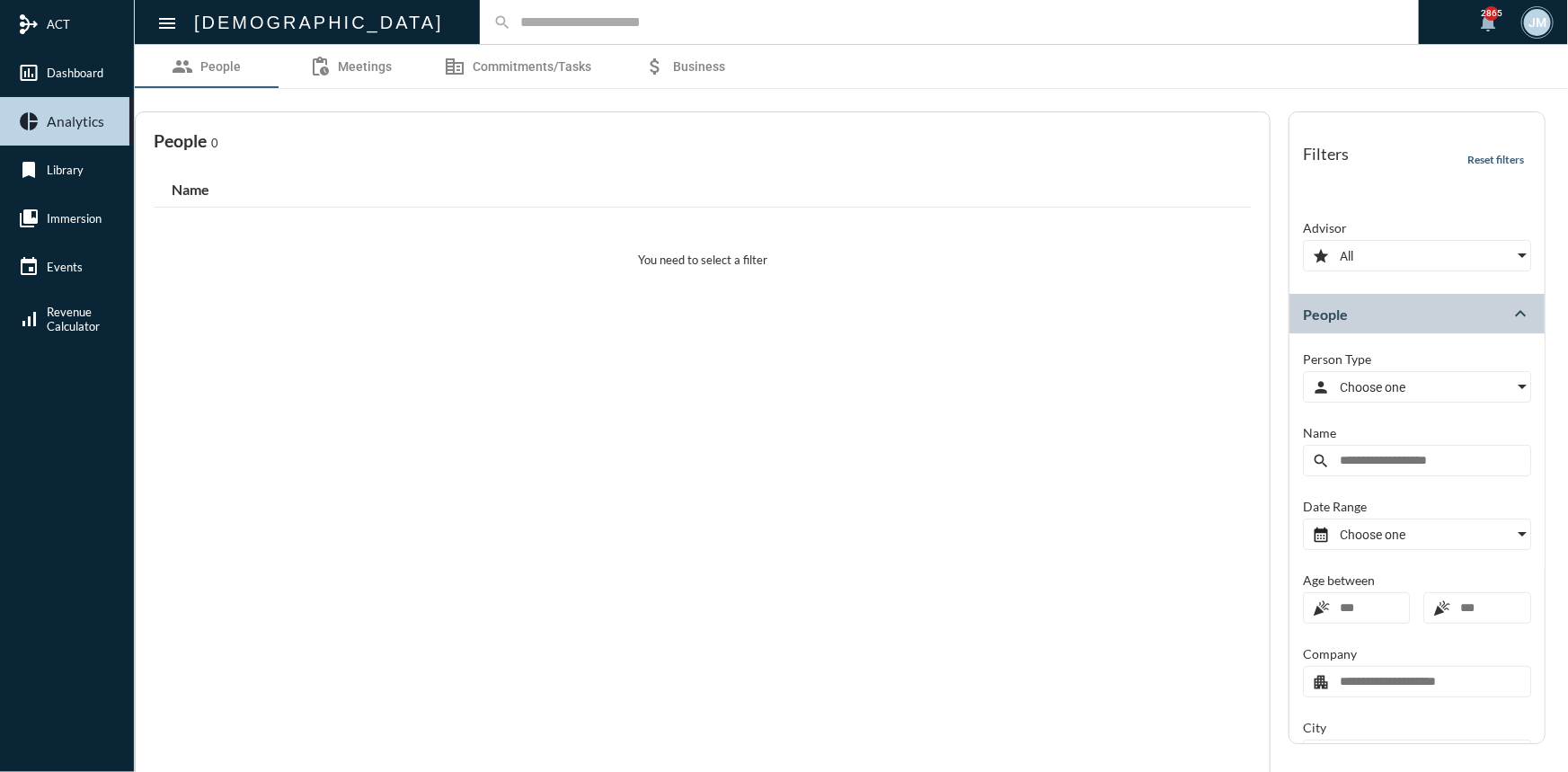
click at [1517, 385] on div at bounding box center [1522, 387] width 9 height 5
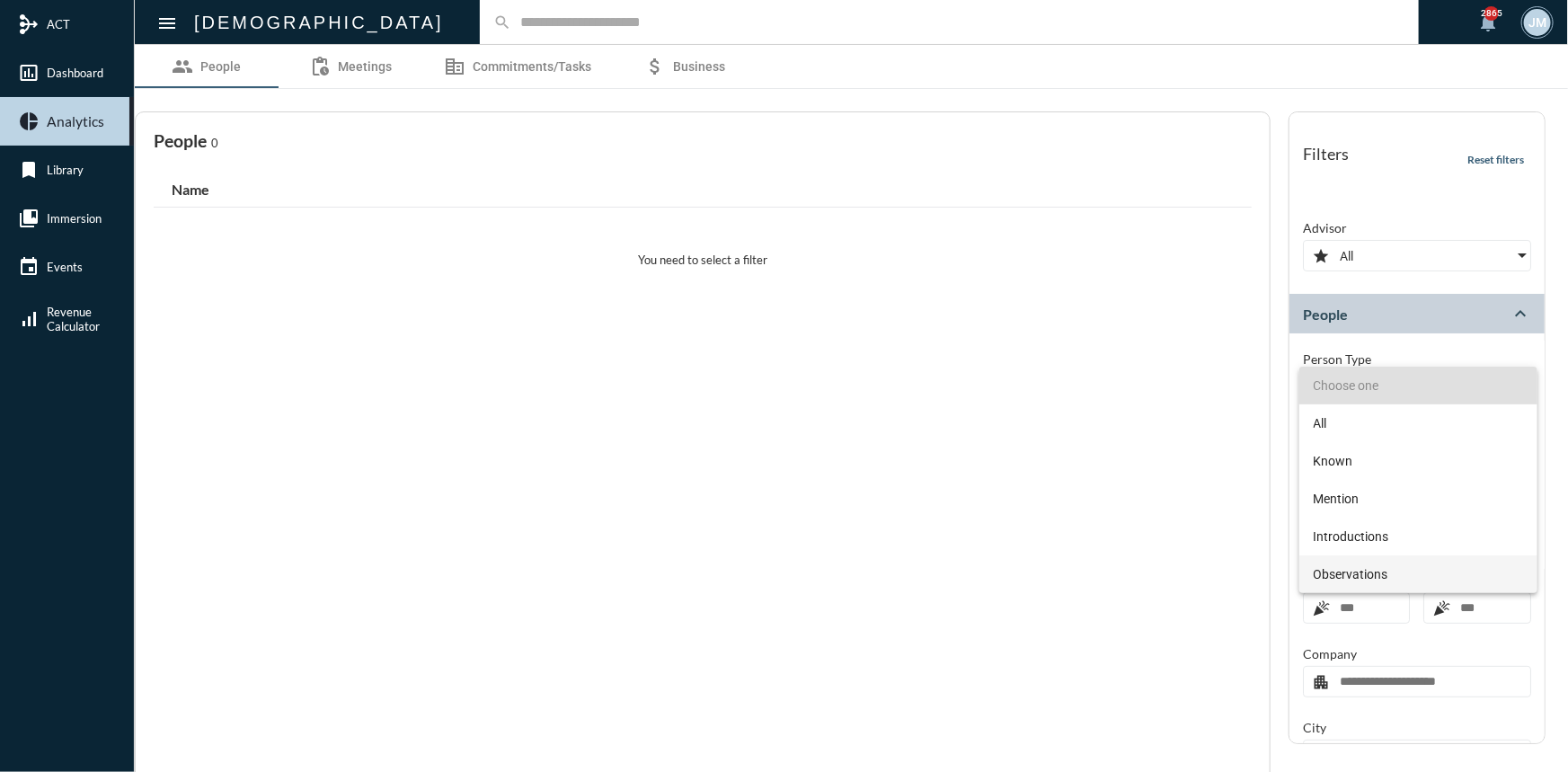
click at [1358, 575] on span "Observations" at bounding box center [1418, 574] width 209 height 38
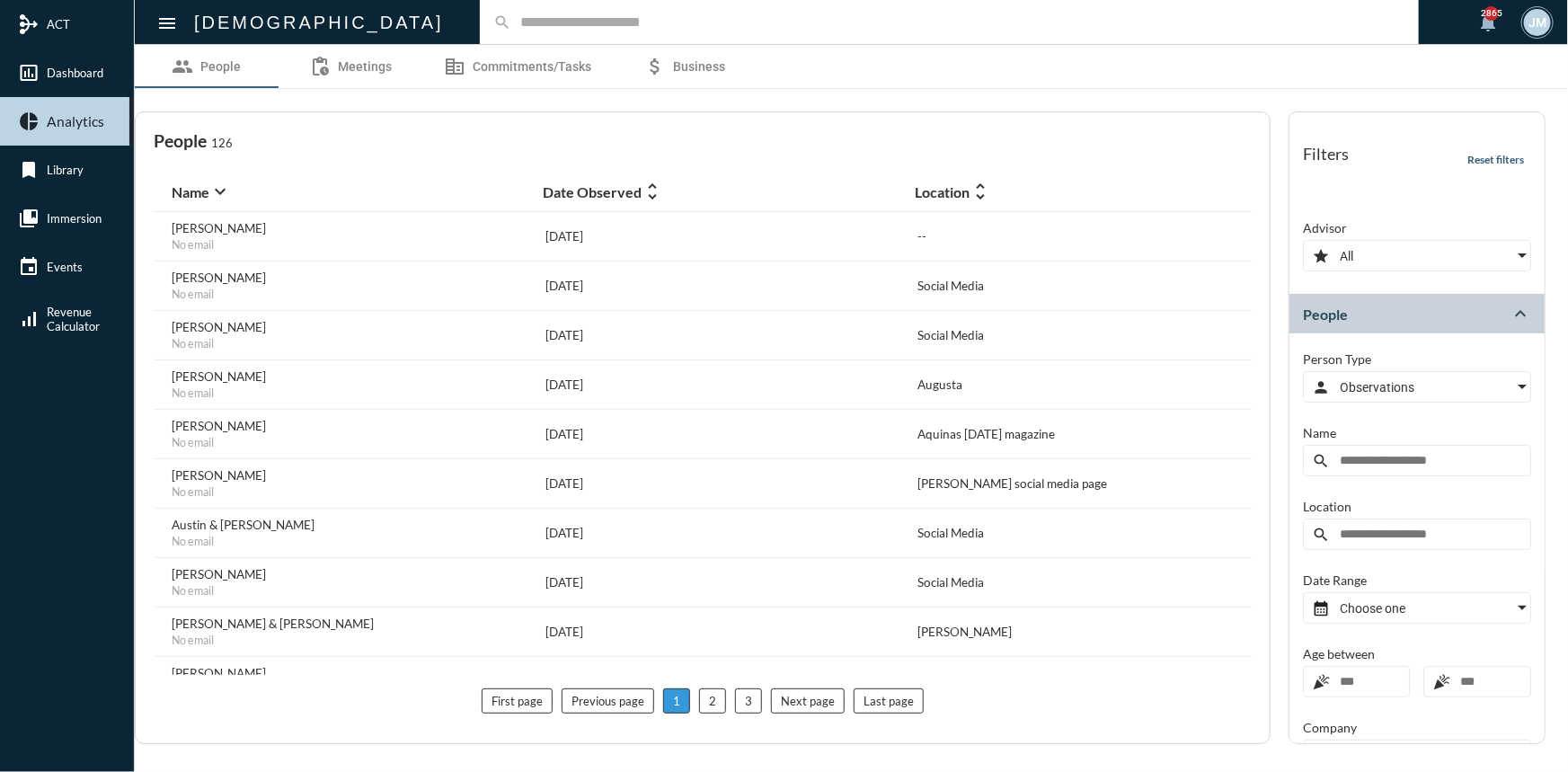
click at [1517, 596] on div "Choose one" at bounding box center [1423, 609] width 213 height 30
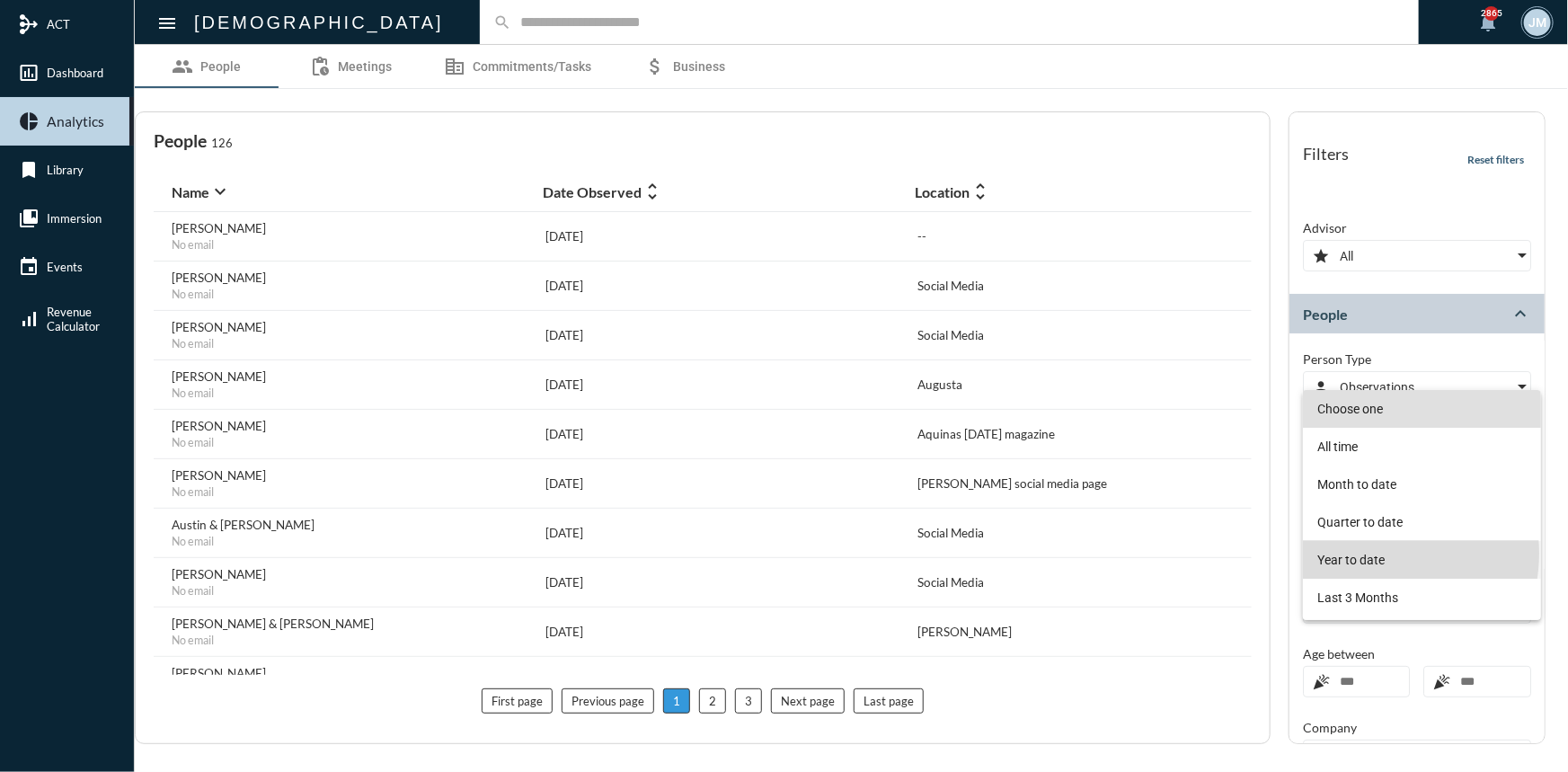
click at [1366, 554] on span "Year to date" at bounding box center [1421, 560] width 209 height 38
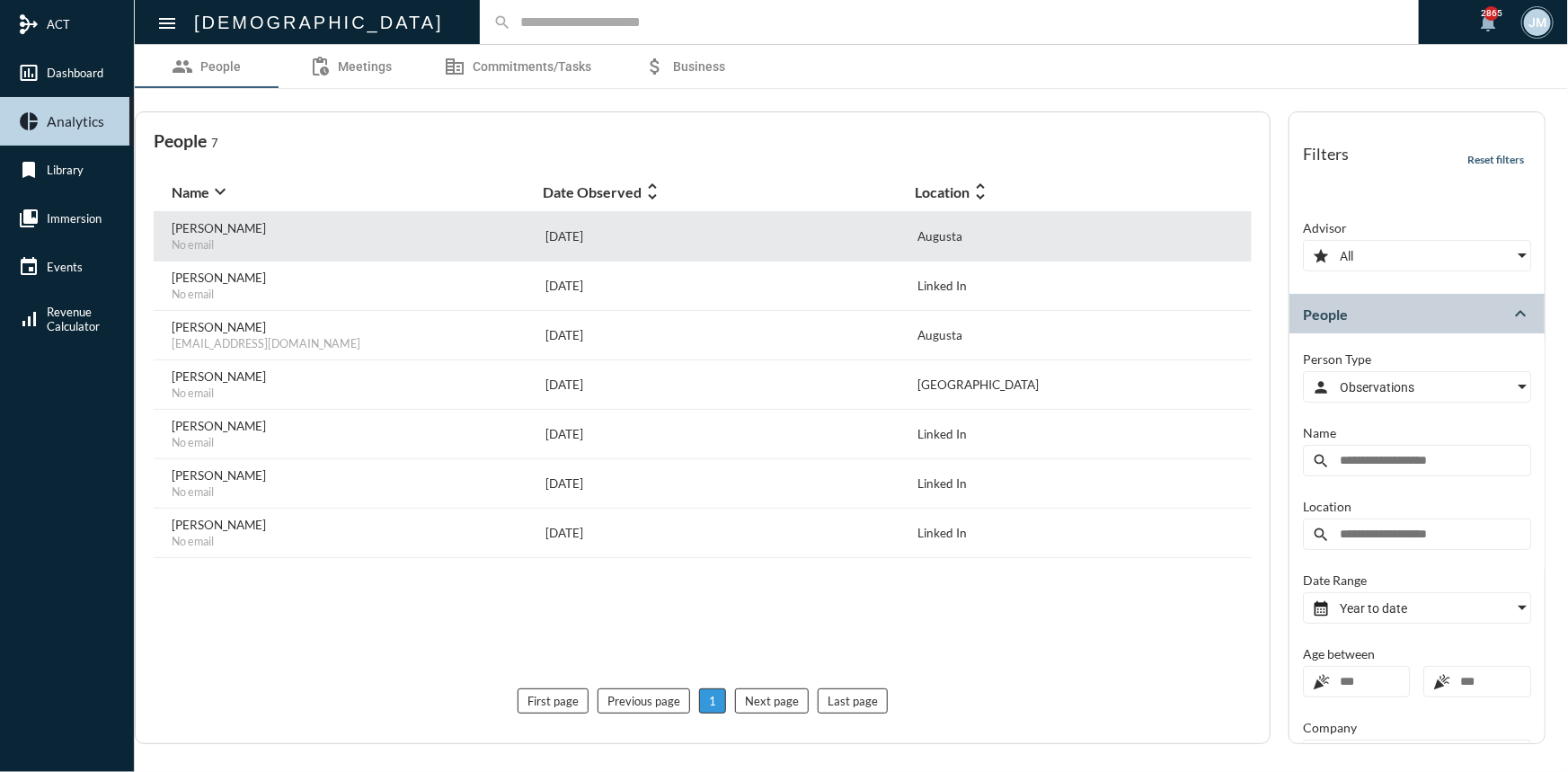
click at [229, 230] on p "Andrew Bedi" at bounding box center [219, 228] width 94 height 15
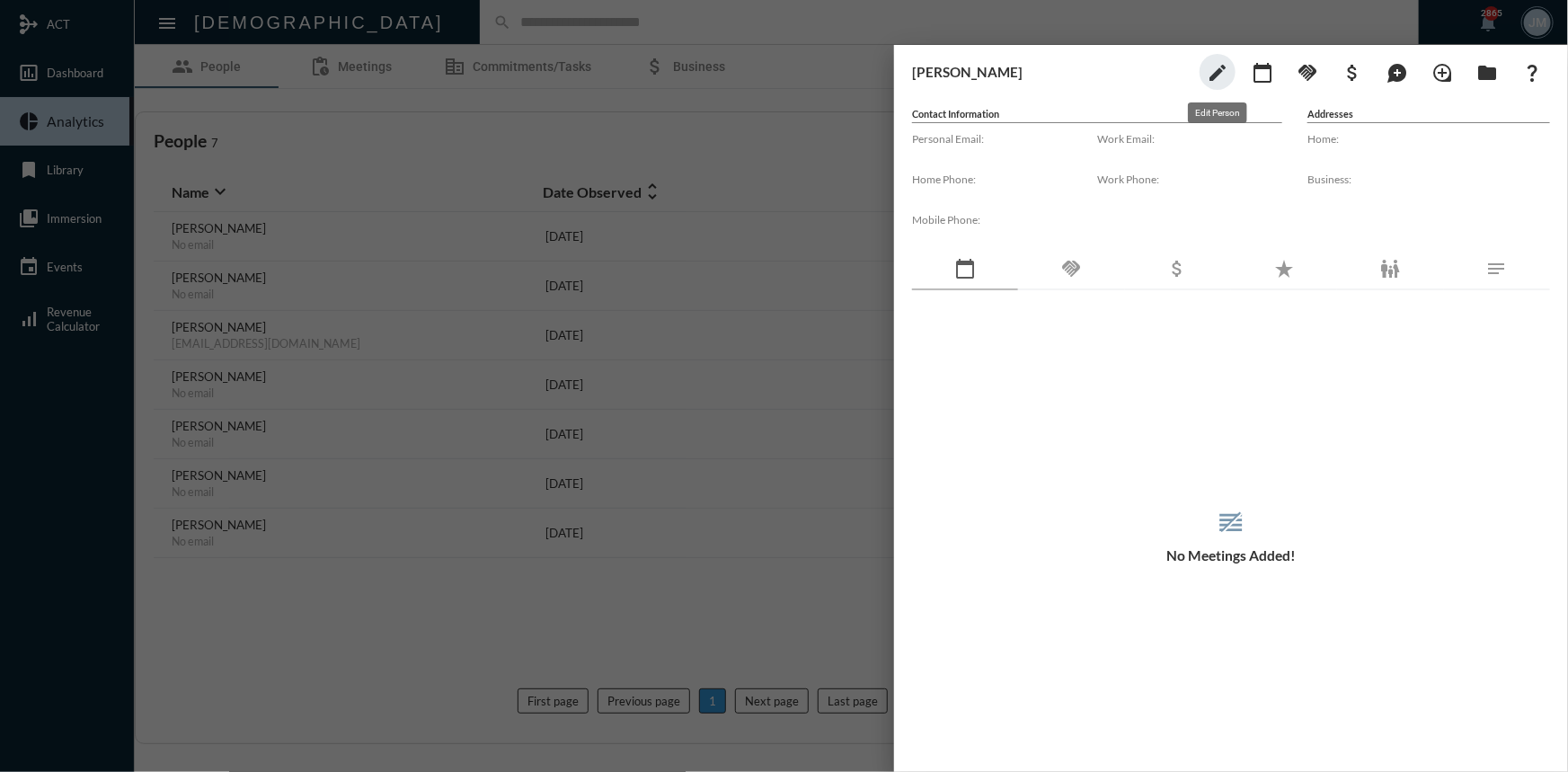
click at [1206, 73] on mat-icon "edit" at bounding box center [1216, 72] width 21 height 21
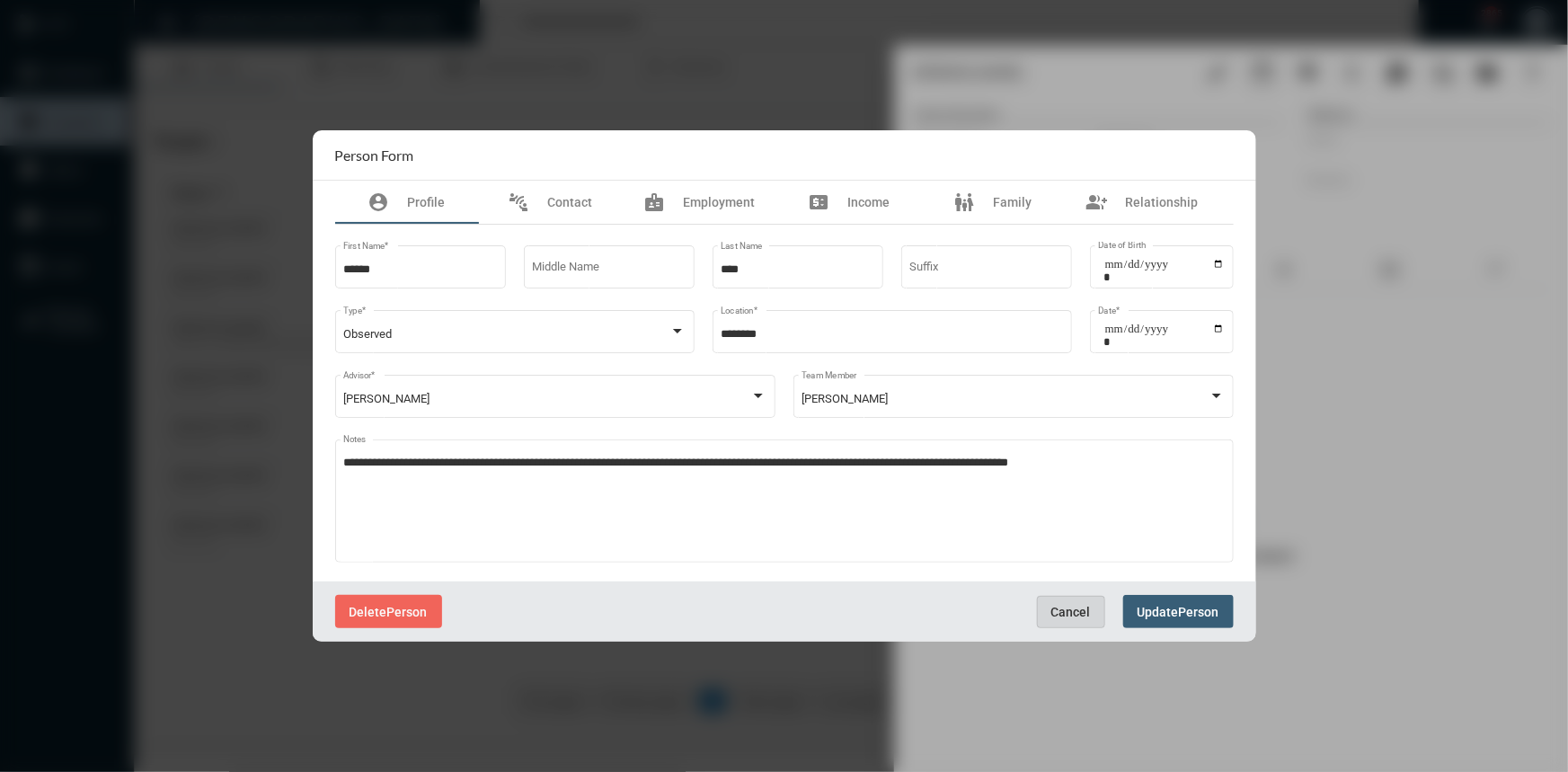
click at [1056, 608] on span "Cancel" at bounding box center [1071, 612] width 40 height 15
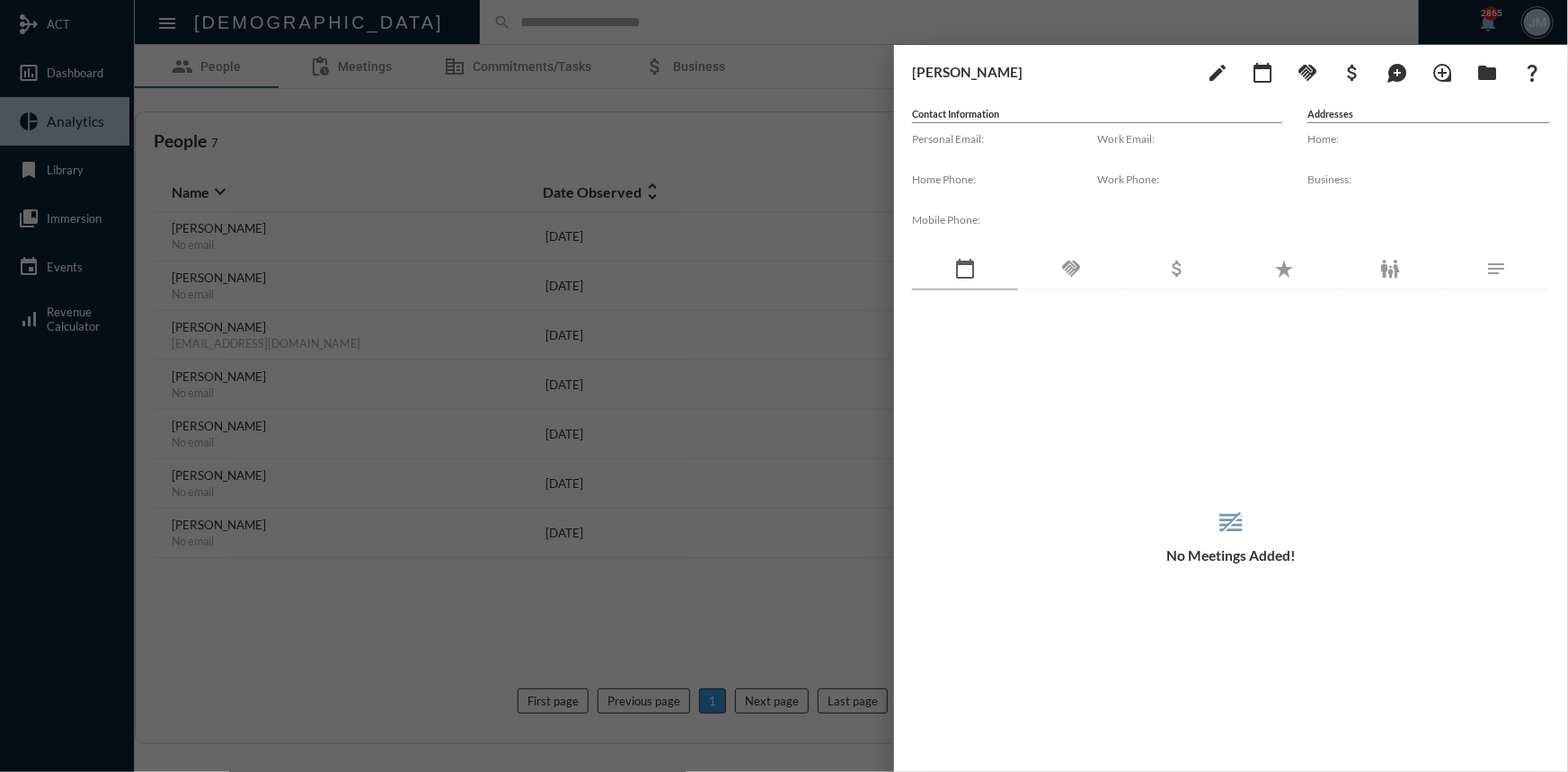
drag, startPoint x: 724, startPoint y: 143, endPoint x: 736, endPoint y: 137, distance: 13.4
click at [725, 143] on div at bounding box center [784, 386] width 1568 height 772
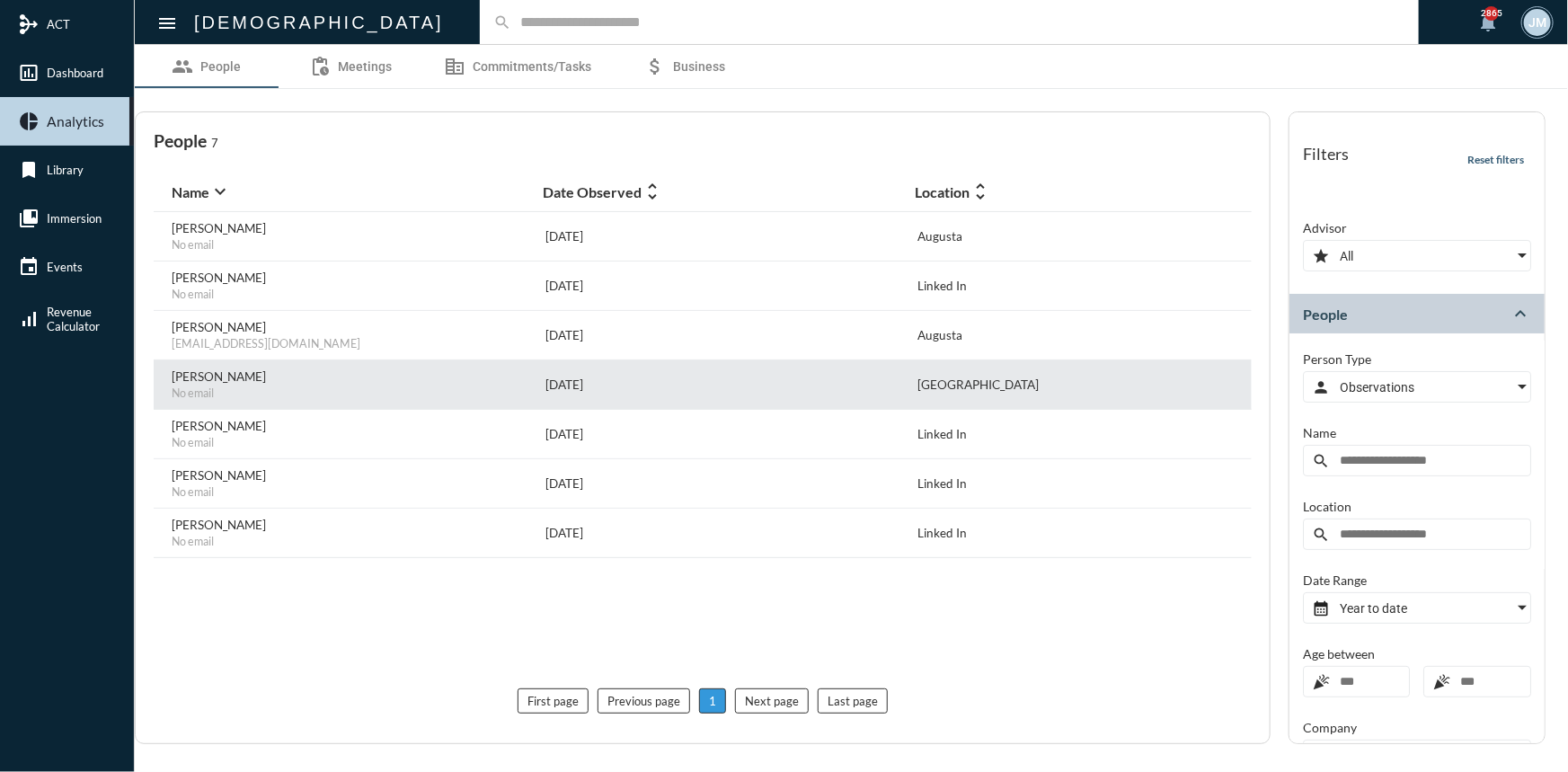
click at [233, 381] on p "Jeffrey Harden" at bounding box center [219, 377] width 94 height 15
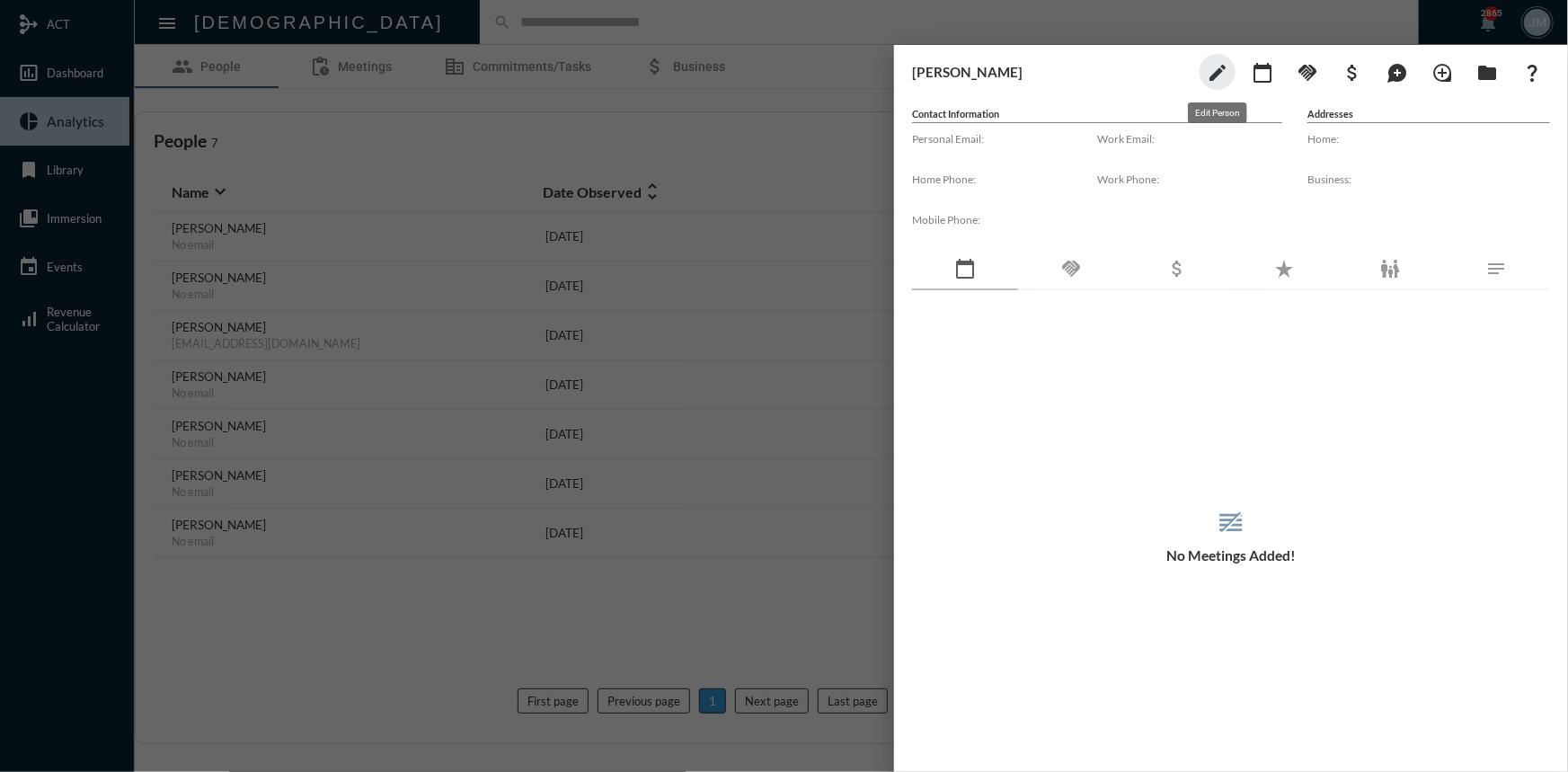
click at [1226, 68] on mat-icon "edit" at bounding box center [1216, 72] width 21 height 21
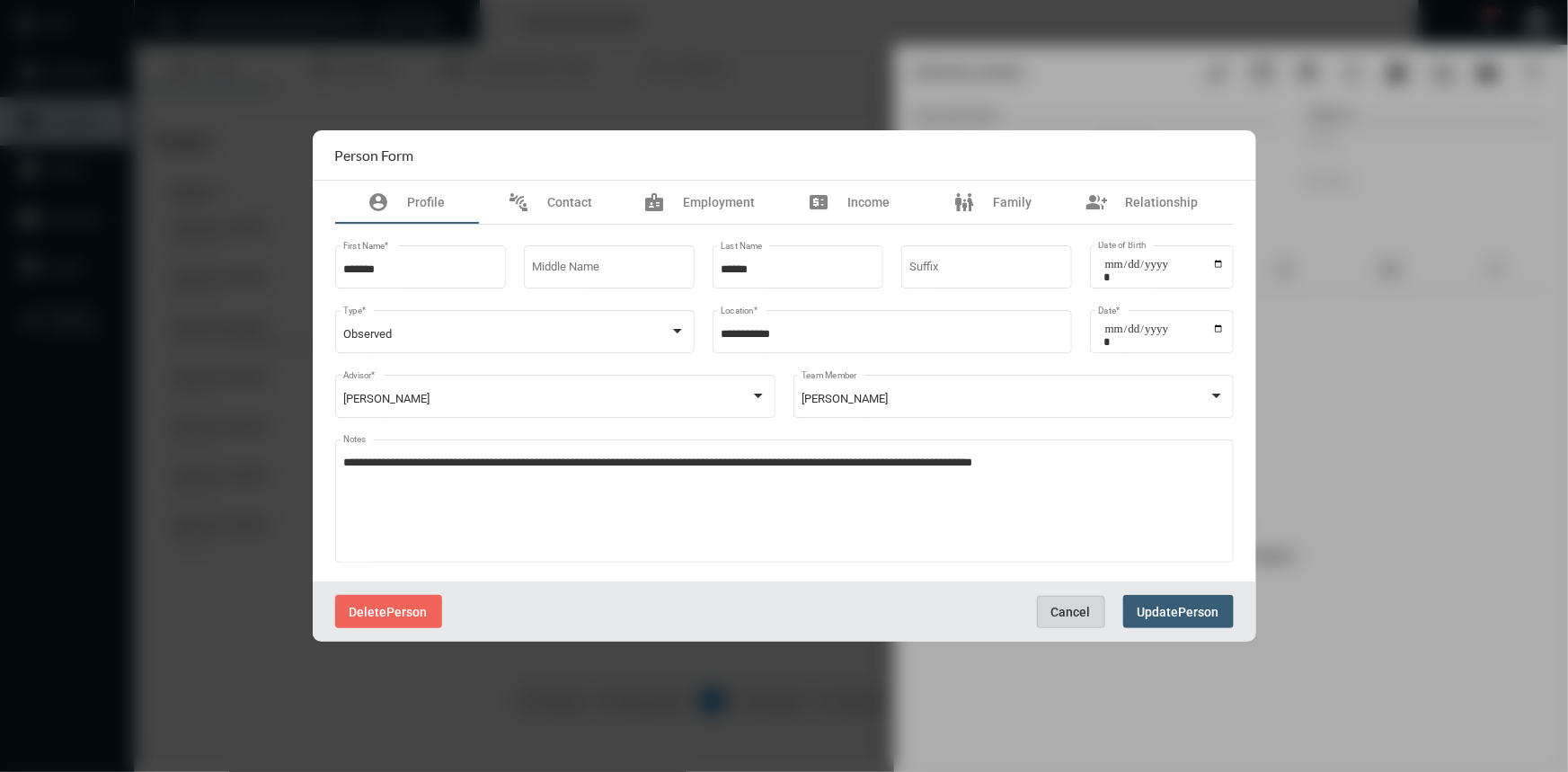
click at [1060, 617] on span "Cancel" at bounding box center [1071, 612] width 40 height 15
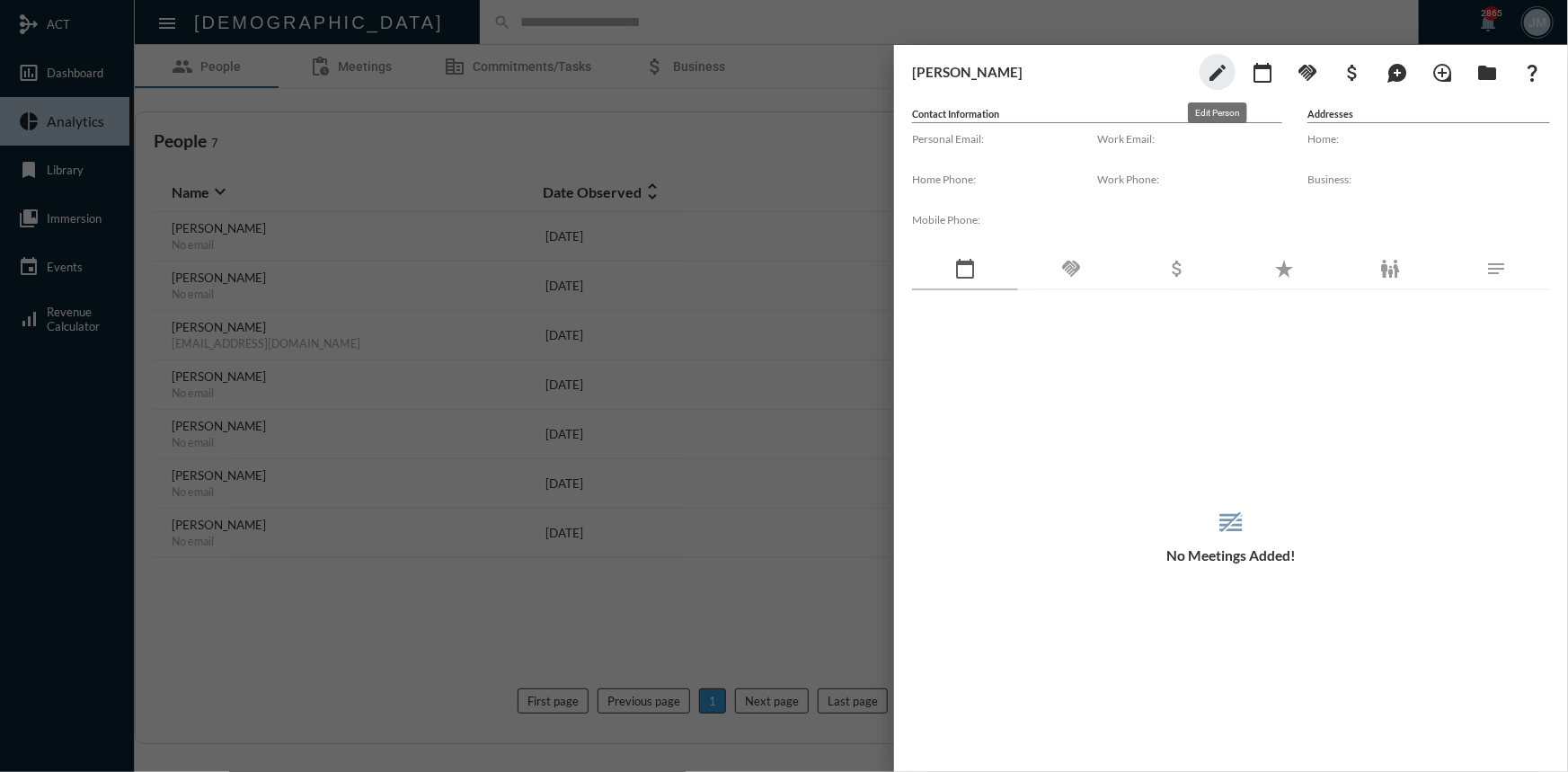
click at [1212, 78] on mat-icon "edit" at bounding box center [1216, 72] width 21 height 21
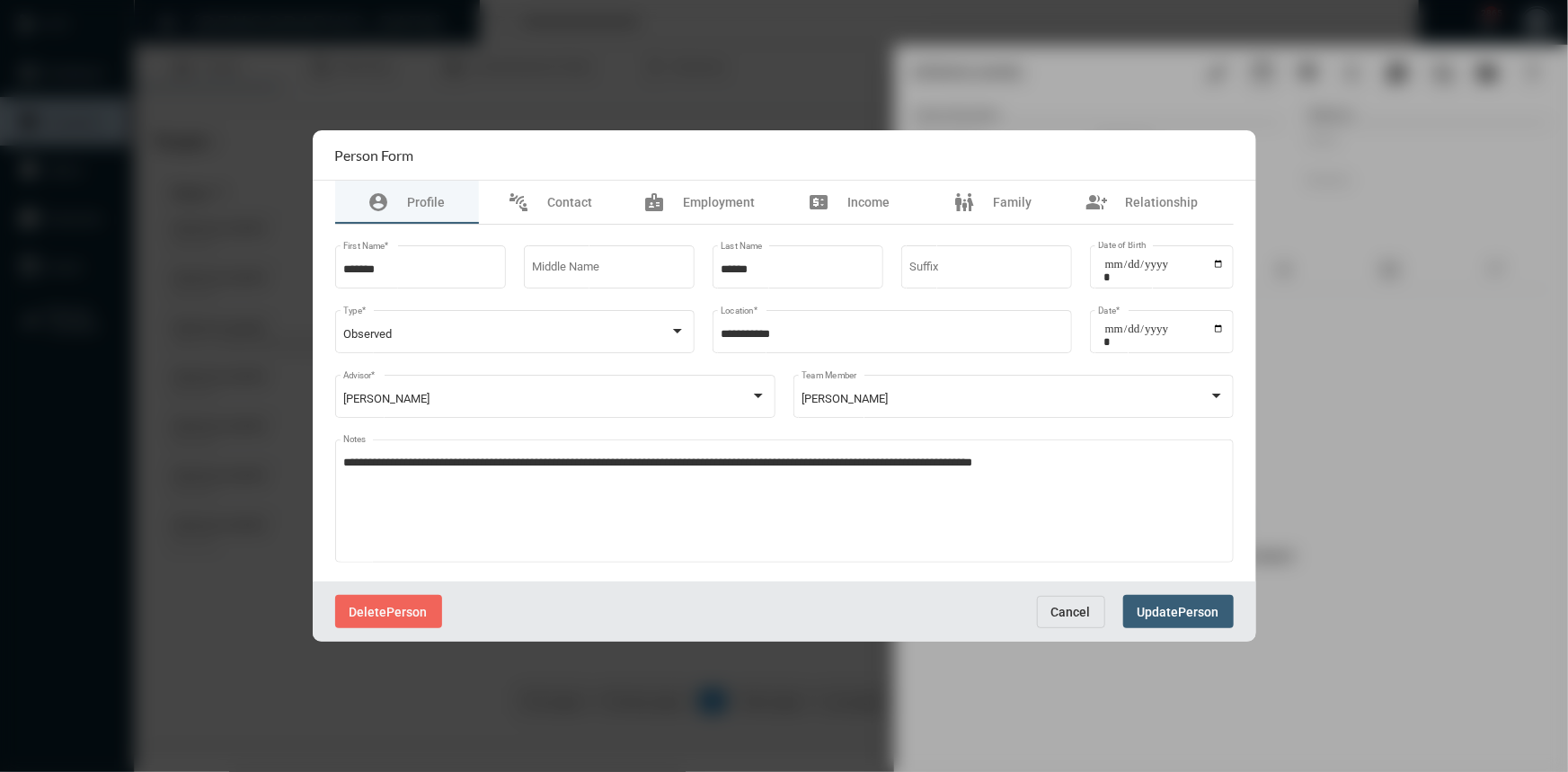
click at [1070, 614] on span "Cancel" at bounding box center [1071, 612] width 40 height 15
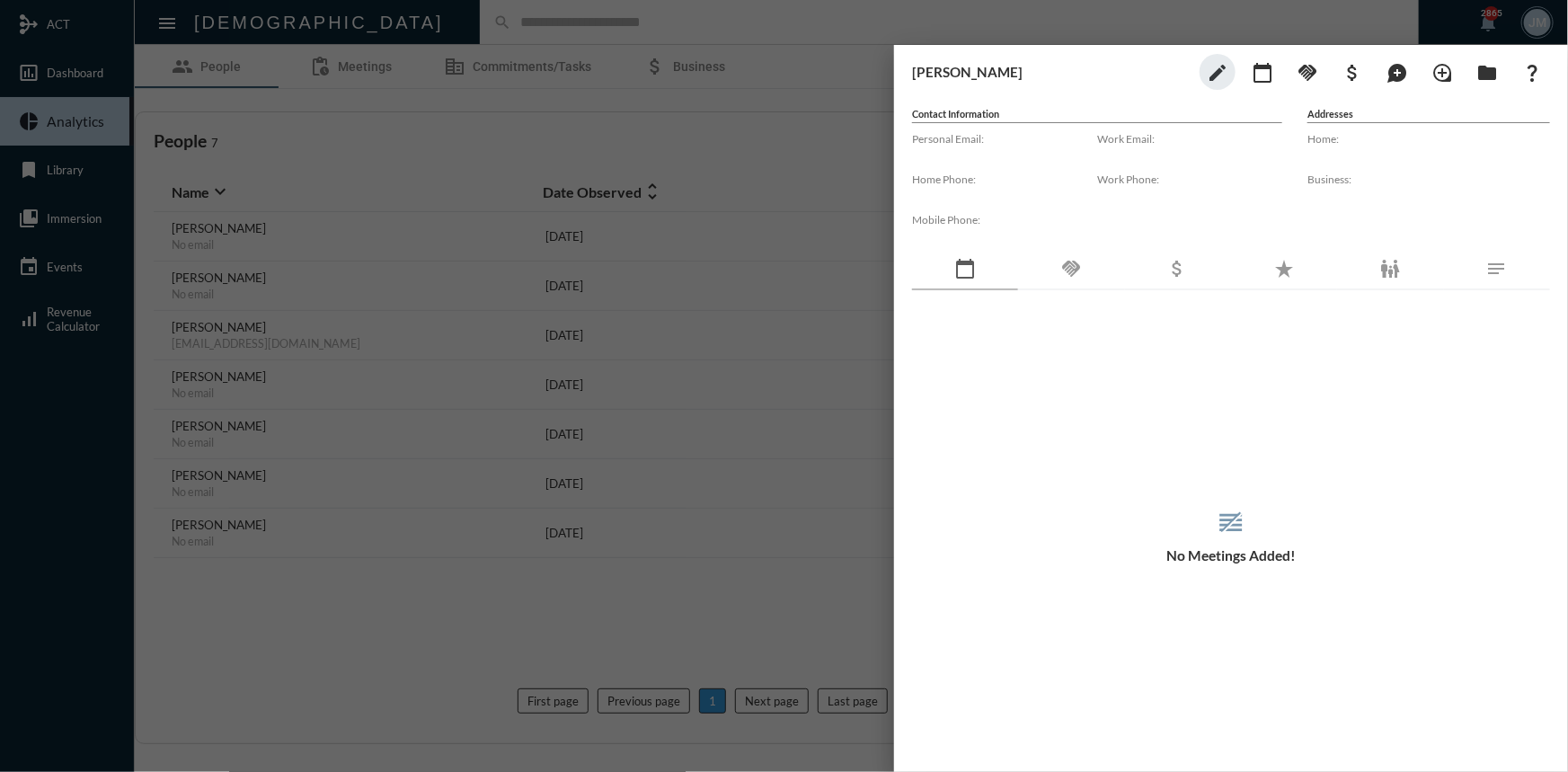
click at [763, 317] on div at bounding box center [784, 386] width 1568 height 772
